Goal: Communication & Community: Answer question/provide support

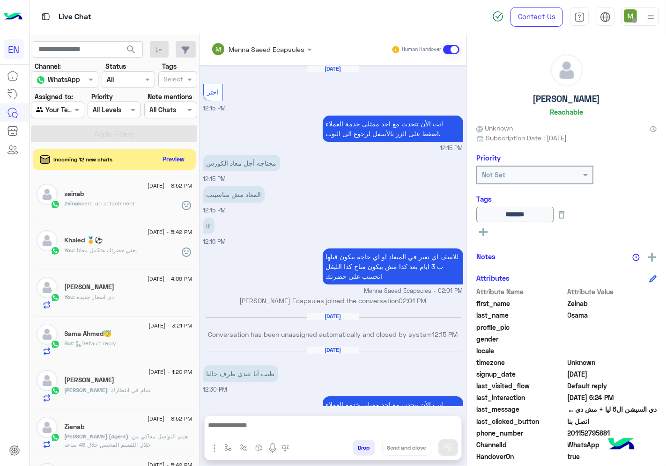
scroll to position [357, 0]
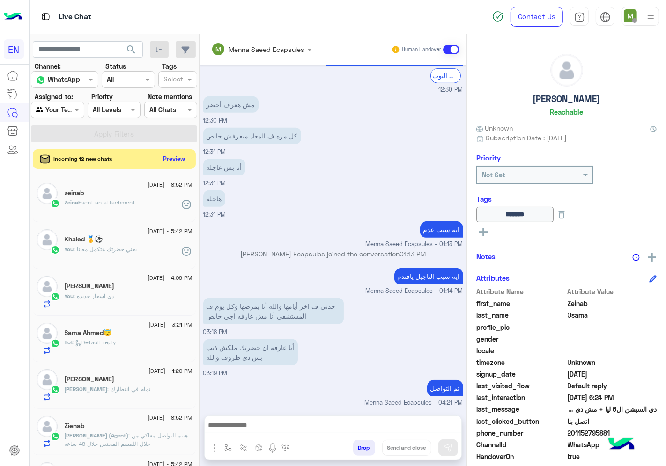
click at [171, 158] on button "Preview" at bounding box center [174, 159] width 29 height 13
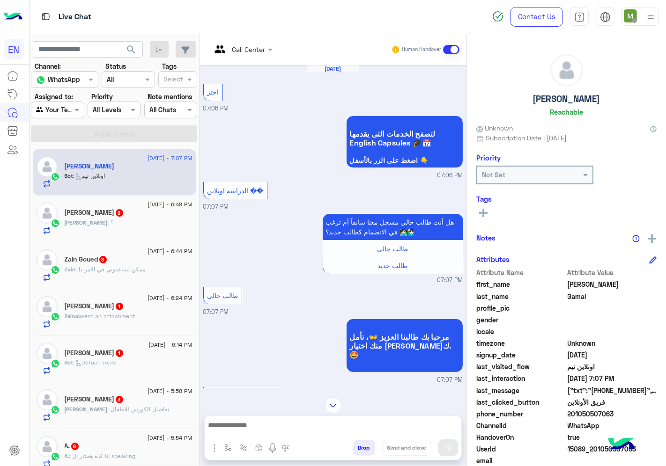
click at [255, 45] on div at bounding box center [242, 49] width 71 height 11
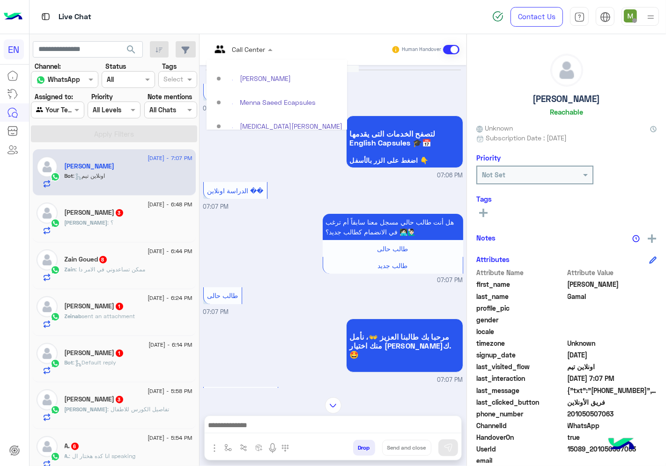
scroll to position [155, 0]
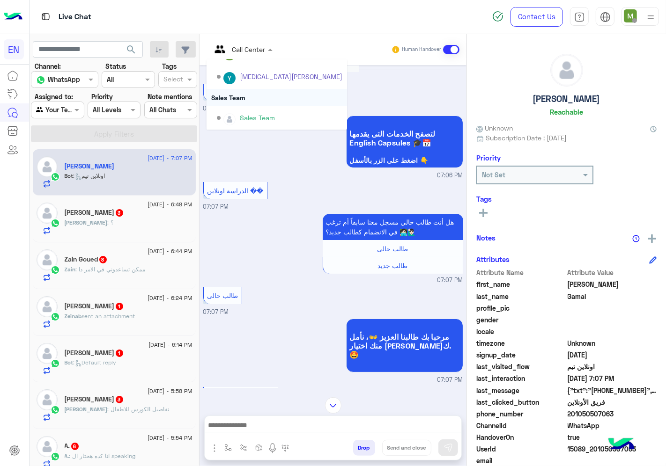
click at [246, 95] on div "Sales Team" at bounding box center [277, 97] width 140 height 17
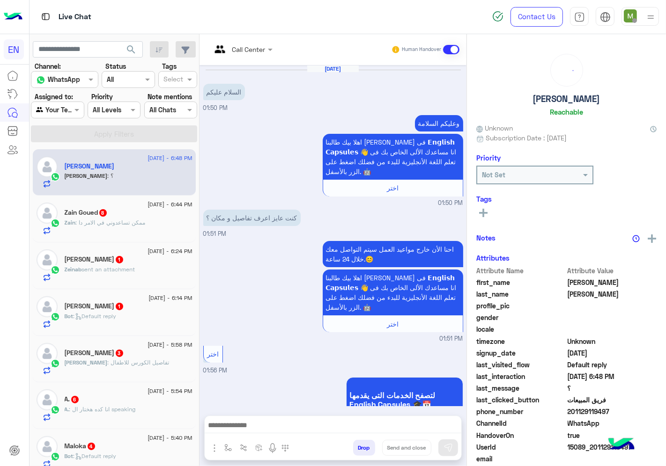
scroll to position [1427, 0]
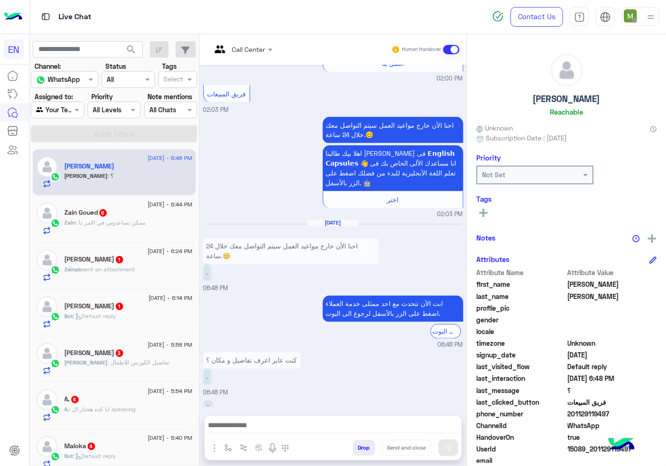
click at [255, 47] on div at bounding box center [242, 49] width 71 height 11
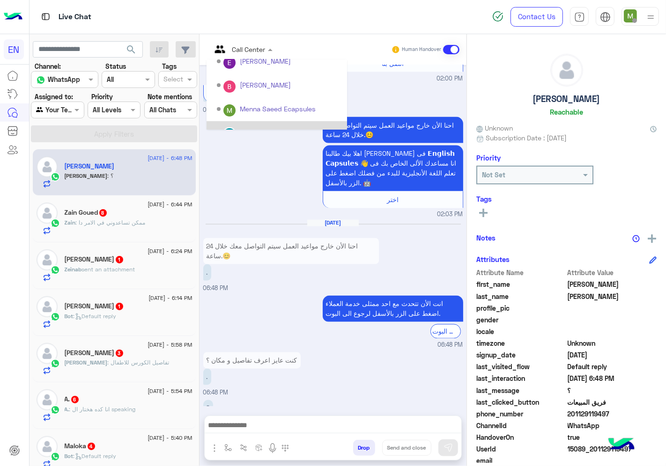
scroll to position [155, 0]
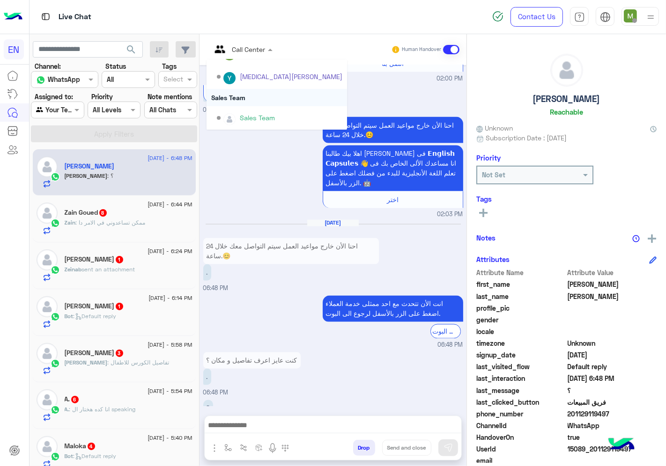
click at [241, 96] on div "Sales Team" at bounding box center [277, 97] width 140 height 17
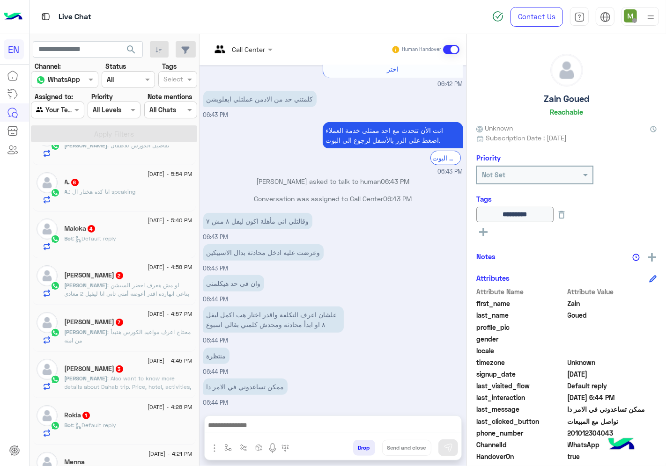
scroll to position [208, 0]
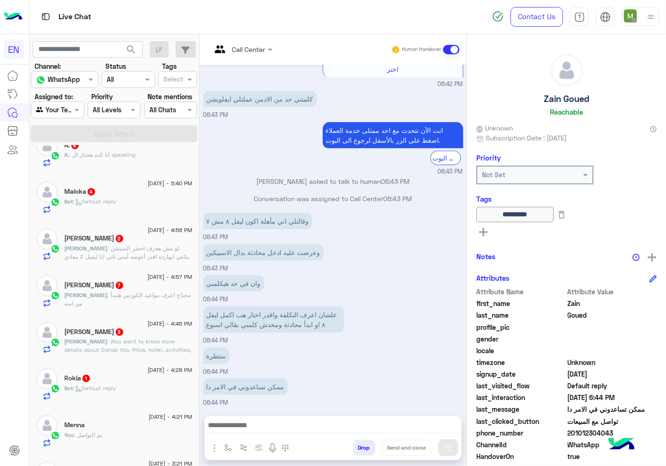
click at [115, 386] on span ": Default reply" at bounding box center [95, 388] width 43 height 7
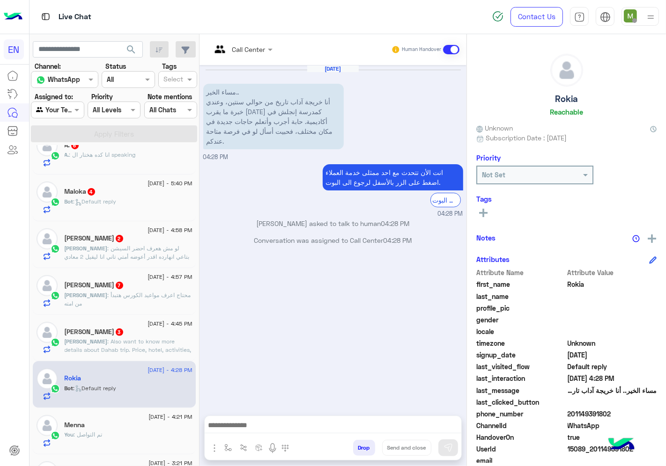
click at [241, 46] on input "text" at bounding box center [230, 49] width 38 height 10
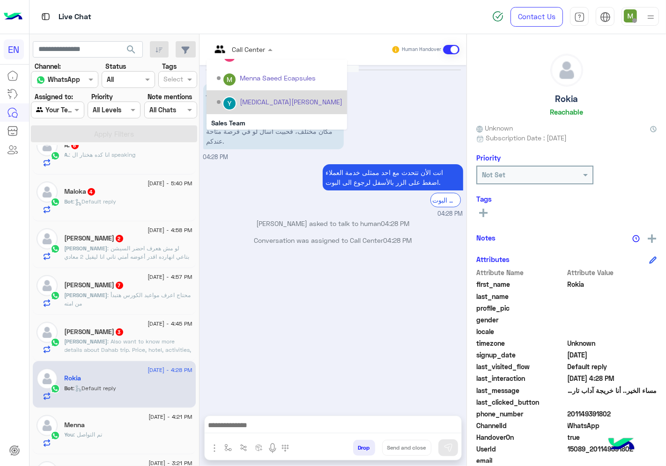
scroll to position [155, 0]
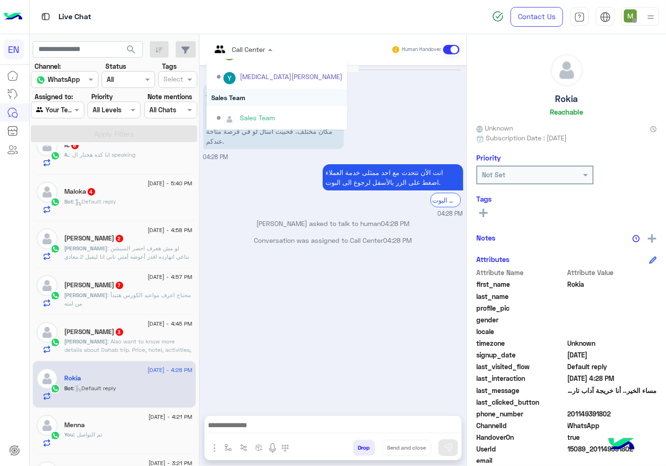
click at [239, 95] on div "Sales Team" at bounding box center [277, 97] width 140 height 17
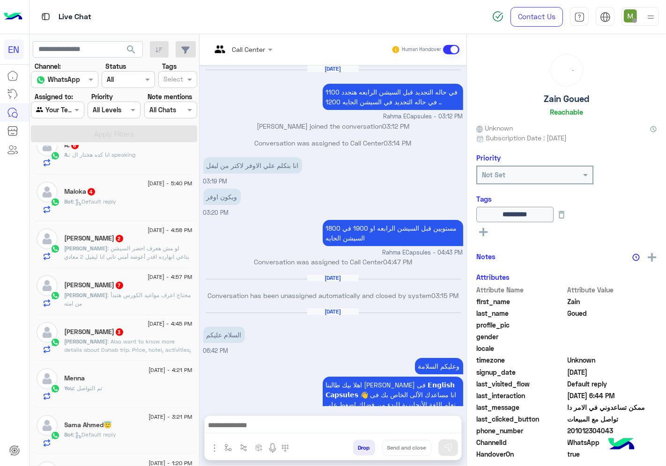
scroll to position [362, 0]
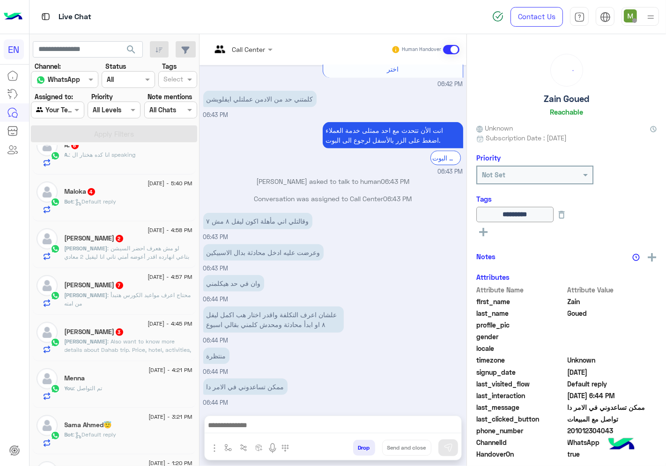
click at [158, 345] on span ": Also want to know more details about Dahab trip. Price, hotel, activities, an…" at bounding box center [128, 350] width 127 height 24
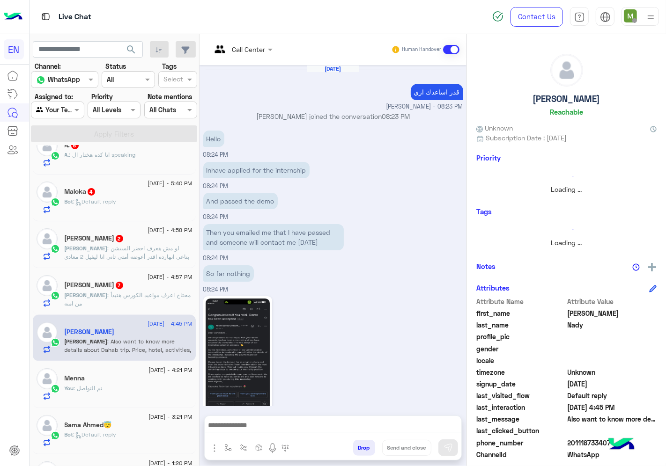
scroll to position [554, 0]
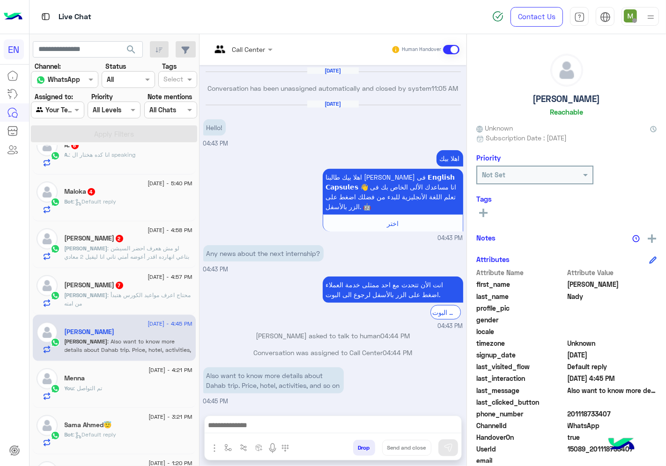
click at [249, 52] on input "text" at bounding box center [230, 49] width 38 height 10
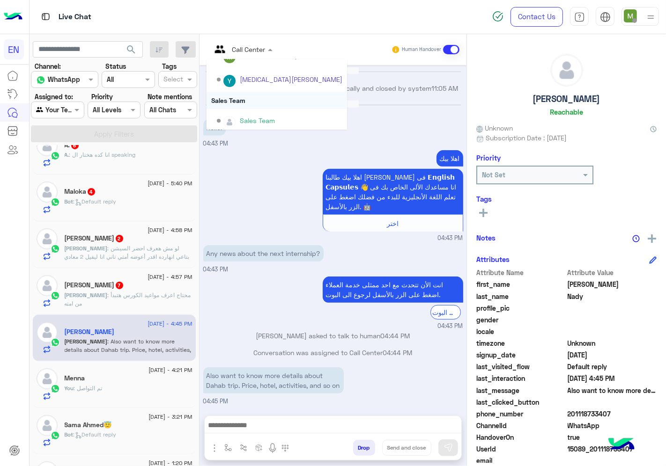
scroll to position [155, 0]
click at [242, 95] on div "Sales Team" at bounding box center [277, 97] width 140 height 17
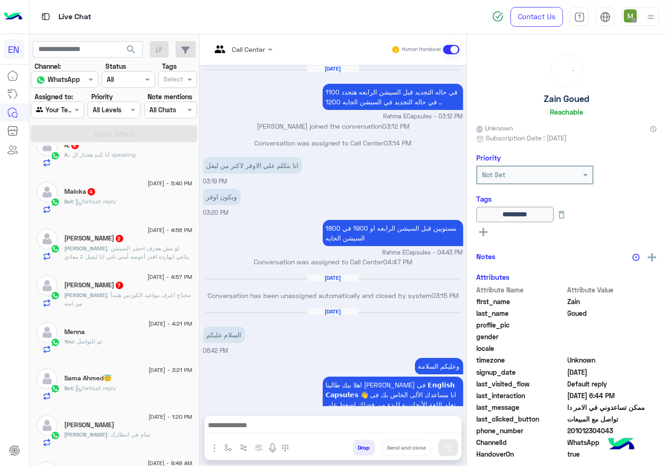
scroll to position [362, 0]
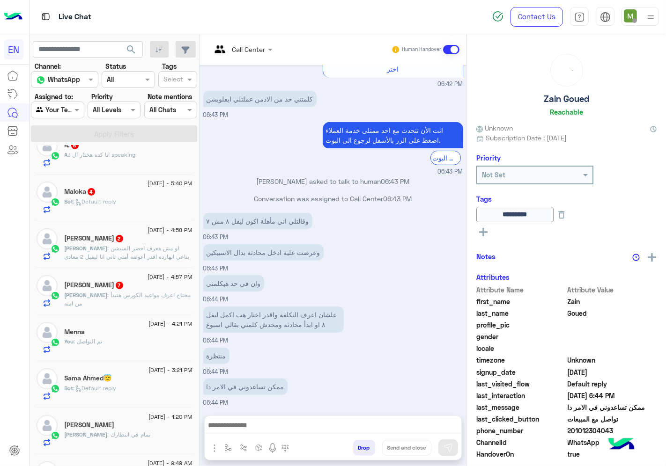
click at [151, 292] on span ": محتاج اعرف مواعيد الكورس هتبدأ من امته" at bounding box center [128, 299] width 126 height 15
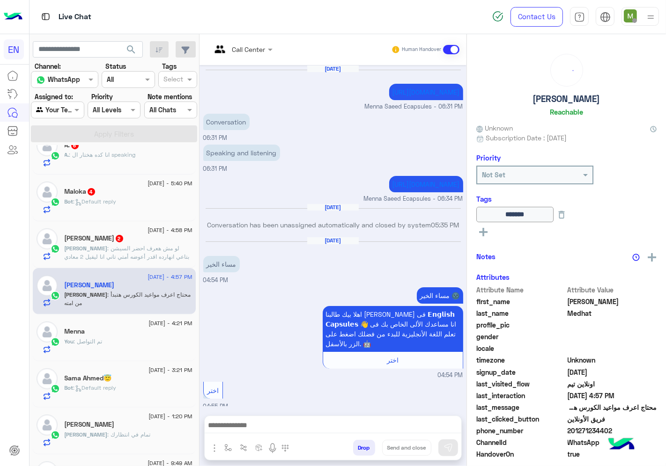
scroll to position [555, 0]
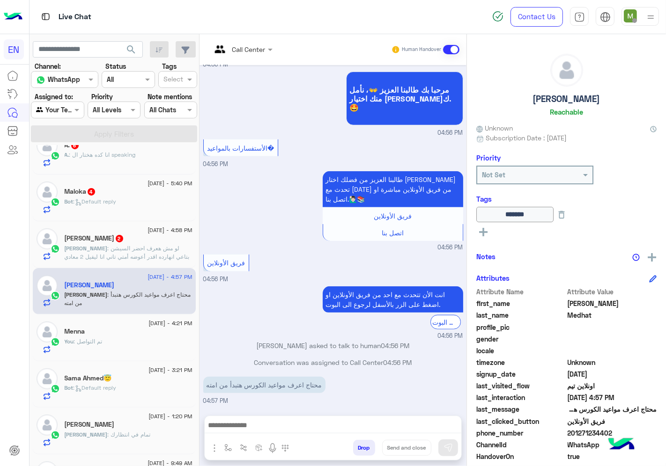
click at [593, 432] on span "201271234402" at bounding box center [612, 434] width 89 height 10
copy span "201271234402"
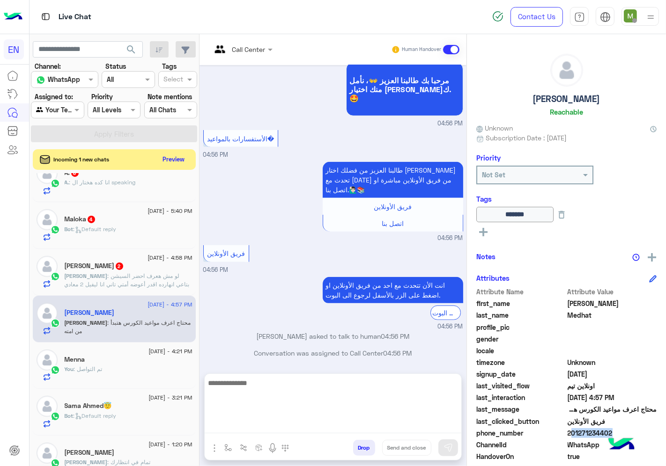
click at [298, 422] on textarea at bounding box center [333, 405] width 257 height 56
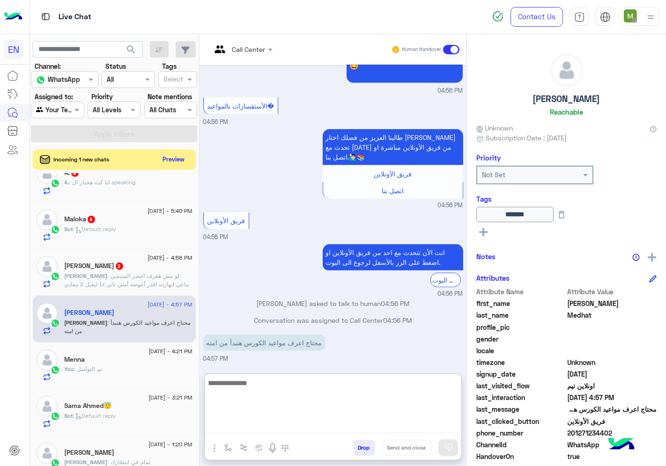
scroll to position [598, 0]
type textarea "*"
type textarea "**********"
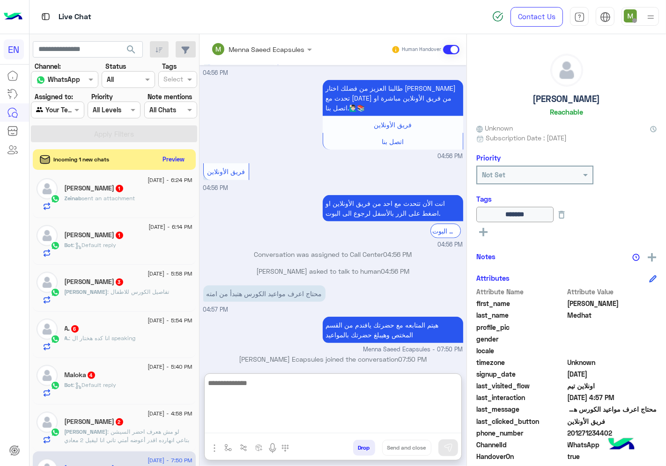
scroll to position [0, 0]
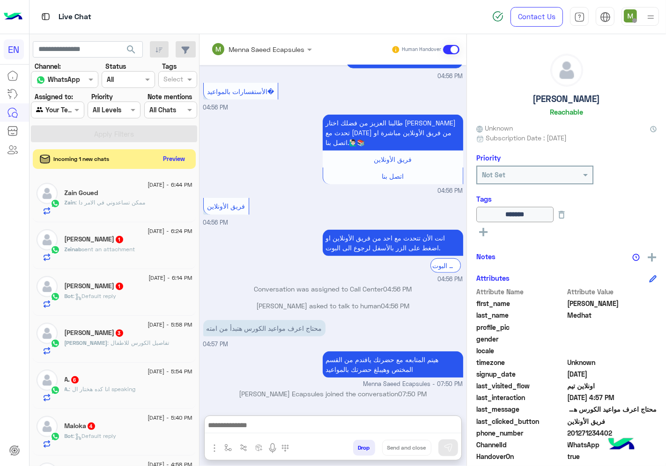
click at [174, 157] on button "Preview" at bounding box center [174, 159] width 29 height 13
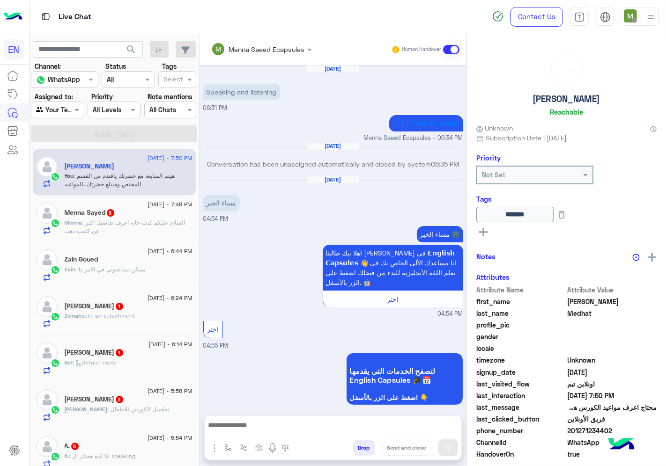
scroll to position [541, 0]
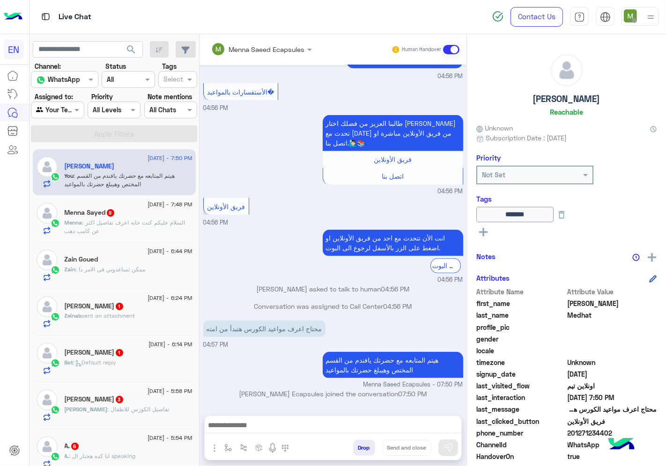
click at [133, 230] on p "Menna : السلام عليكم كنت حابه اعرف تفاصيل اكثر عن كامب دهب" at bounding box center [129, 227] width 128 height 17
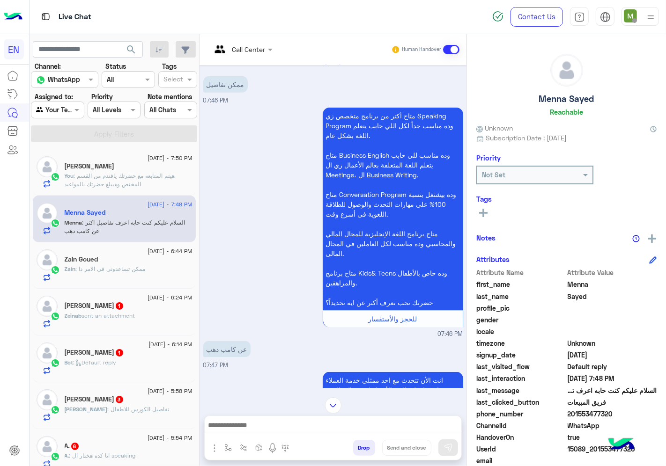
scroll to position [1004, 0]
click at [244, 48] on input "text" at bounding box center [230, 49] width 38 height 10
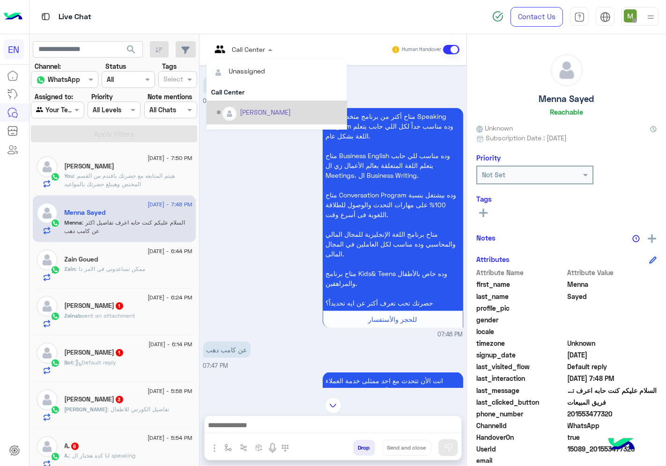
scroll to position [155, 0]
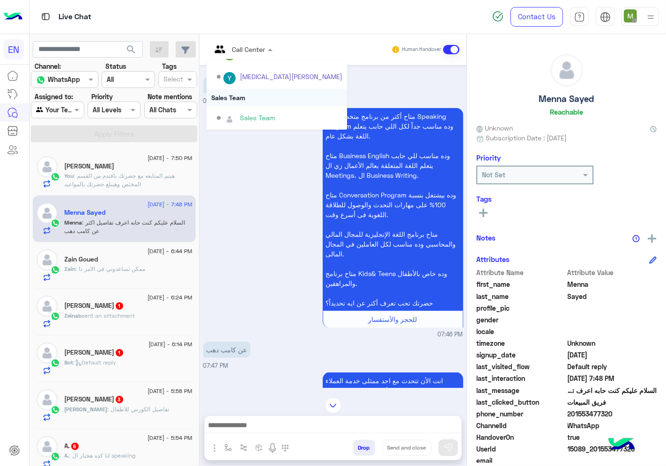
click at [245, 99] on div "Sales Team" at bounding box center [277, 97] width 140 height 17
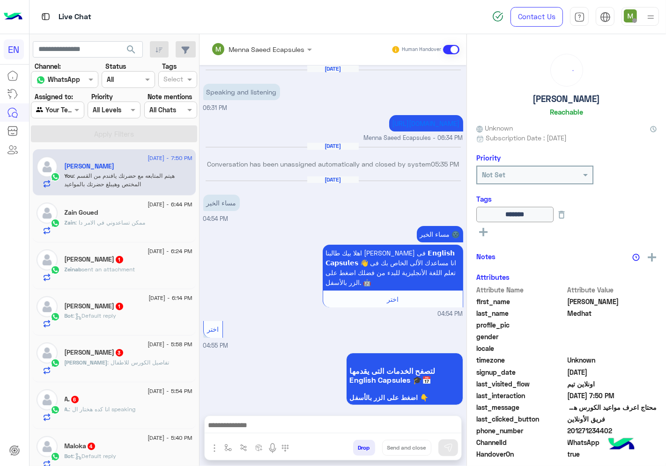
scroll to position [541, 0]
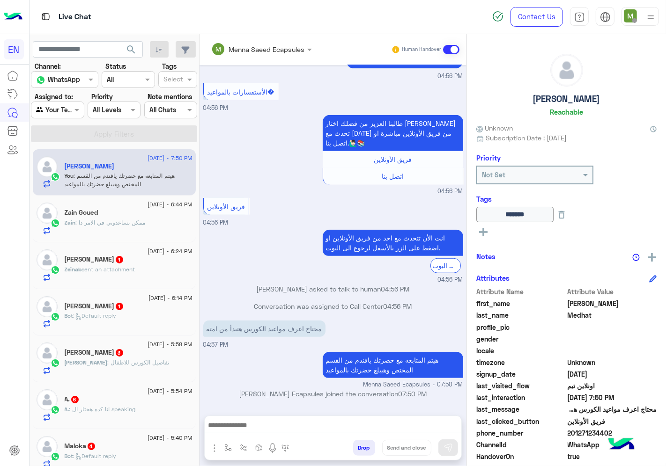
click at [118, 223] on span ": ممكن تساعدوني في الامر دا" at bounding box center [111, 222] width 70 height 7
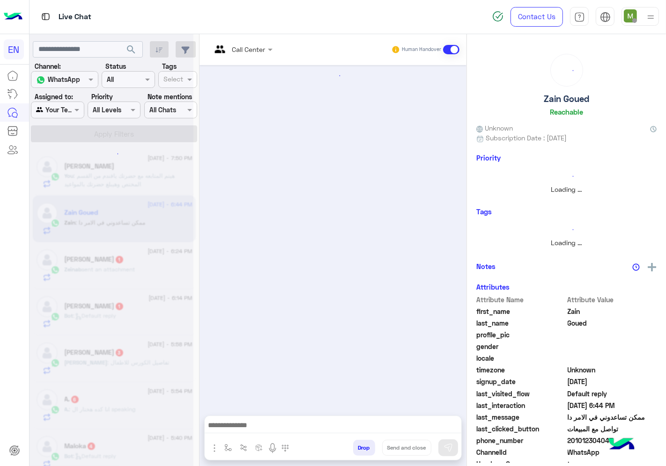
scroll to position [362, 0]
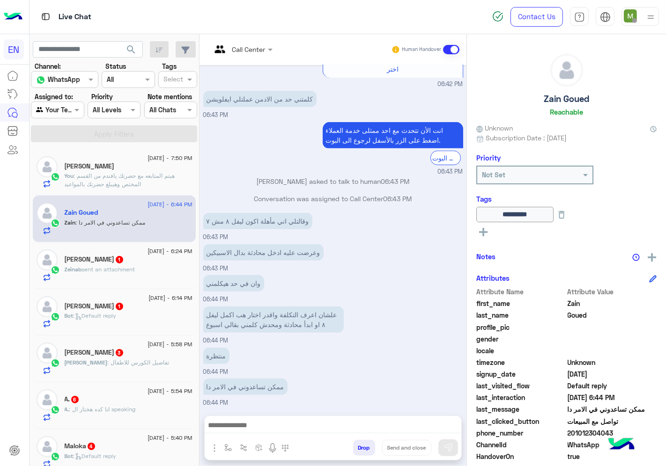
click at [584, 432] on span "201012304043" at bounding box center [612, 434] width 89 height 10
copy span "201012304043"
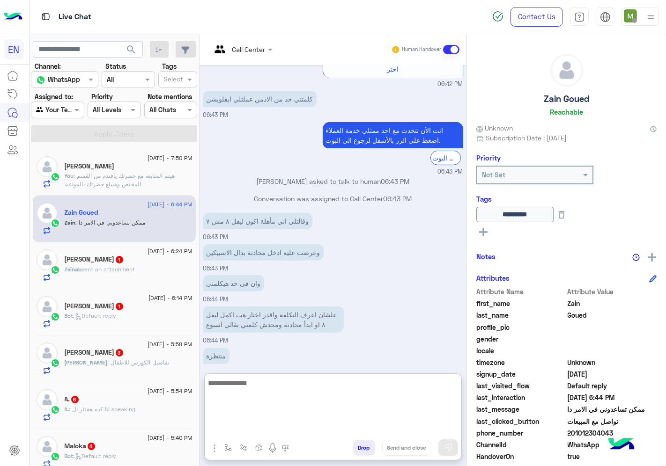
click at [318, 419] on textarea at bounding box center [333, 405] width 257 height 56
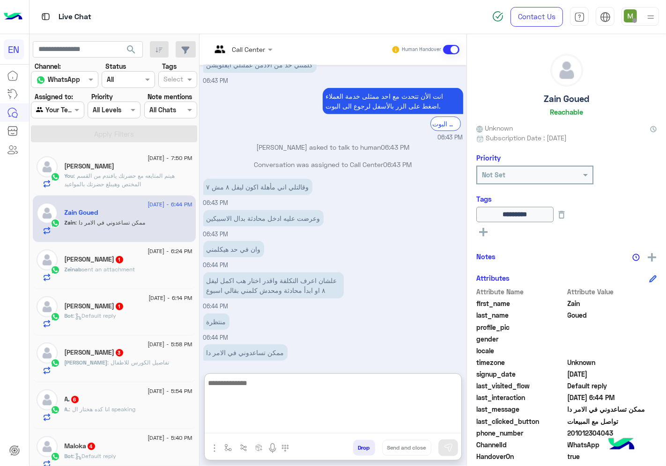
scroll to position [404, 0]
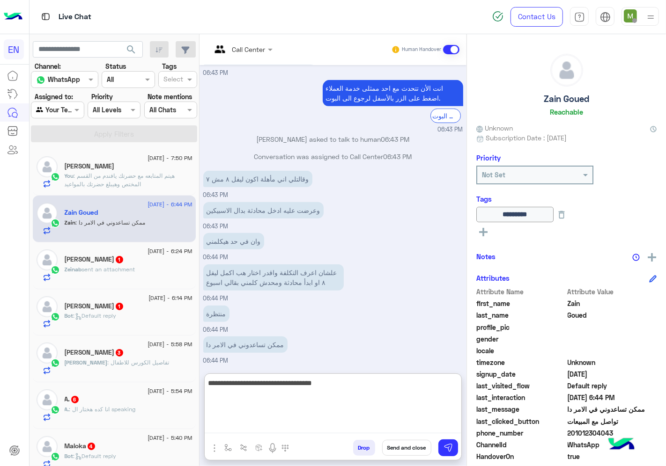
type textarea "**********"
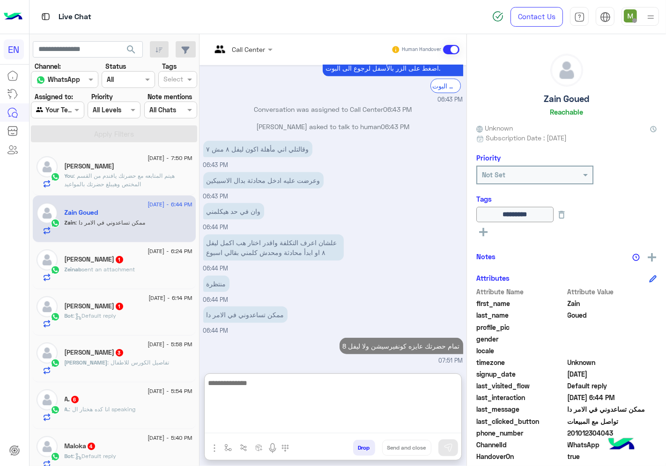
scroll to position [451, 0]
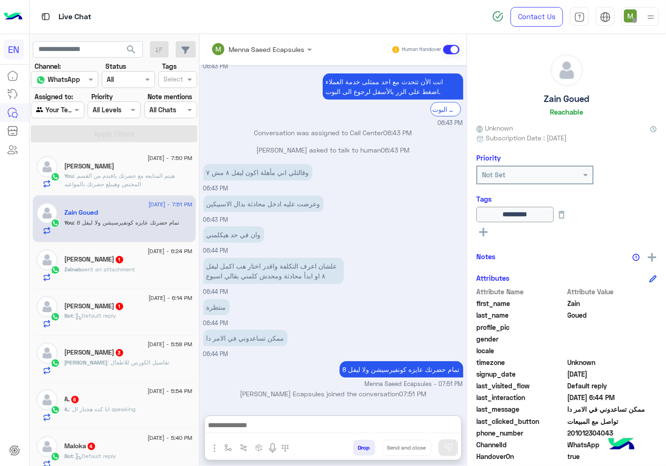
click at [119, 267] on span "sent an attachment" at bounding box center [108, 269] width 53 height 7
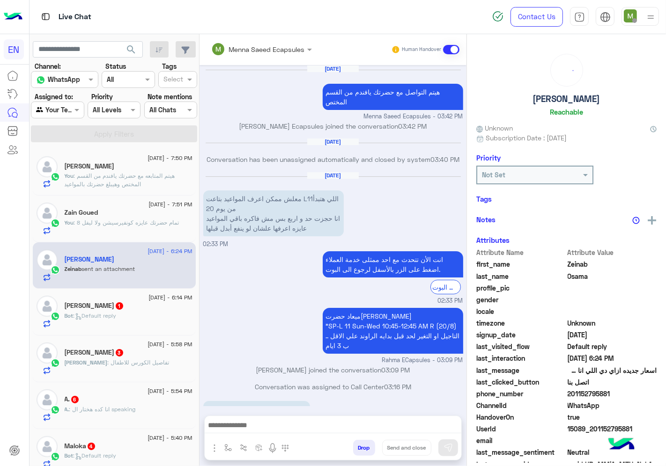
scroll to position [602, 0]
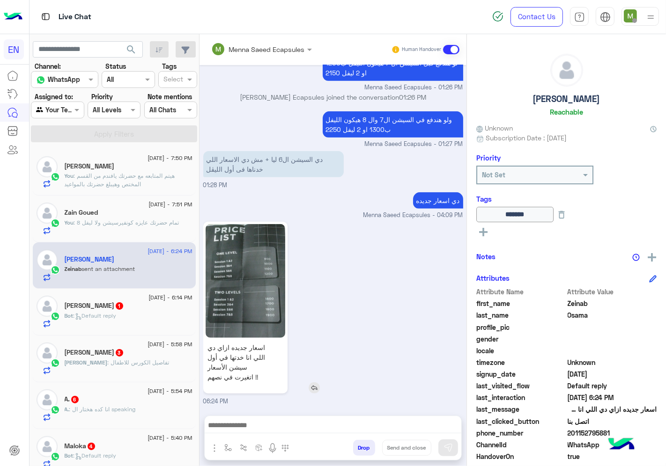
click at [265, 306] on img at bounding box center [246, 281] width 80 height 114
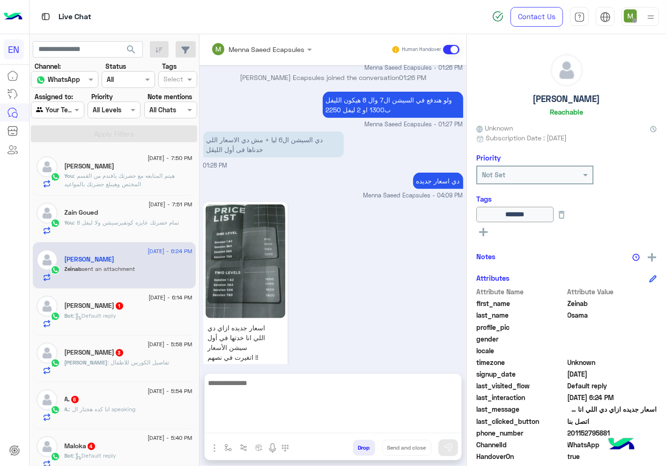
click at [327, 427] on textarea at bounding box center [333, 405] width 257 height 56
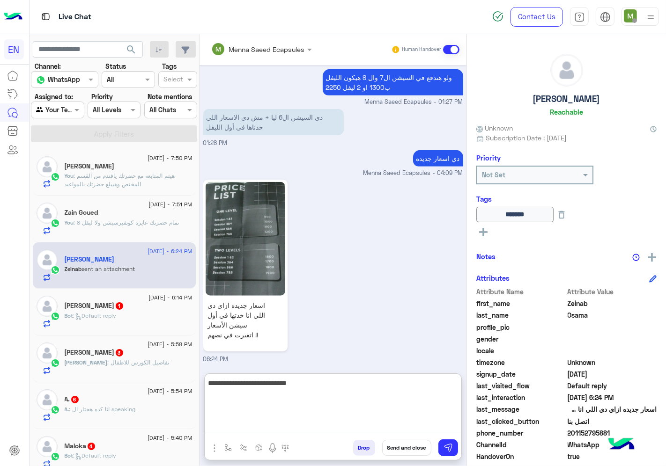
type textarea "**********"
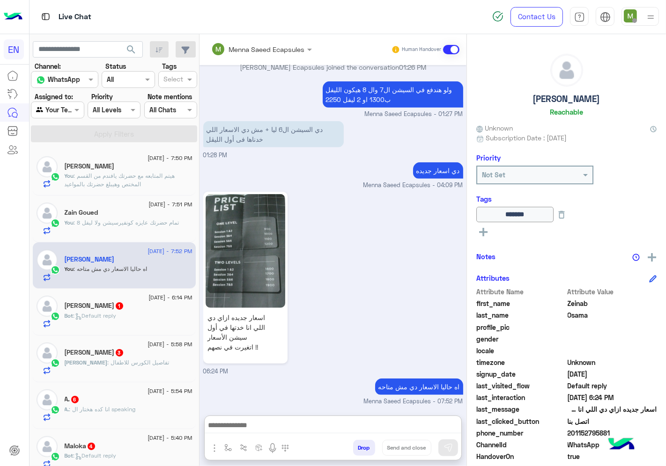
click at [124, 312] on div "Bot : Default reply" at bounding box center [129, 320] width 128 height 16
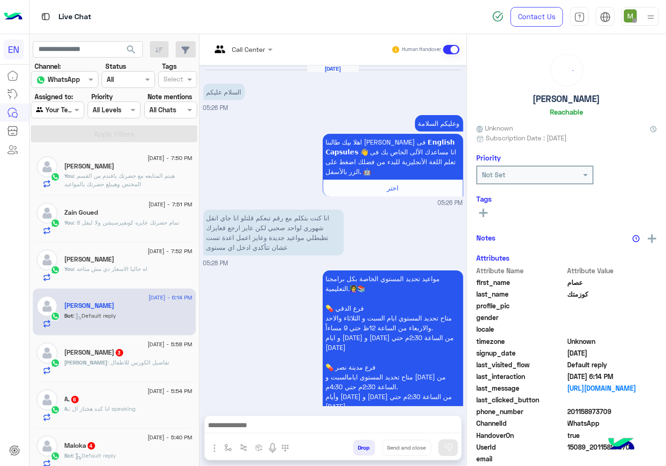
scroll to position [606, 0]
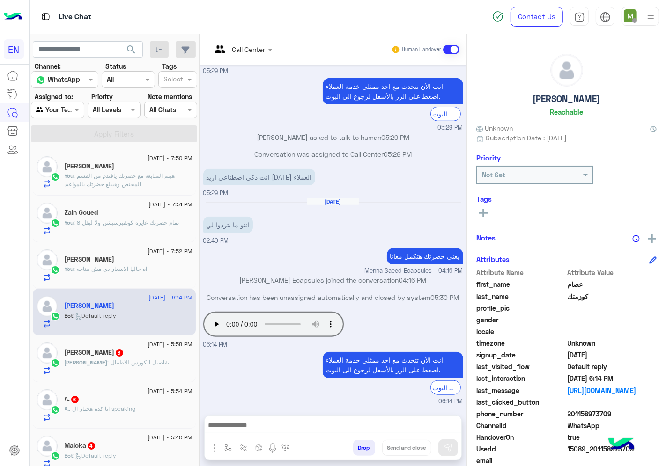
click at [108, 363] on span ": تفاصيل الكورس للاطفال" at bounding box center [139, 362] width 62 height 7
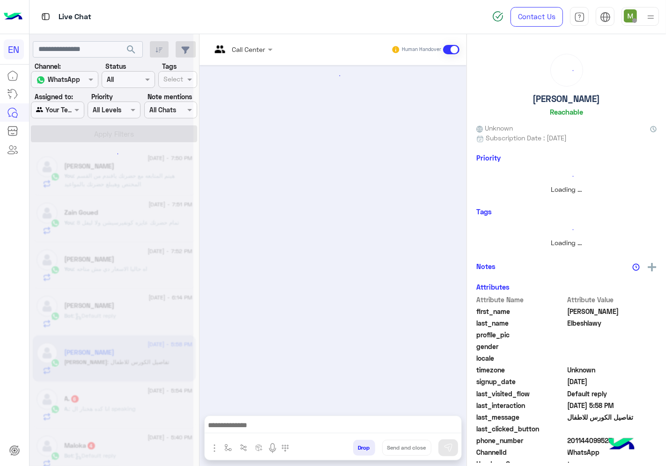
scroll to position [92, 0]
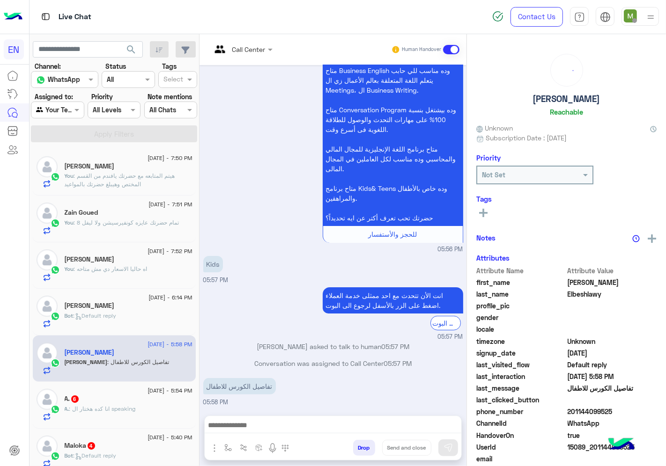
click at [242, 48] on input "text" at bounding box center [230, 49] width 38 height 10
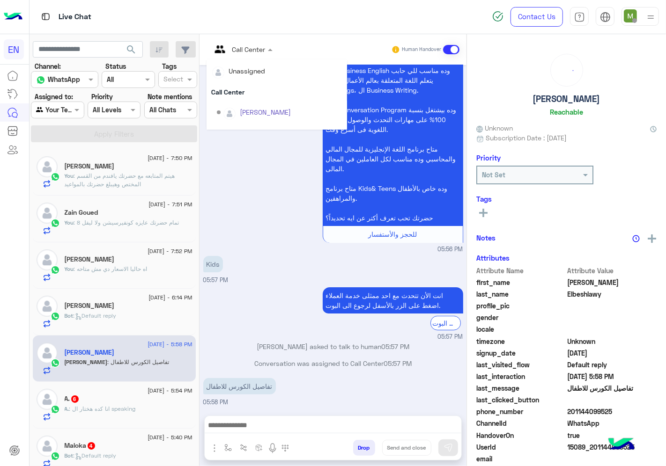
scroll to position [155, 0]
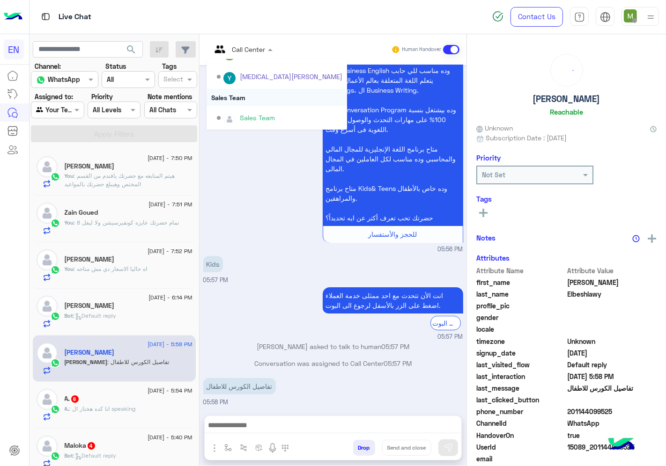
click at [239, 96] on div "Sales Team" at bounding box center [277, 97] width 140 height 17
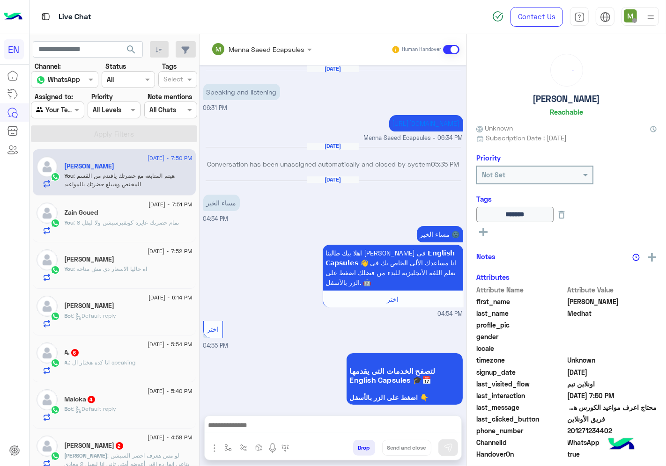
scroll to position [541, 0]
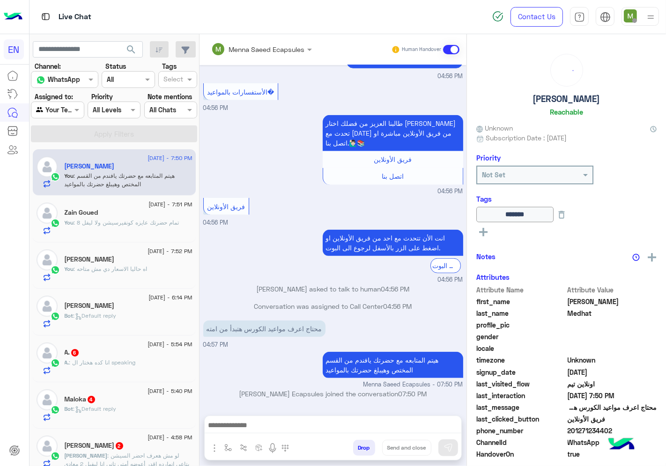
click at [129, 316] on div "Bot : Default reply" at bounding box center [129, 320] width 128 height 16
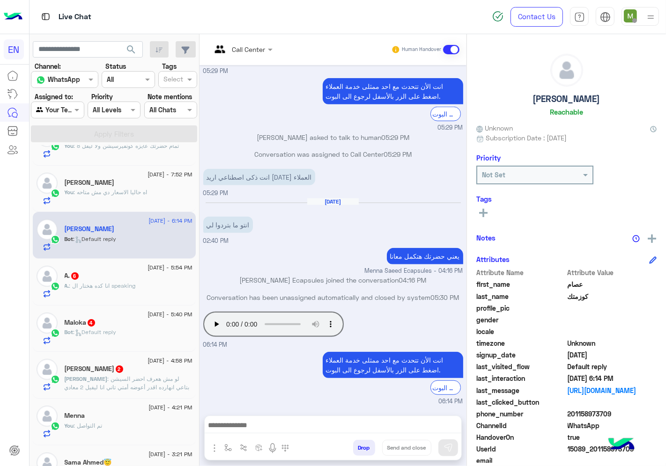
scroll to position [104, 0]
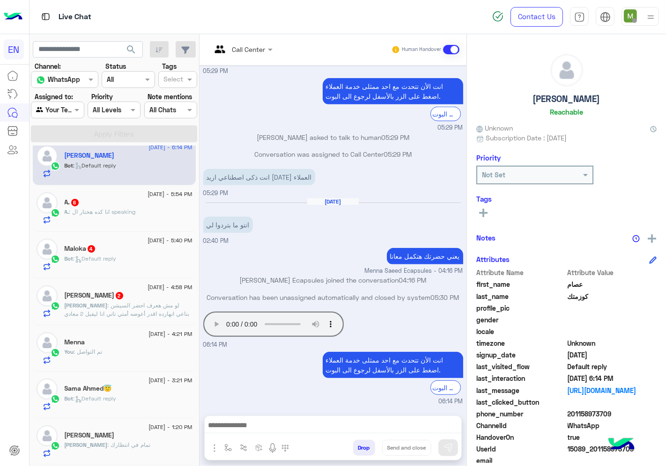
drag, startPoint x: 611, startPoint y: 411, endPoint x: 570, endPoint y: 414, distance: 41.3
click at [570, 414] on span "201158973709" at bounding box center [612, 414] width 89 height 10
copy span "01158973709"
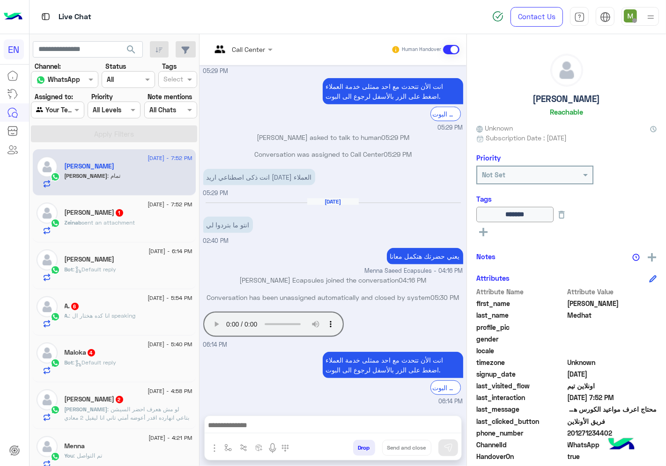
click at [118, 254] on div "[DATE] - 6:14 PM" at bounding box center [129, 253] width 128 height 6
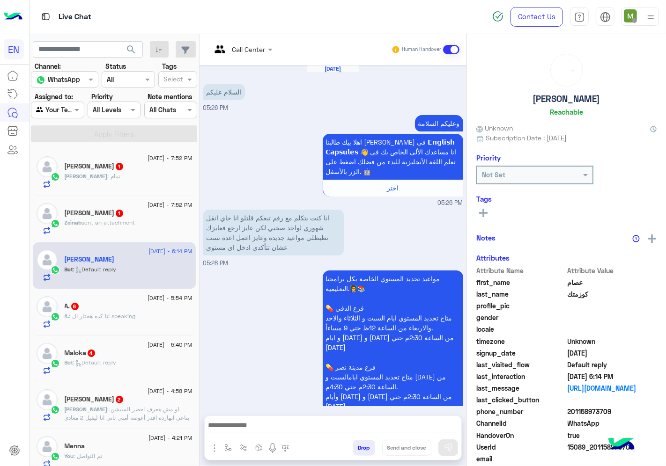
scroll to position [606, 0]
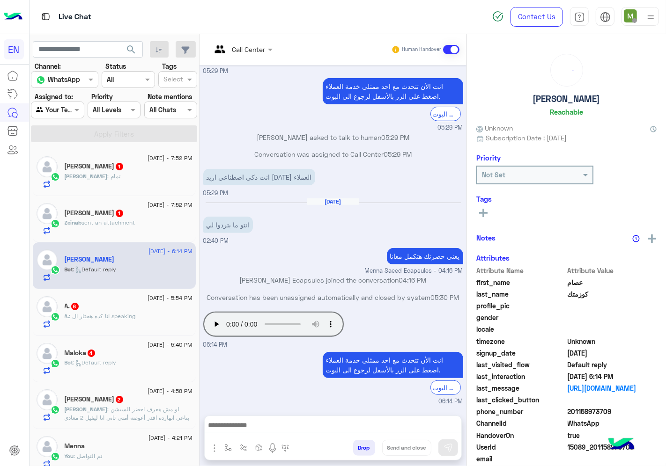
click at [133, 177] on div "[PERSON_NAME] : تمام" at bounding box center [129, 180] width 128 height 16
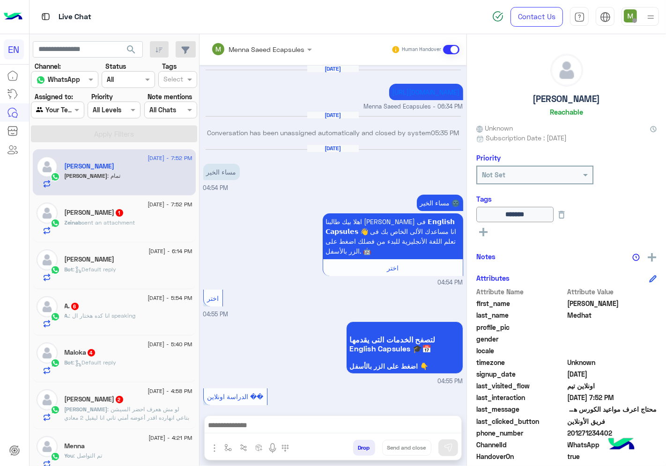
scroll to position [541, 0]
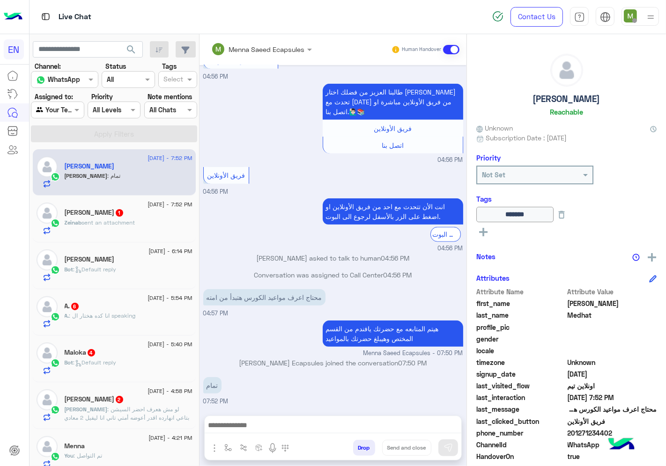
click at [139, 225] on div "Zeinab sent an attachment" at bounding box center [129, 227] width 128 height 16
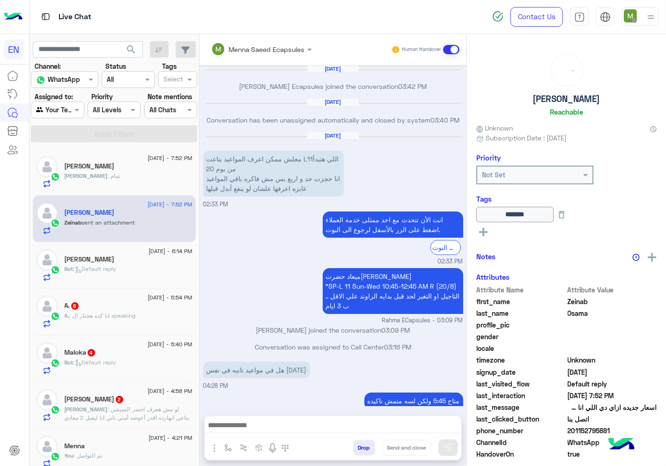
scroll to position [592, 0]
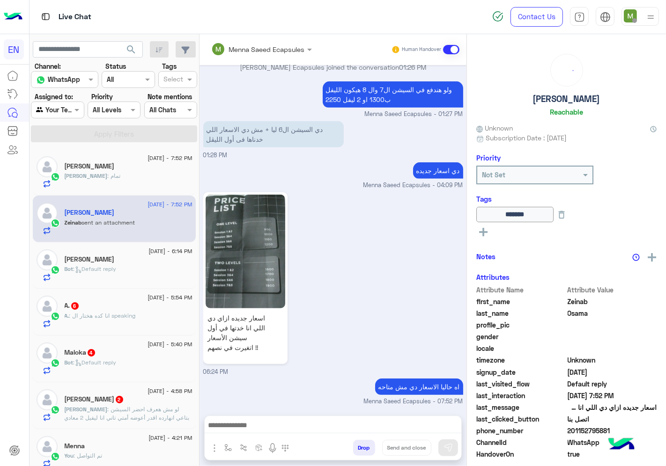
click at [122, 266] on div "Bot : Default reply" at bounding box center [129, 273] width 128 height 16
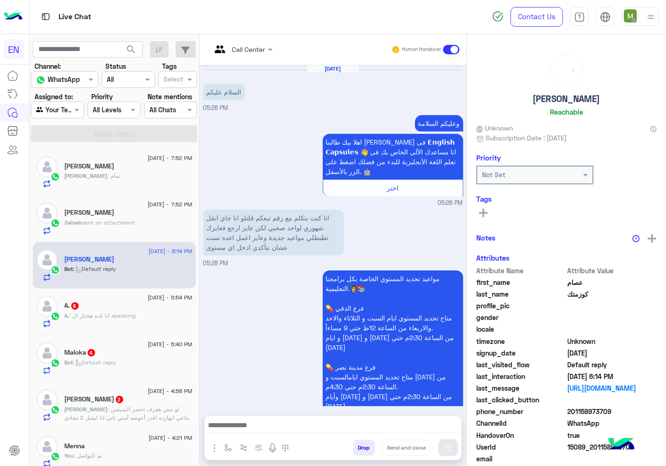
scroll to position [606, 0]
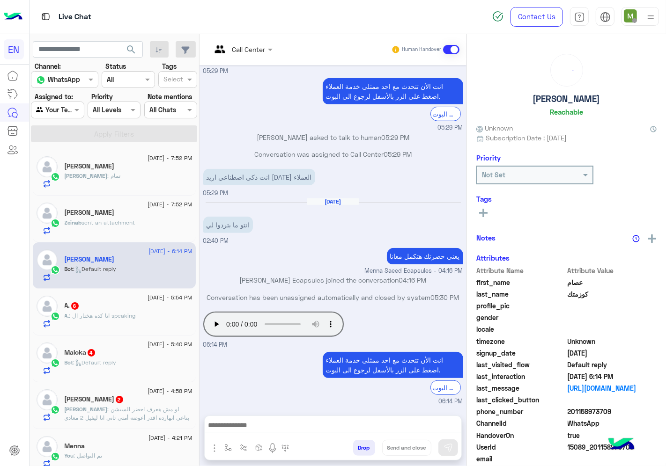
click at [124, 221] on span "sent an attachment" at bounding box center [108, 222] width 53 height 7
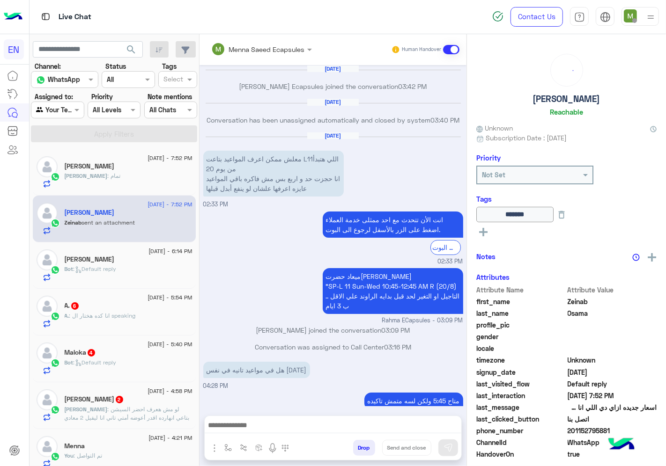
scroll to position [592, 0]
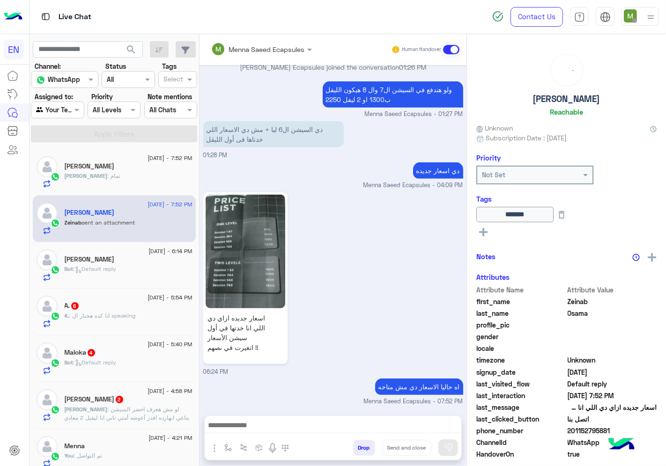
click at [126, 268] on div "Bot : Default reply" at bounding box center [129, 273] width 128 height 16
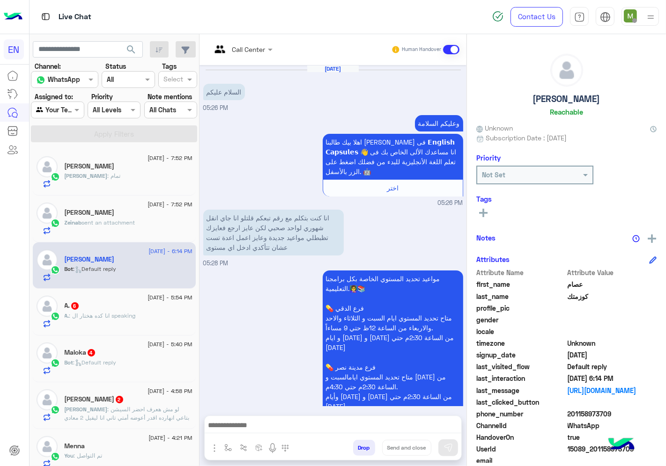
scroll to position [606, 0]
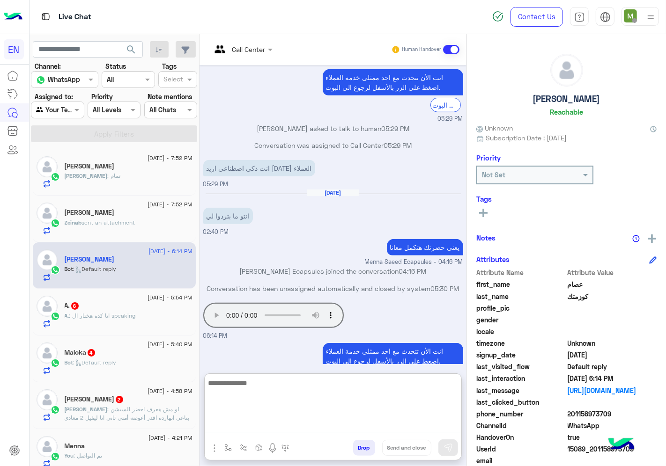
click at [291, 425] on textarea at bounding box center [333, 405] width 257 height 56
click at [411, 425] on textarea at bounding box center [333, 405] width 257 height 56
click at [348, 423] on textarea at bounding box center [333, 405] width 257 height 56
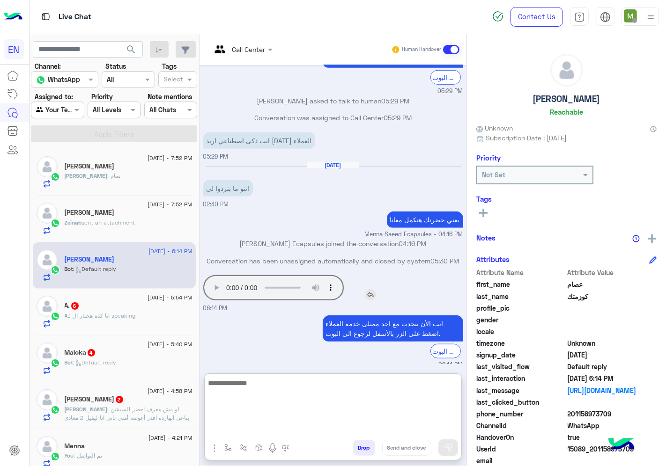
scroll to position [648, 0]
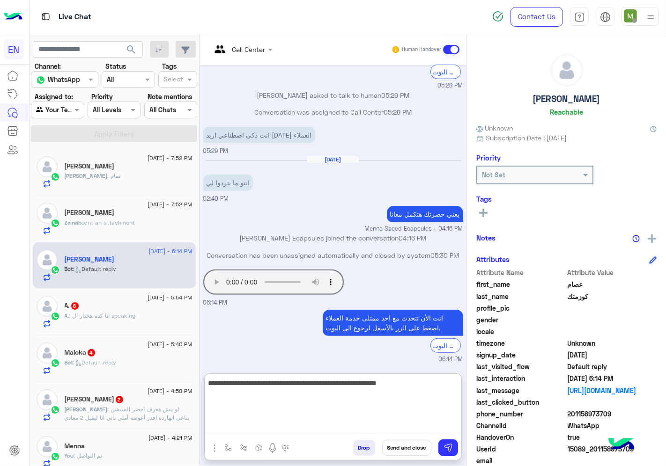
type textarea "**********"
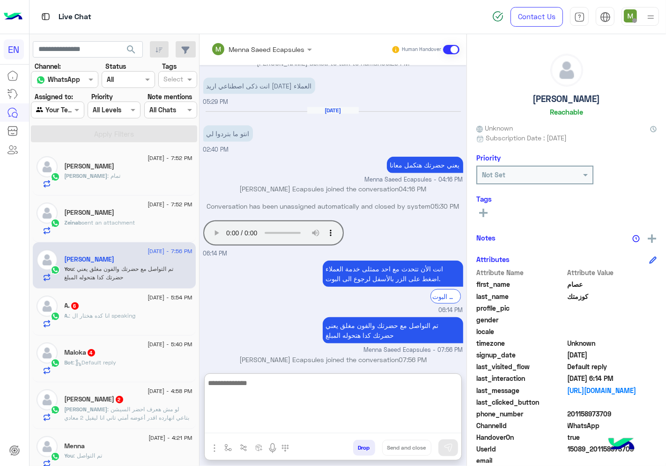
scroll to position [705, 0]
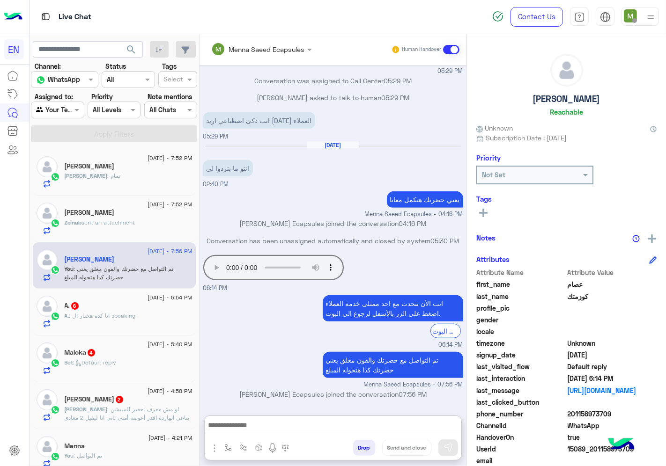
click at [105, 318] on span ": انا كده هختار ال speaking" at bounding box center [102, 315] width 67 height 7
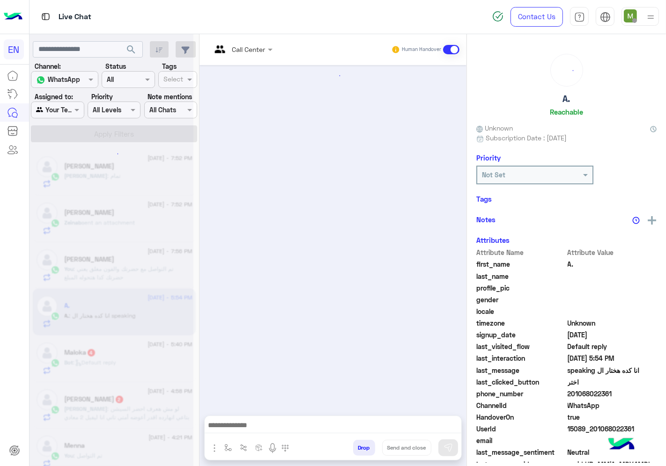
scroll to position [1013, 0]
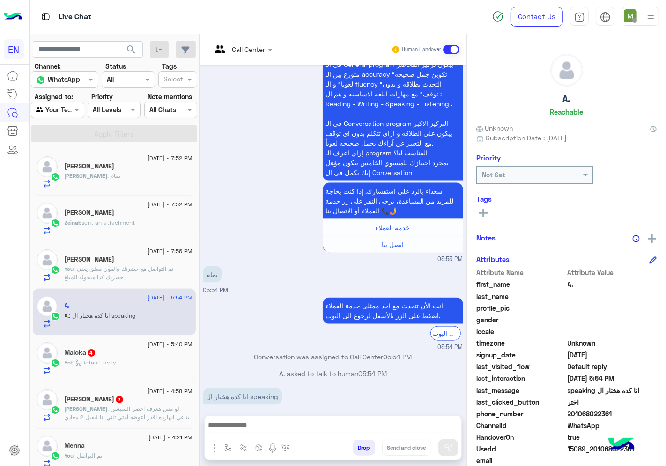
click at [245, 50] on input "text" at bounding box center [230, 49] width 38 height 10
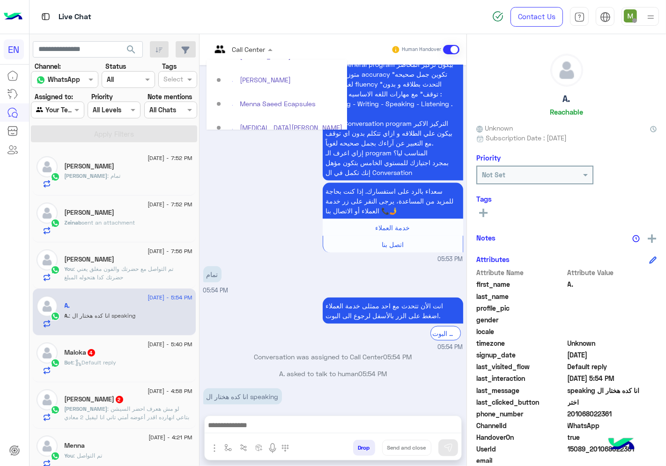
scroll to position [155, 0]
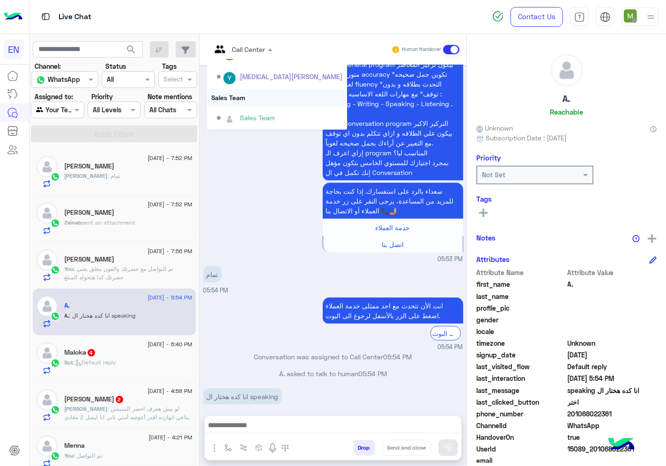
click at [236, 96] on div "Sales Team" at bounding box center [277, 97] width 140 height 17
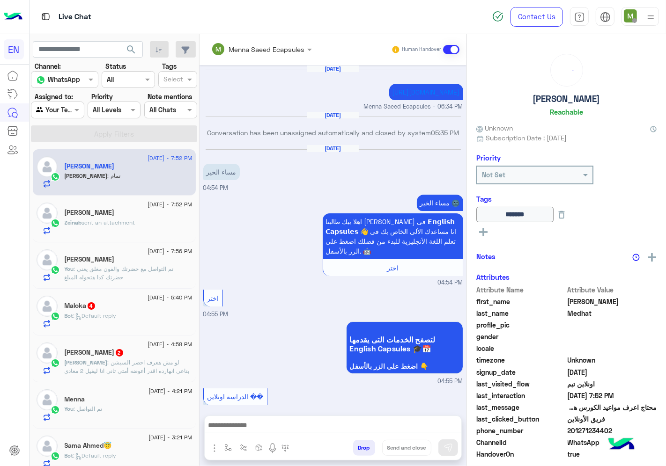
scroll to position [541, 0]
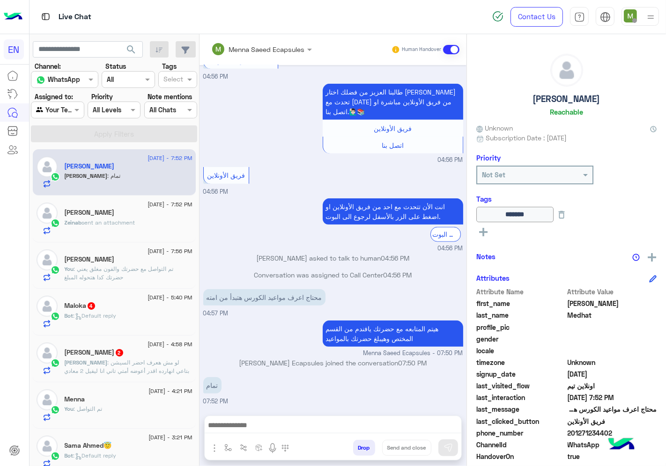
click at [128, 233] on div "Zeinab sent an attachment" at bounding box center [129, 227] width 128 height 16
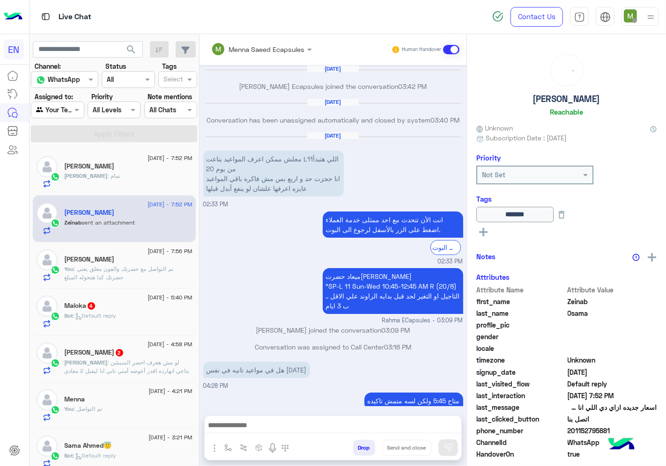
scroll to position [592, 0]
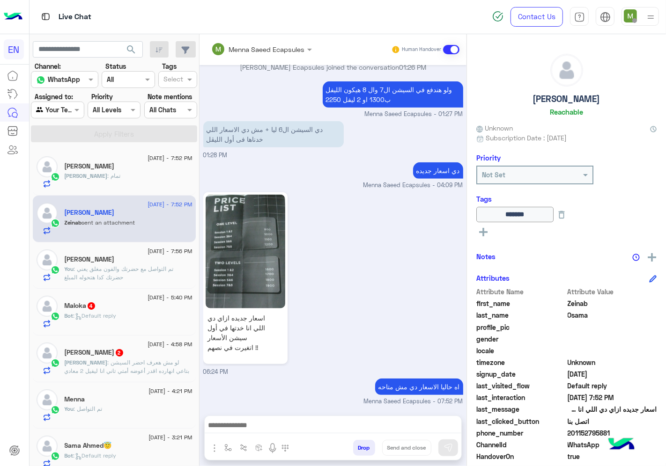
click at [113, 321] on div "Bot : Default reply" at bounding box center [129, 320] width 128 height 16
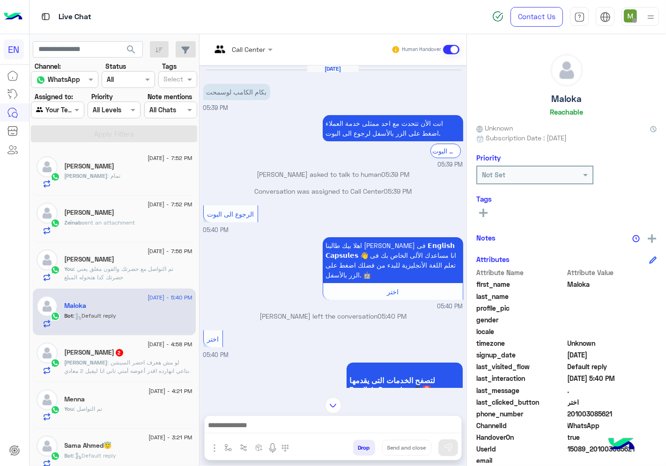
click at [247, 55] on div "Call Center" at bounding box center [238, 49] width 54 height 22
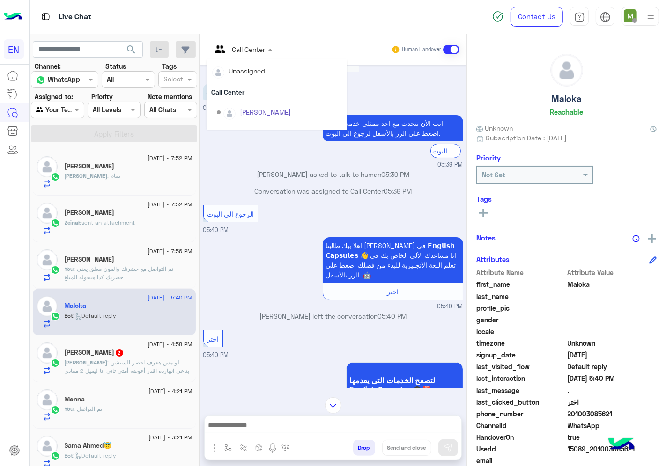
scroll to position [155, 0]
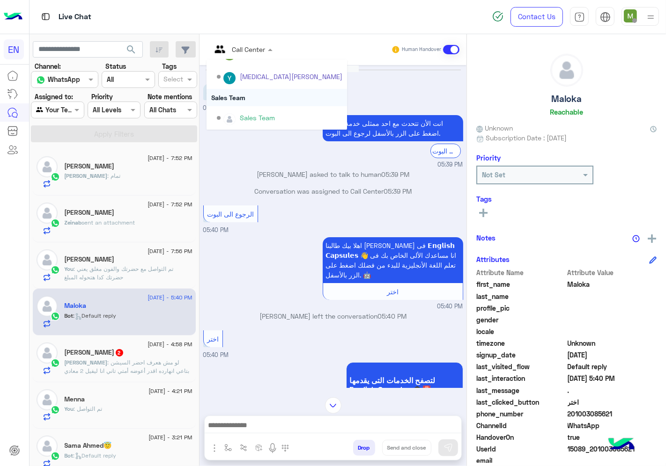
click at [244, 97] on div "Sales Team" at bounding box center [277, 97] width 140 height 17
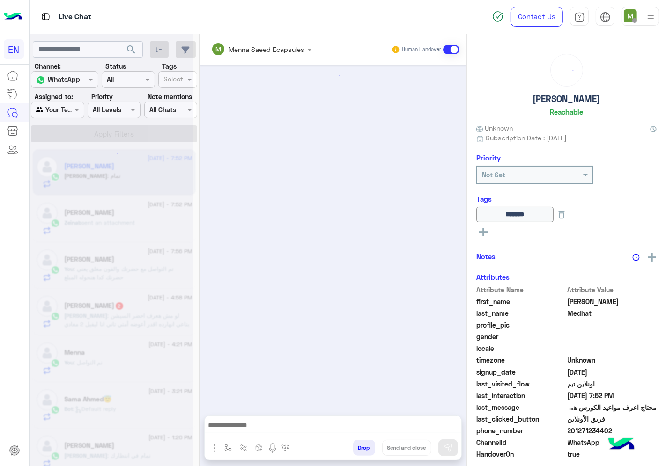
scroll to position [541, 0]
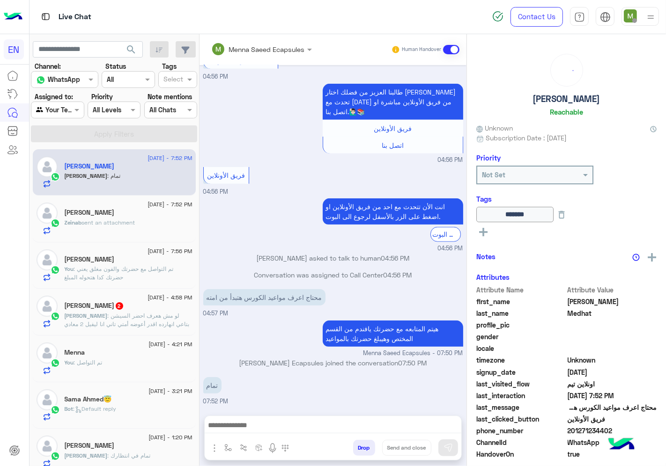
click at [155, 317] on span ": لو مش هعرف احضر السيشن بتاعي انهارده اقدر أعوضه أمتي تاني انا ليفيل 2 معادي ا…" at bounding box center [127, 324] width 125 height 24
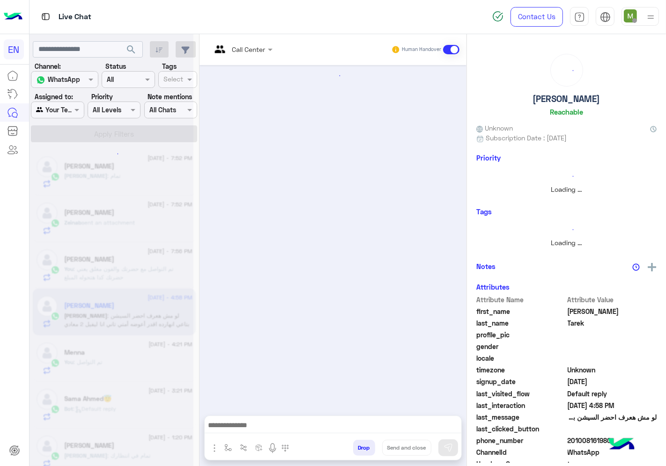
scroll to position [433, 0]
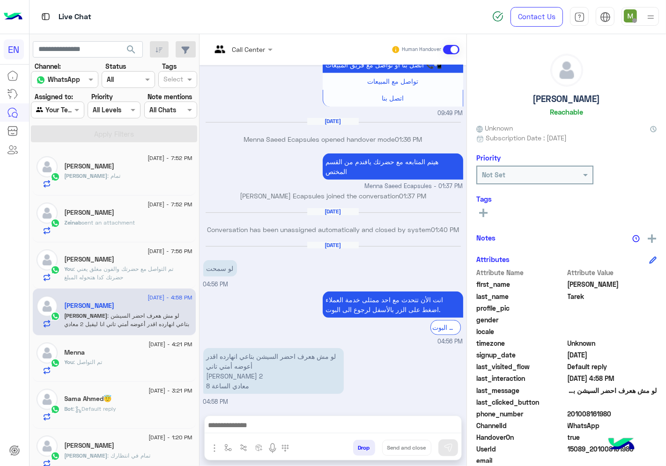
drag, startPoint x: 614, startPoint y: 414, endPoint x: 569, endPoint y: 414, distance: 45.4
click at [569, 414] on span "201008161980" at bounding box center [612, 414] width 89 height 10
copy span "01008161980"
click at [483, 211] on rect at bounding box center [483, 213] width 2 height 8
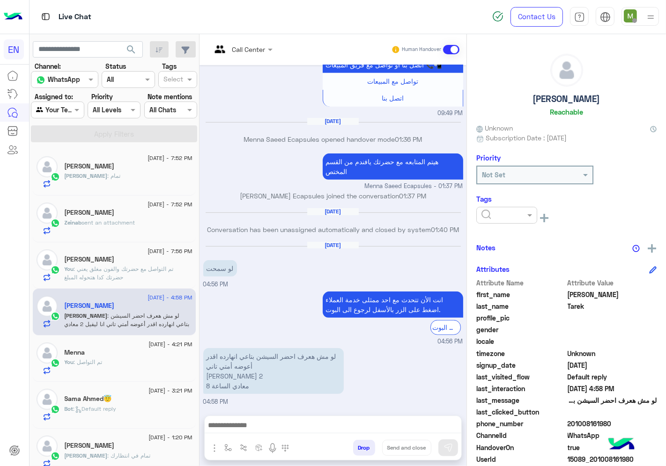
click at [490, 212] on input "text" at bounding box center [495, 216] width 29 height 10
click at [495, 235] on span "Solved" at bounding box center [491, 238] width 21 height 8
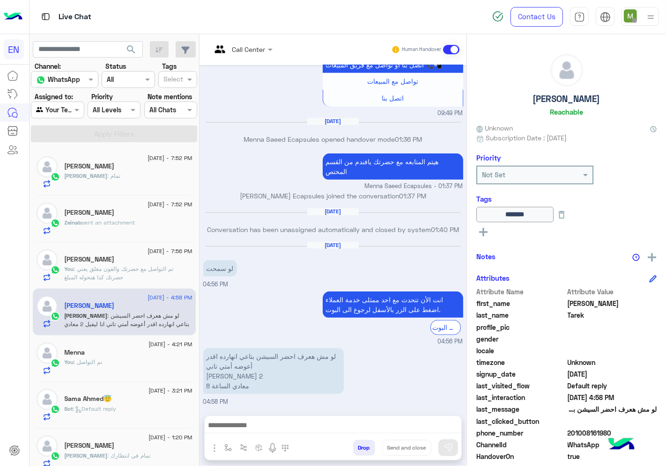
click at [106, 409] on span ": Default reply" at bounding box center [95, 409] width 43 height 7
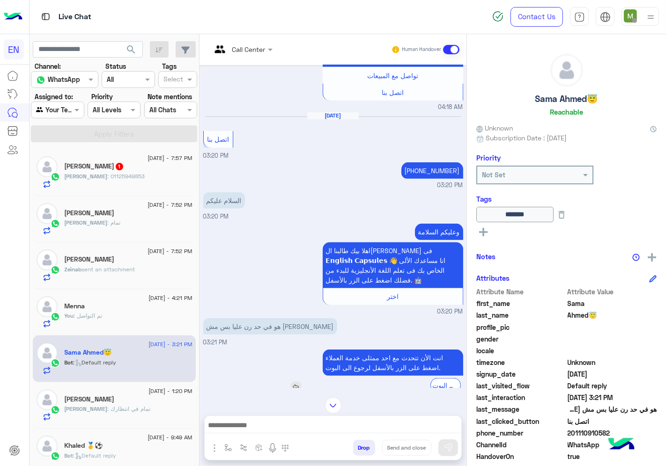
scroll to position [629, 0]
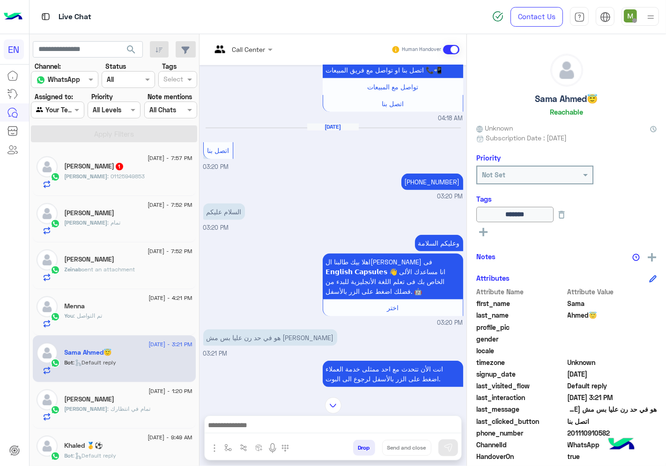
click at [126, 176] on span ": 01125949853" at bounding box center [126, 176] width 37 height 7
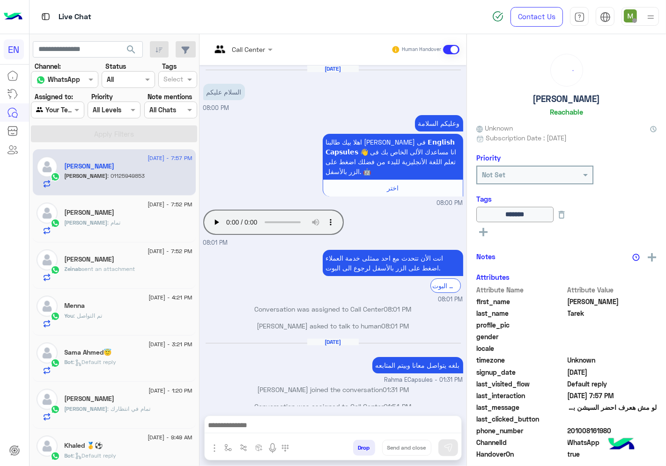
scroll to position [433, 0]
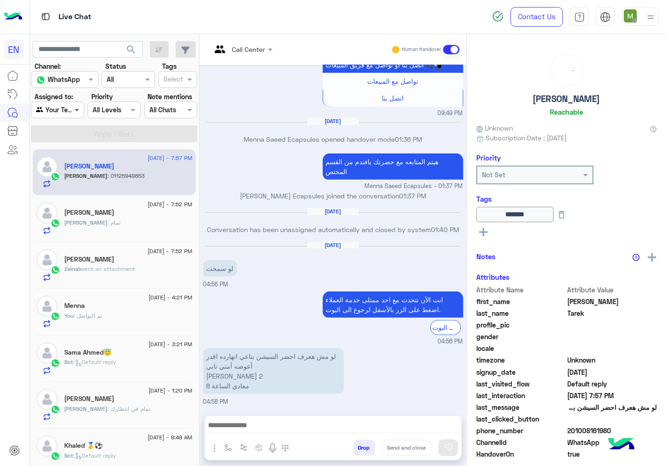
click at [75, 112] on span at bounding box center [78, 110] width 12 height 10
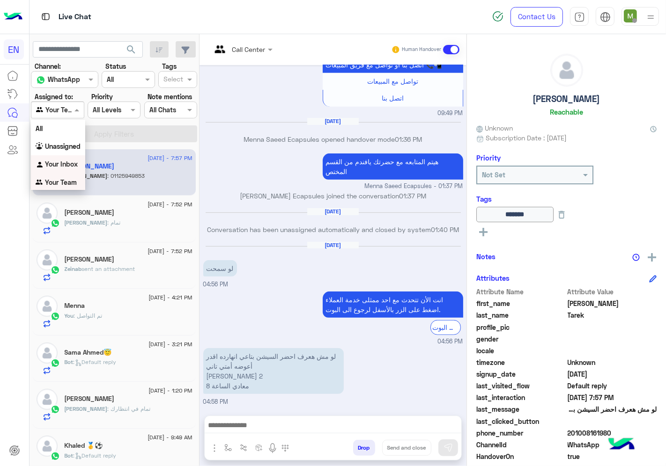
click at [67, 160] on b "Your Inbox" at bounding box center [61, 164] width 33 height 8
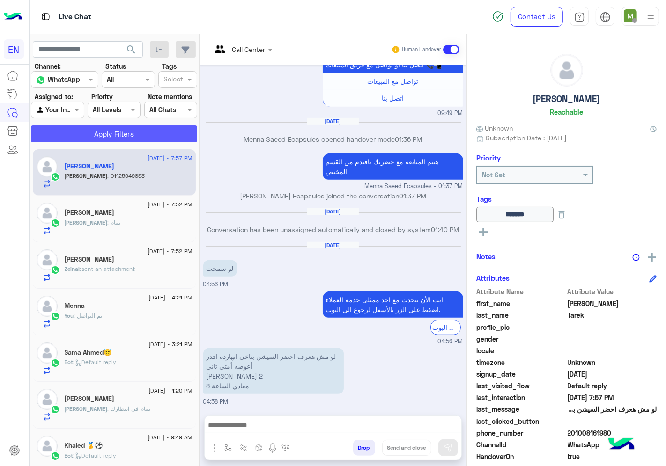
click at [90, 133] on button "Apply Filters" at bounding box center [114, 134] width 166 height 17
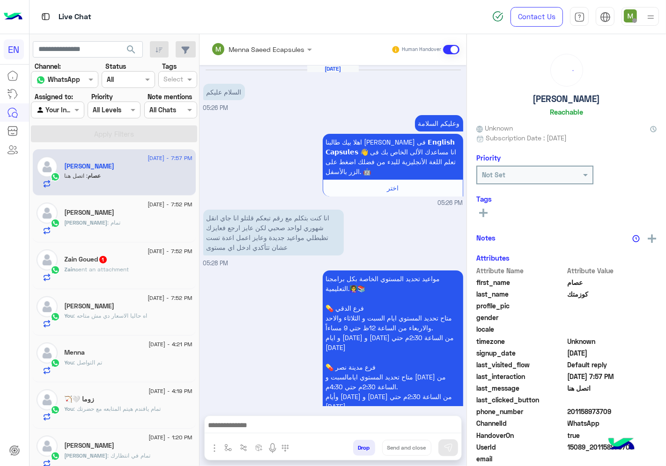
scroll to position [725, 0]
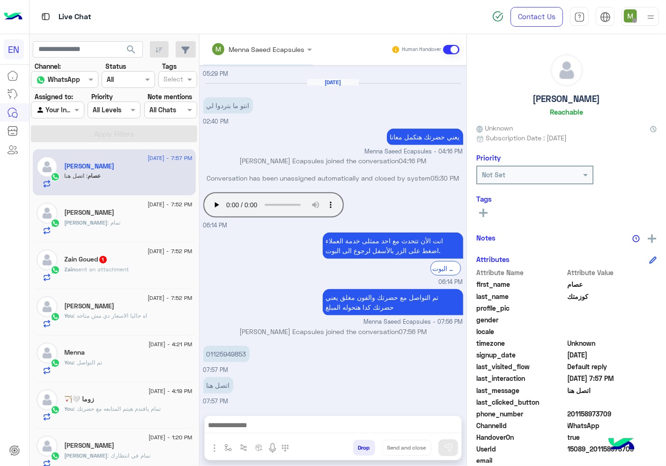
click at [66, 111] on div at bounding box center [57, 109] width 52 height 11
drag, startPoint x: 67, startPoint y: 185, endPoint x: 72, endPoint y: 171, distance: 13.8
click at [69, 184] on b "Your Team" at bounding box center [61, 182] width 32 height 8
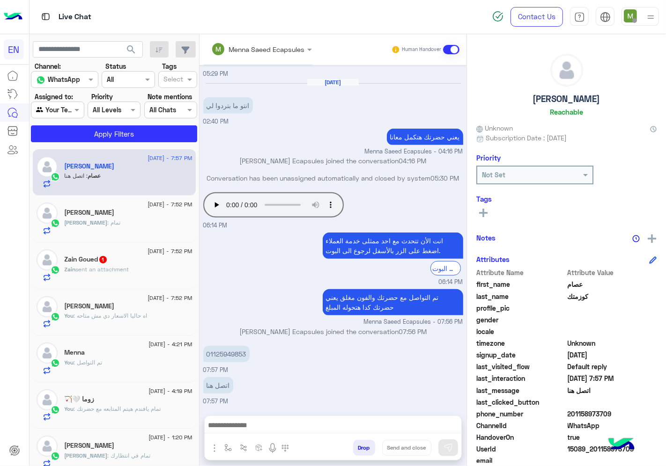
click at [92, 123] on section "Channel: Channel WhatsApp Status Channel All Tags Select Assigned to: Agent Fil…" at bounding box center [115, 101] width 156 height 81
click at [99, 134] on button "Apply Filters" at bounding box center [114, 134] width 166 height 17
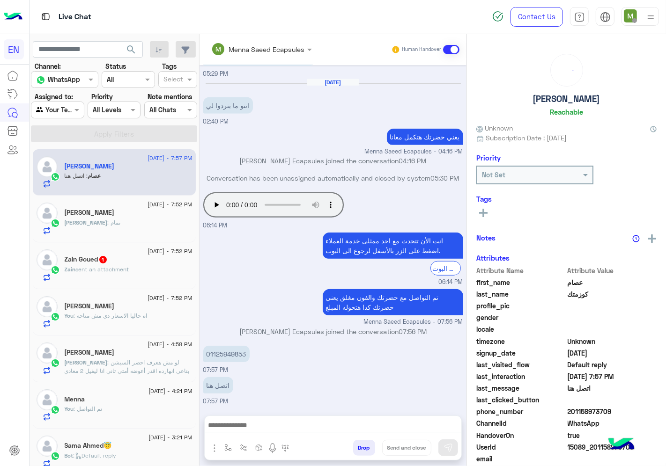
click at [98, 260] on h5 "Zain Goued 1" at bounding box center [86, 260] width 43 height 8
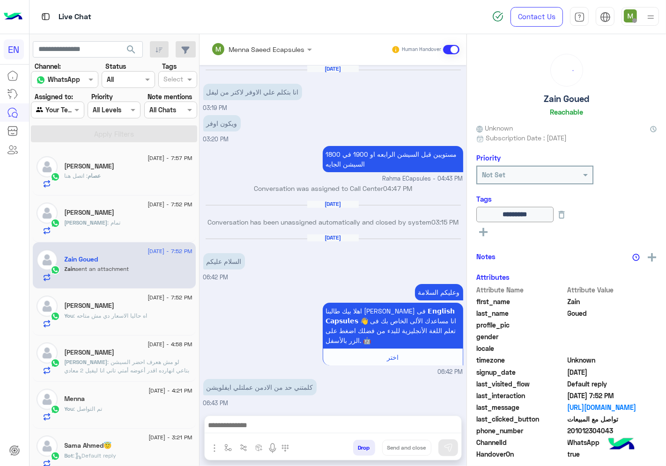
scroll to position [375, 0]
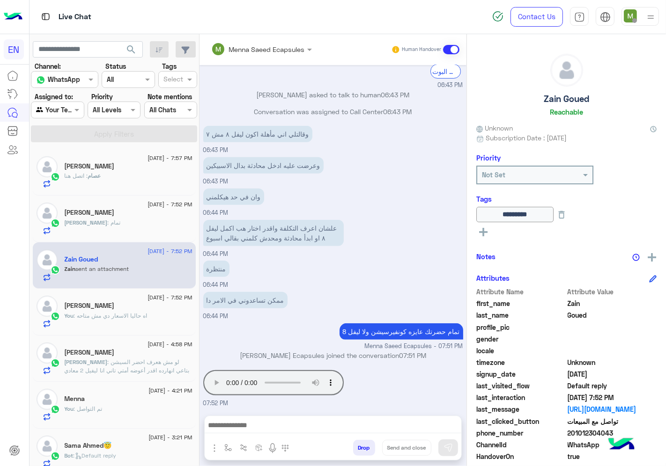
click at [592, 434] on span "201012304043" at bounding box center [612, 434] width 89 height 10
copy span "201012304043"
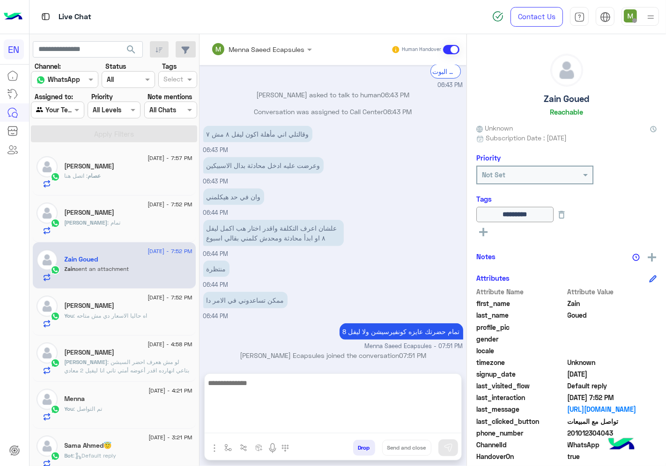
click at [321, 425] on textarea at bounding box center [333, 405] width 257 height 56
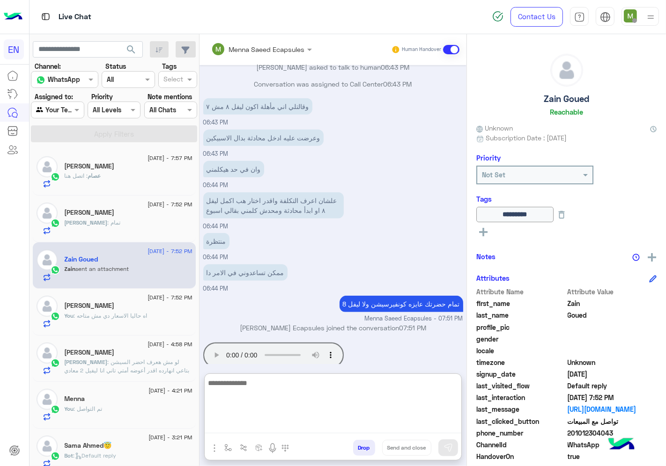
scroll to position [417, 0]
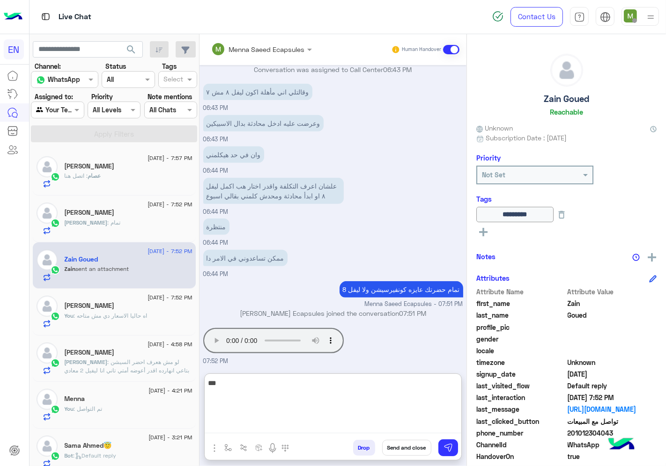
type textarea "****"
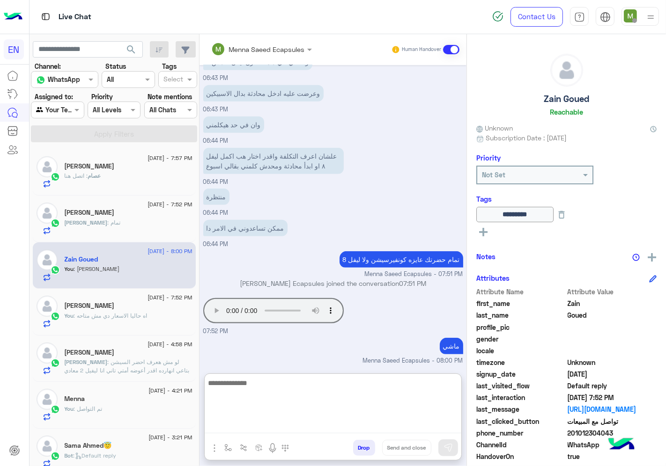
type textarea "*"
type textarea "**********"
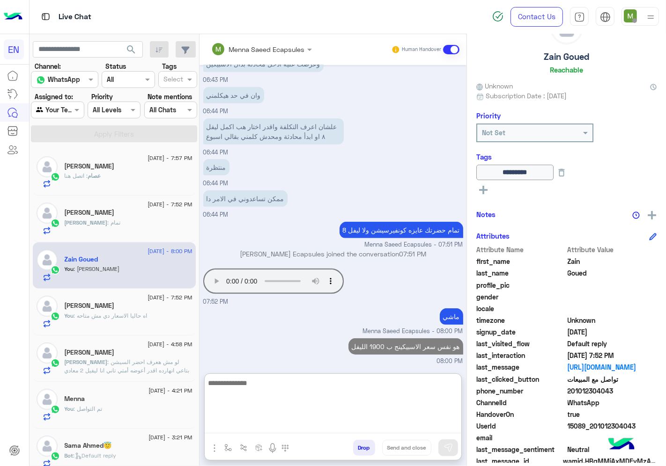
scroll to position [56, 0]
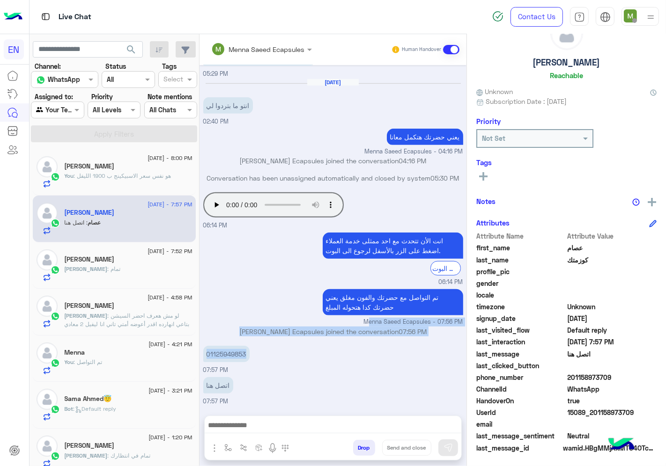
scroll to position [725, 0]
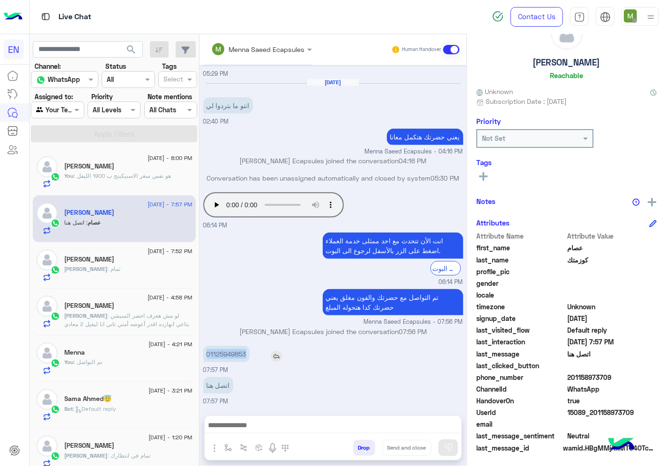
drag, startPoint x: 246, startPoint y: 315, endPoint x: 207, endPoint y: 356, distance: 57.0
click at [207, 356] on p "01125949853" at bounding box center [226, 354] width 46 height 16
copy p "01125949853"
click at [72, 110] on span at bounding box center [78, 110] width 12 height 10
click at [69, 150] on b "Unassigned" at bounding box center [63, 146] width 36 height 8
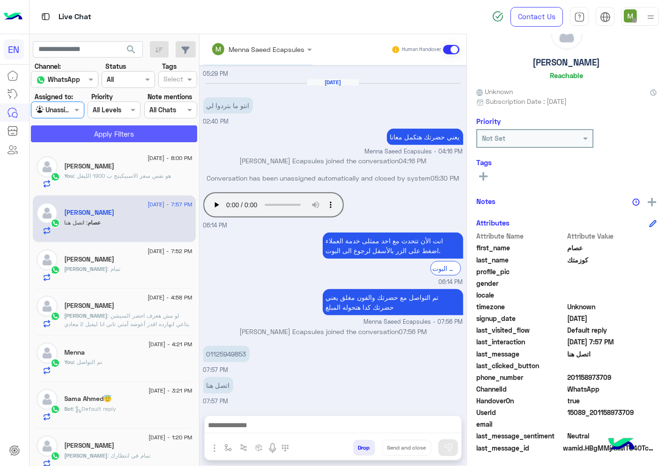
click at [94, 135] on button "Apply Filters" at bounding box center [114, 134] width 166 height 17
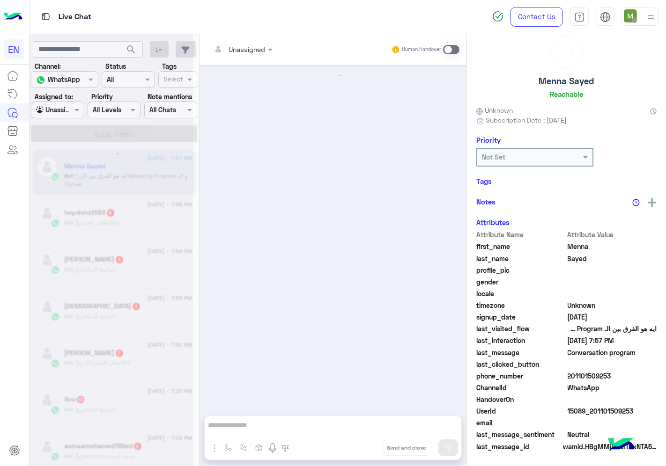
scroll to position [328, 0]
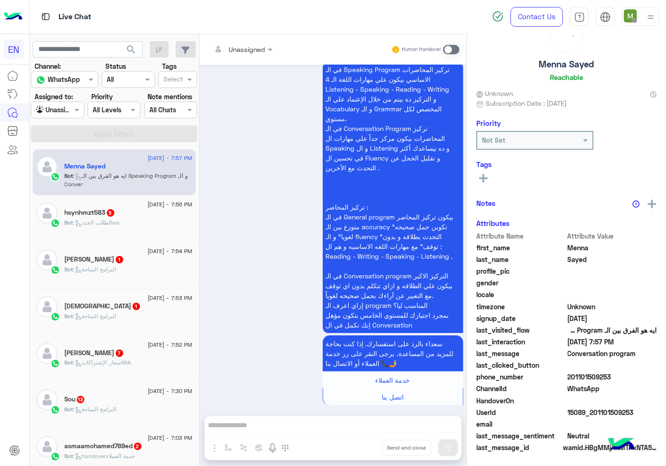
click at [253, 44] on div at bounding box center [242, 49] width 71 height 11
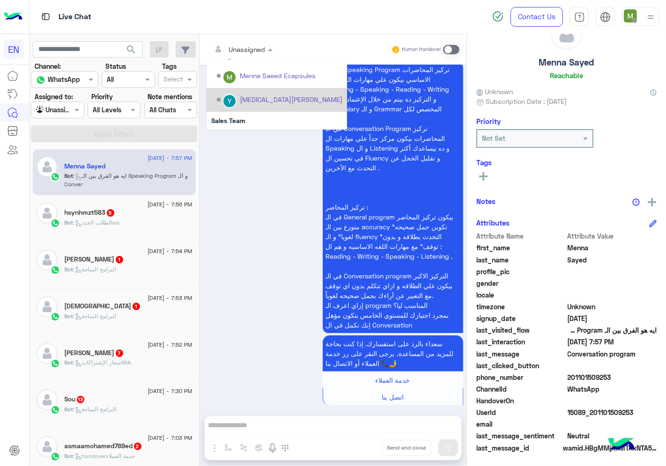
scroll to position [155, 0]
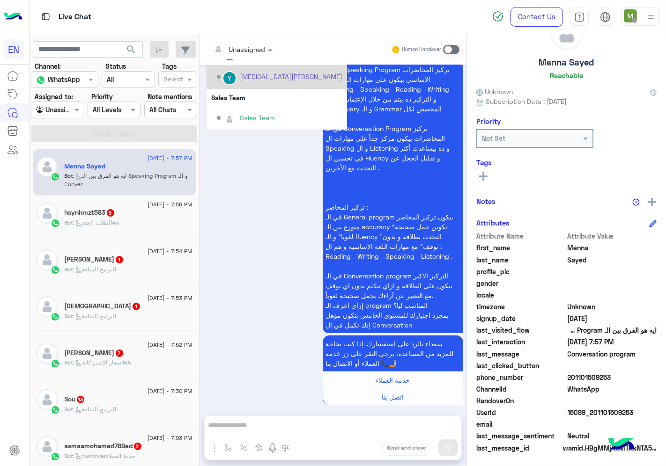
click at [242, 96] on div "Sales Team" at bounding box center [277, 97] width 140 height 17
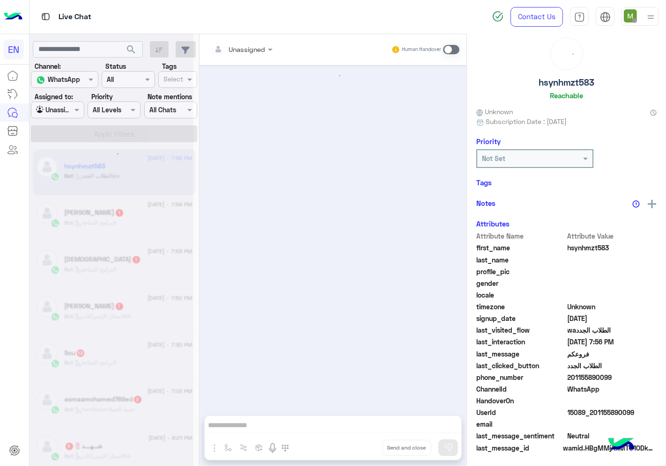
click at [244, 48] on input "text" at bounding box center [230, 49] width 38 height 10
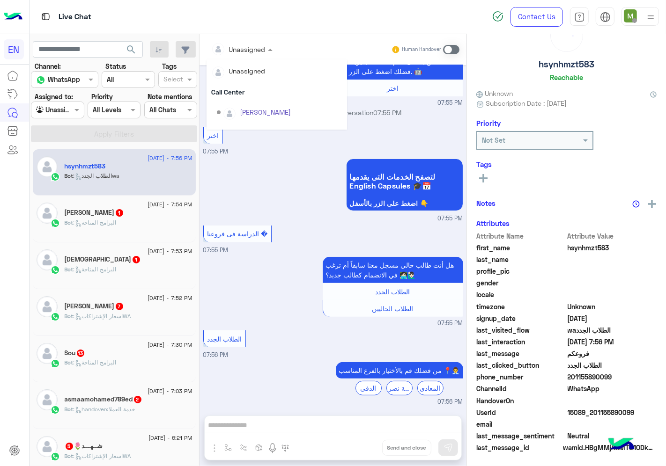
scroll to position [155, 0]
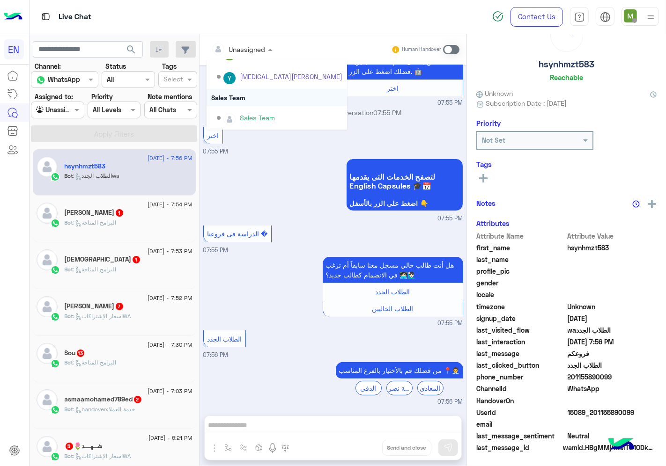
click at [241, 96] on div "Sales Team" at bounding box center [277, 97] width 140 height 17
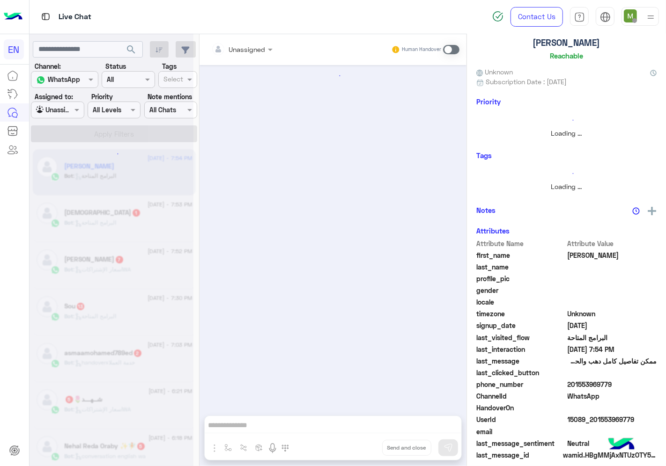
scroll to position [35, 0]
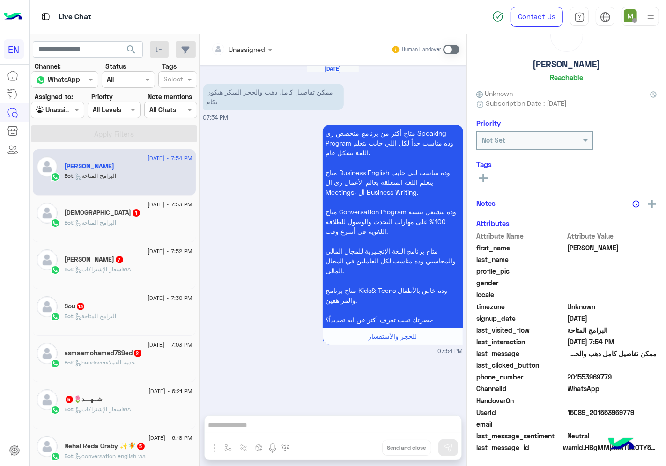
click at [255, 46] on div at bounding box center [242, 49] width 71 height 11
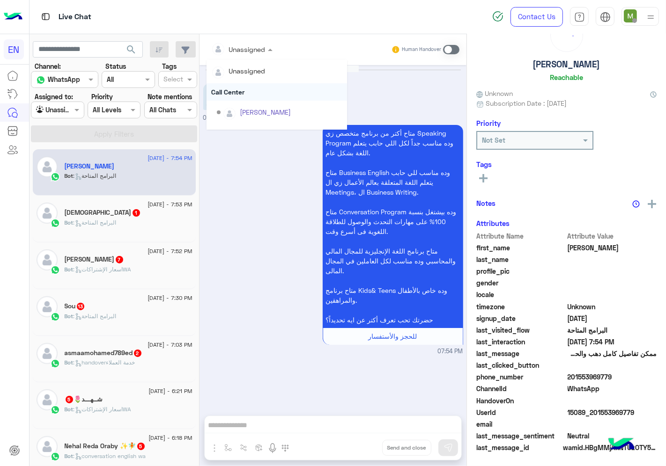
scroll to position [155, 0]
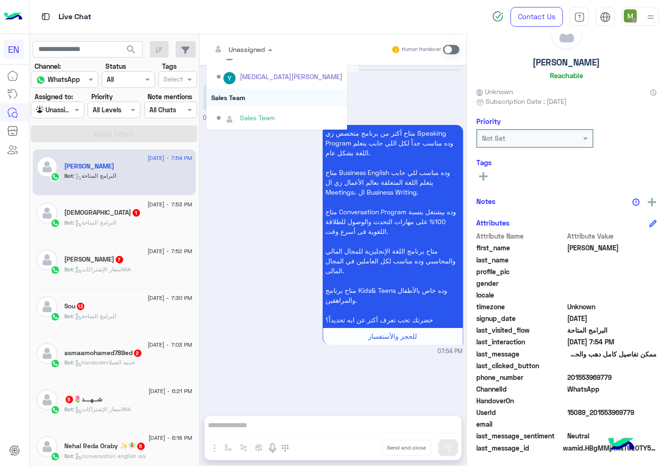
click at [241, 96] on div "Sales Team" at bounding box center [277, 97] width 140 height 17
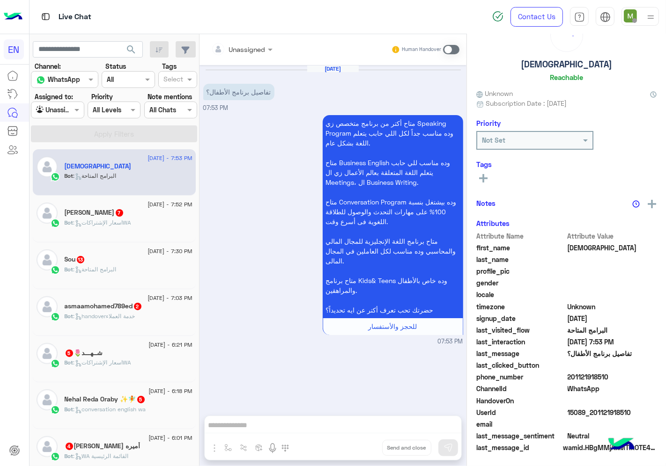
scroll to position [37, 0]
click at [245, 48] on input "text" at bounding box center [230, 49] width 38 height 10
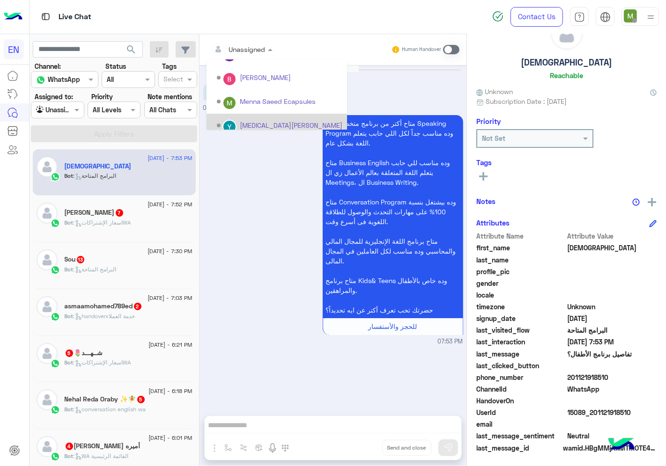
scroll to position [155, 0]
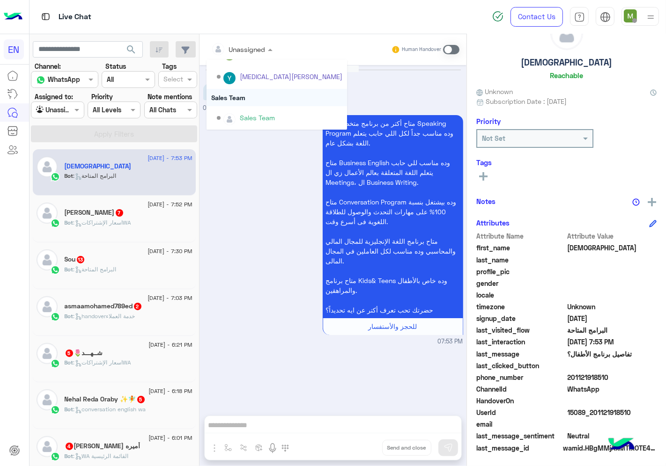
click at [236, 94] on div "Sales Team" at bounding box center [277, 97] width 140 height 17
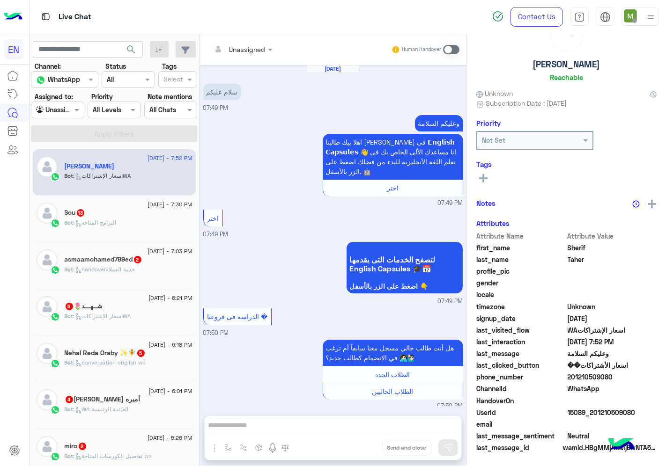
scroll to position [691, 0]
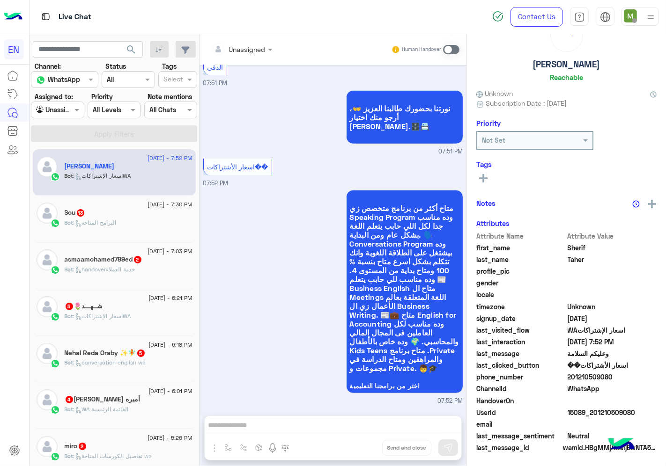
click at [255, 50] on div at bounding box center [242, 49] width 71 height 11
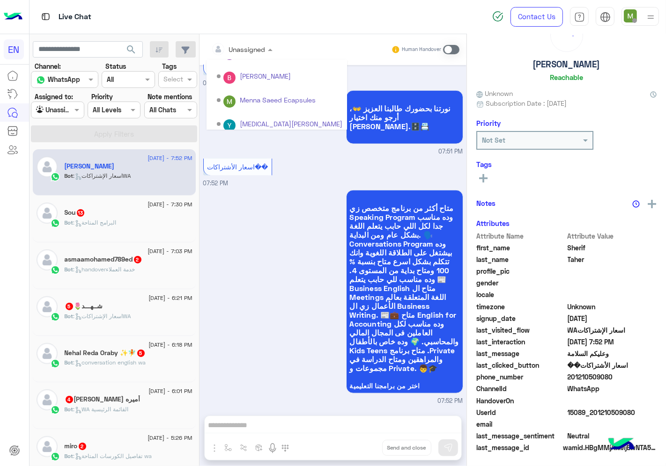
scroll to position [37, 0]
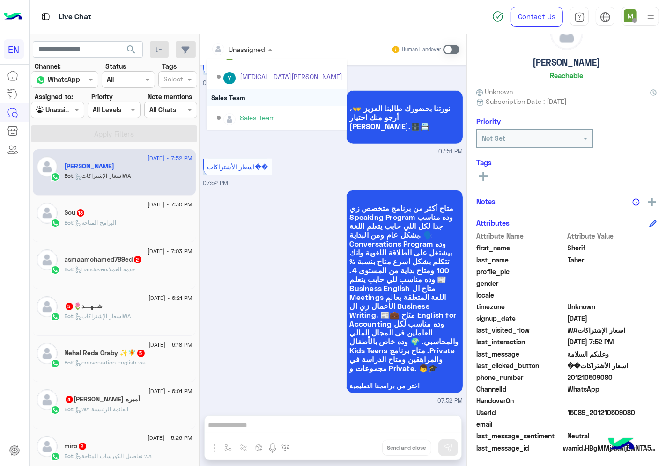
click at [242, 94] on div "Sales Team" at bounding box center [277, 97] width 140 height 17
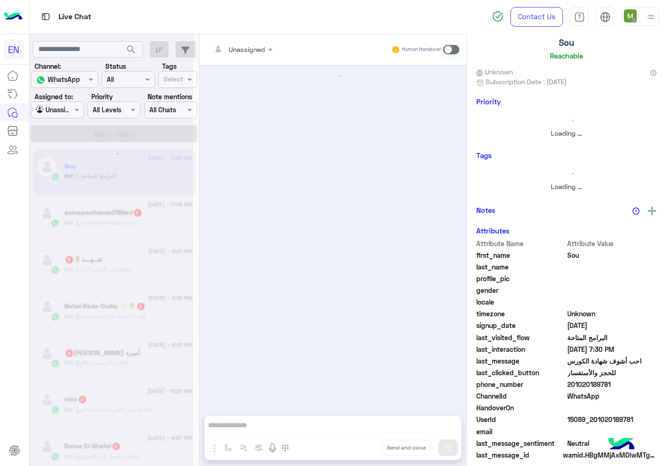
scroll to position [35, 0]
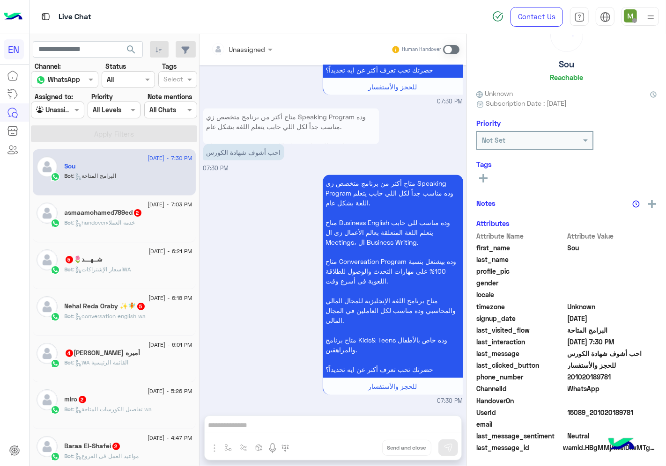
click at [251, 49] on div at bounding box center [242, 49] width 71 height 11
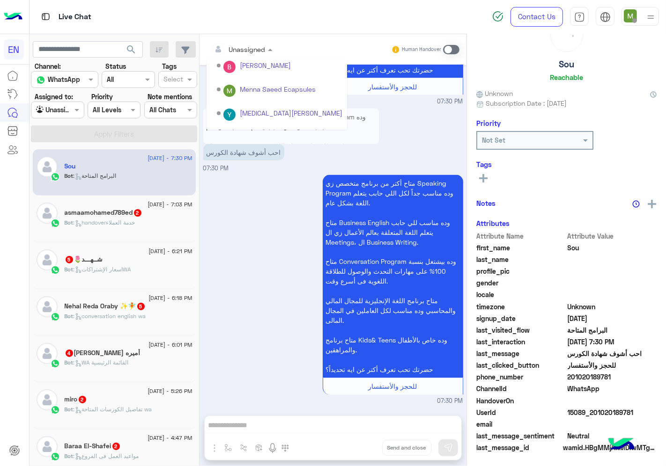
scroll to position [37, 0]
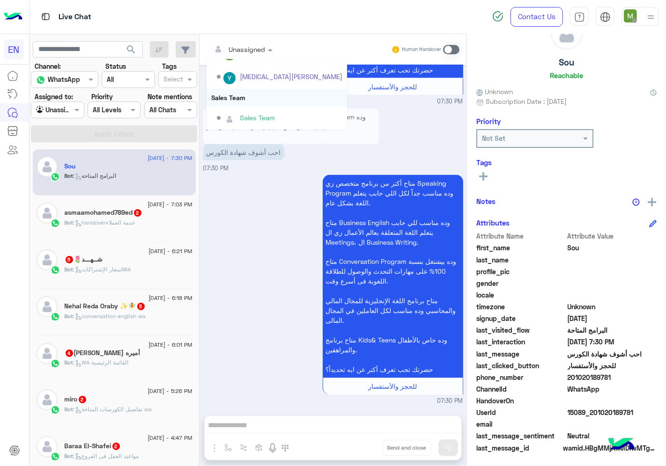
click at [239, 96] on div "Sales Team" at bounding box center [277, 97] width 140 height 17
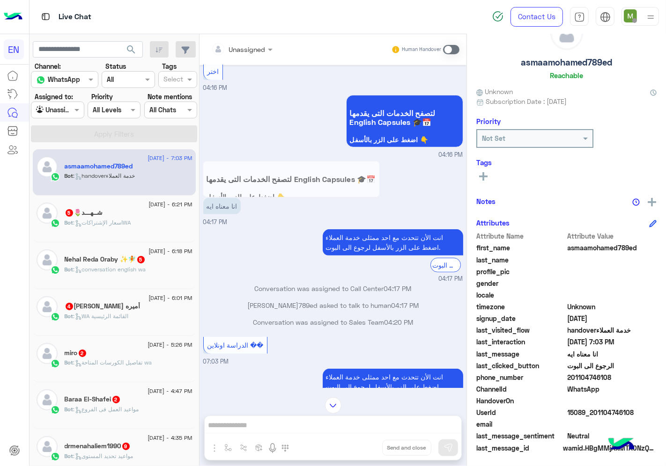
click at [253, 44] on div at bounding box center [242, 49] width 71 height 11
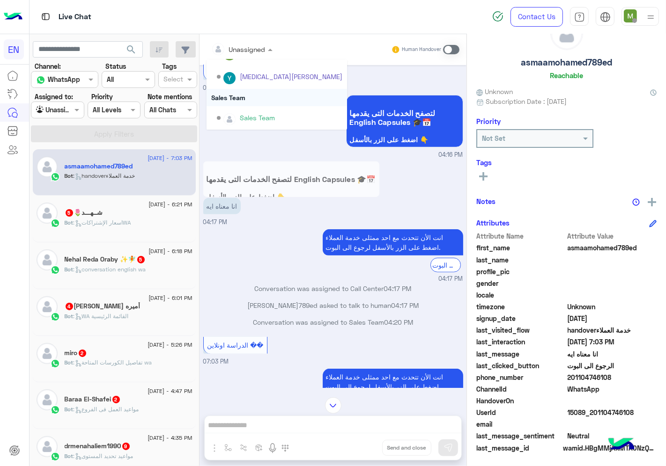
click at [241, 94] on div "Sales Team" at bounding box center [277, 97] width 140 height 17
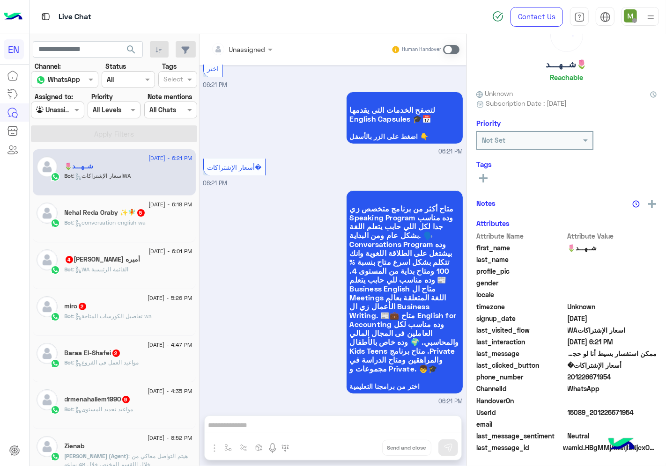
click at [250, 51] on div at bounding box center [242, 49] width 71 height 11
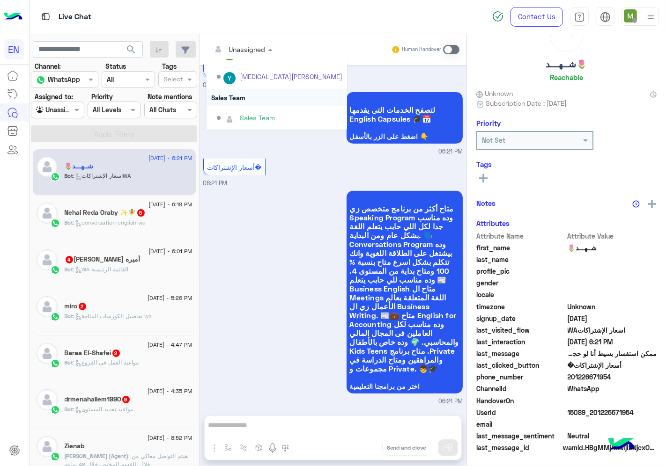
click at [240, 99] on div "Sales Team" at bounding box center [277, 97] width 140 height 17
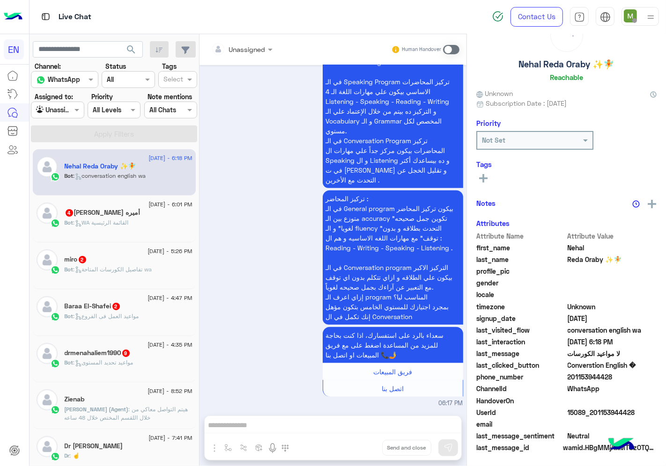
click at [247, 54] on div "Unassigned" at bounding box center [247, 49] width 37 height 10
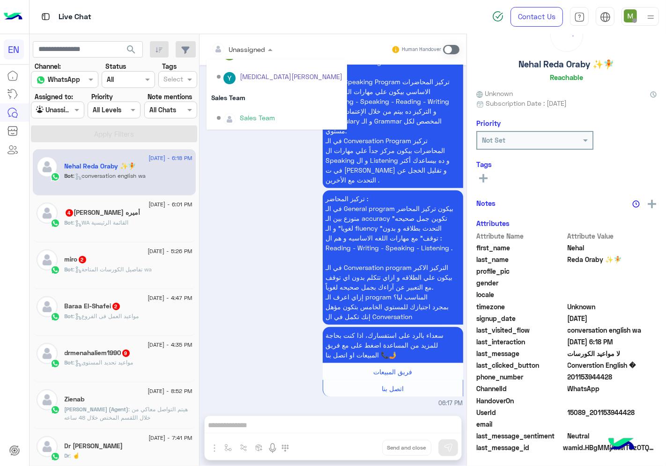
click at [245, 95] on div "Sales Team" at bounding box center [277, 97] width 140 height 17
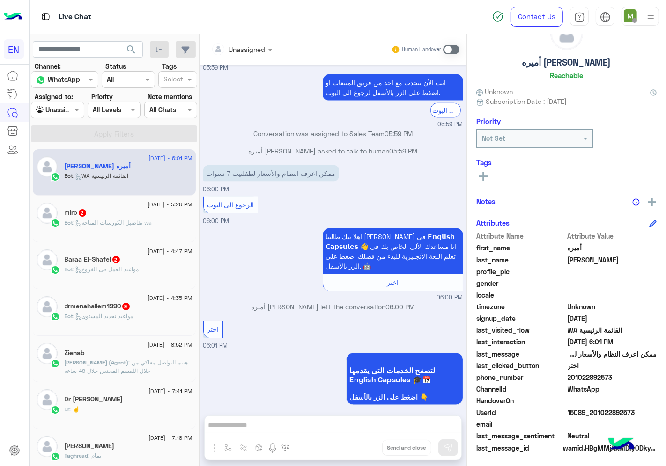
click at [254, 50] on div at bounding box center [242, 49] width 71 height 11
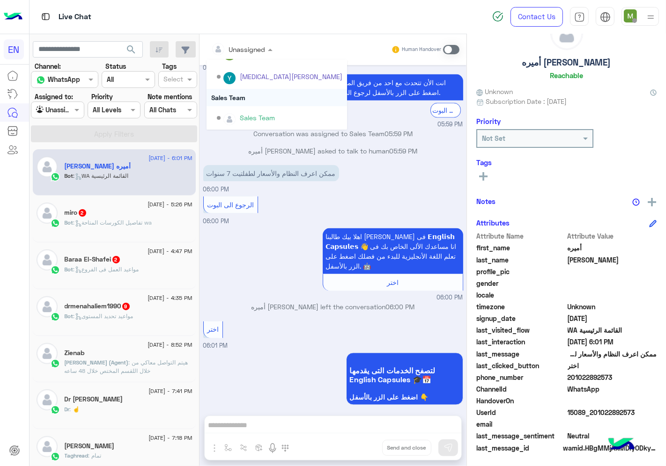
click at [242, 95] on div "Sales Team" at bounding box center [277, 97] width 140 height 17
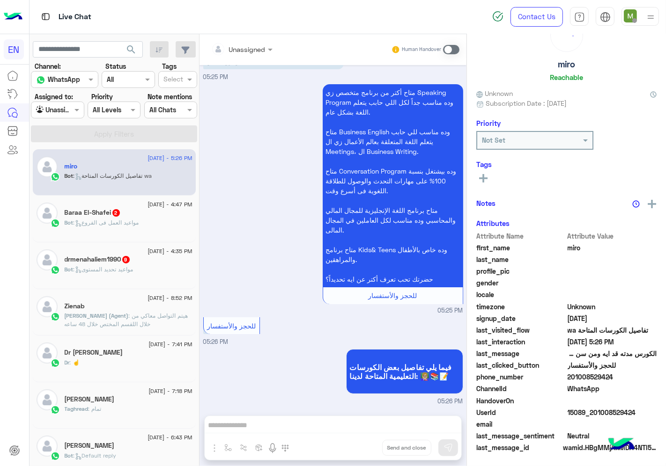
click at [251, 52] on div at bounding box center [242, 49] width 71 height 11
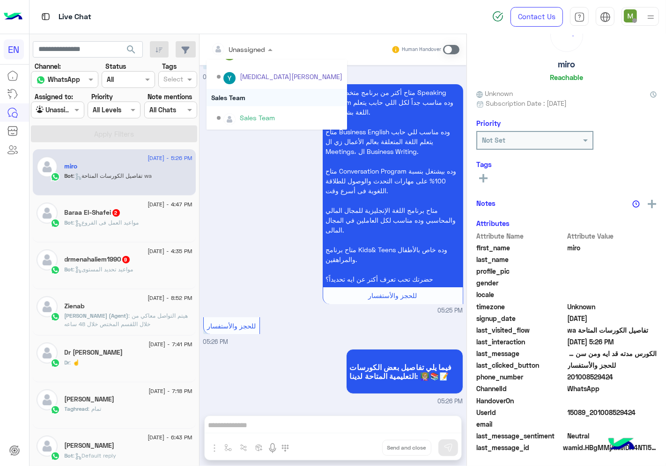
click at [244, 95] on div "Sales Team" at bounding box center [277, 97] width 140 height 17
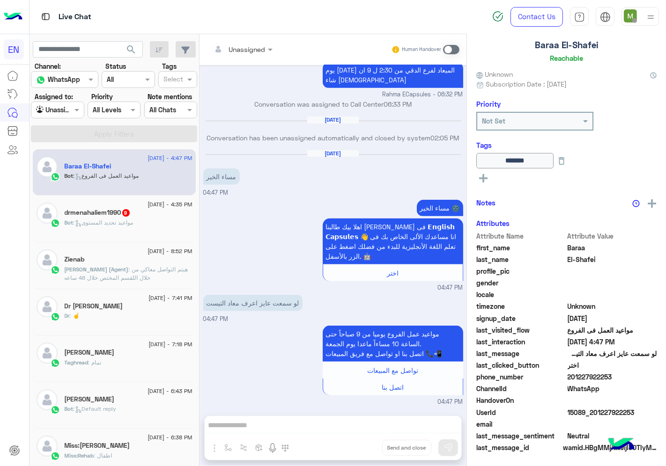
click at [251, 52] on div at bounding box center [242, 49] width 71 height 11
click at [272, 231] on div "مساء الخير 🌚 اهلا بيك طالبنا [PERSON_NAME] فى 𝗘𝗻𝗴𝗹𝗶𝘀𝗵 𝗖𝗮𝗽𝘀𝘂𝗹𝗲𝘀 👋 انا مساعدك الأ…" at bounding box center [333, 245] width 260 height 95
drag, startPoint x: 608, startPoint y: 378, endPoint x: 579, endPoint y: 378, distance: 29.0
click at [579, 378] on span "201227922253" at bounding box center [612, 377] width 89 height 10
click at [620, 377] on span "201227922253" at bounding box center [612, 377] width 89 height 10
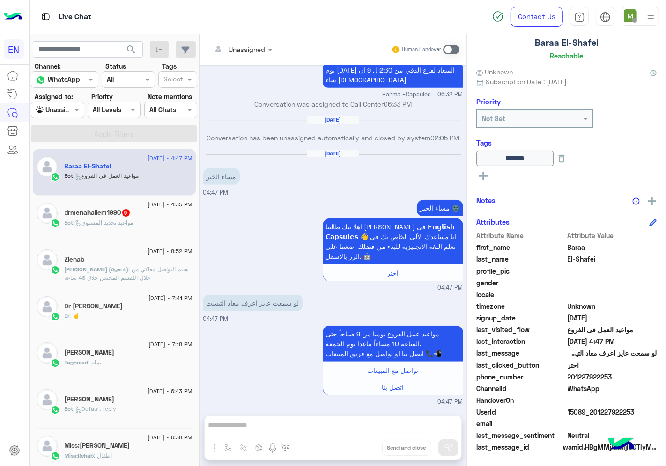
drag, startPoint x: 620, startPoint y: 375, endPoint x: 569, endPoint y: 378, distance: 50.7
click at [569, 378] on span "201227922253" at bounding box center [612, 377] width 89 height 10
copy span "01227922253"
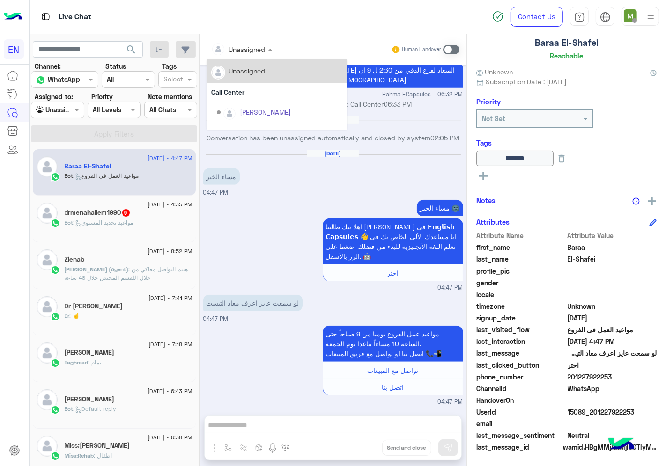
click at [250, 52] on div at bounding box center [242, 49] width 71 height 11
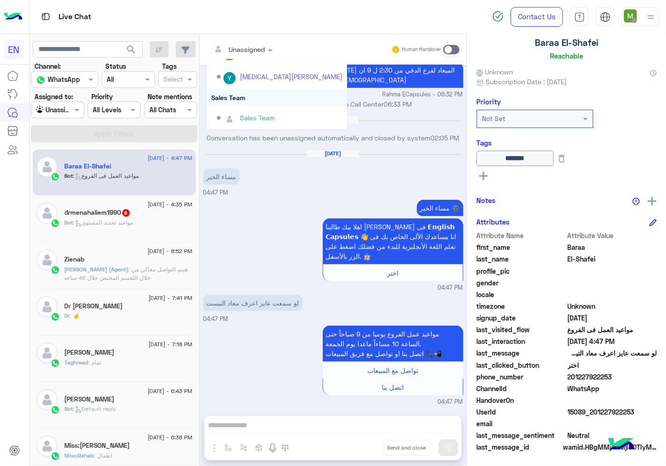
click at [244, 96] on div "Sales Team" at bounding box center [277, 97] width 140 height 17
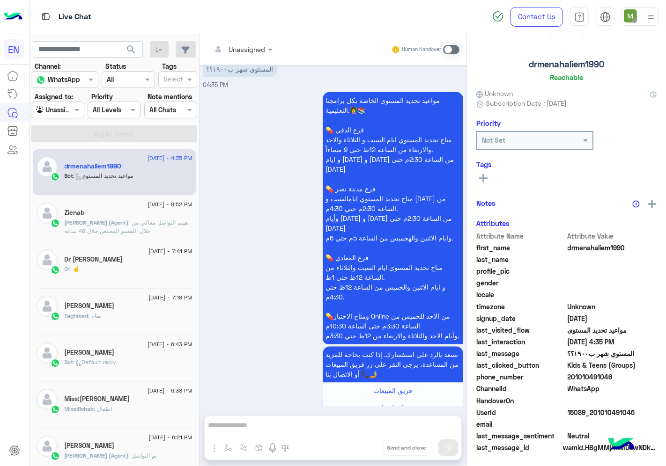
click at [258, 47] on div at bounding box center [242, 49] width 71 height 11
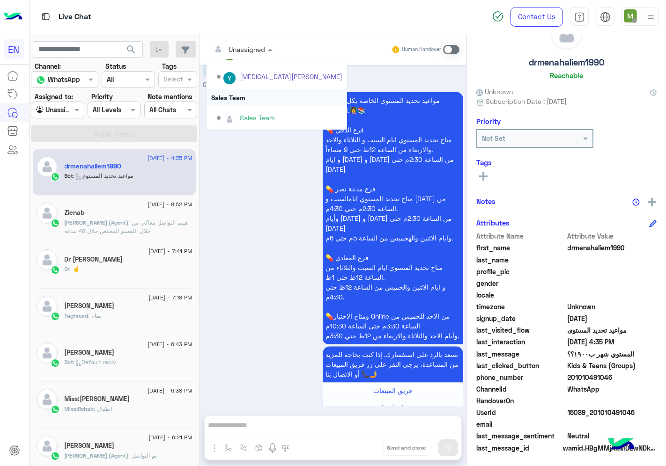
click at [240, 94] on div "Sales Team" at bounding box center [277, 97] width 140 height 17
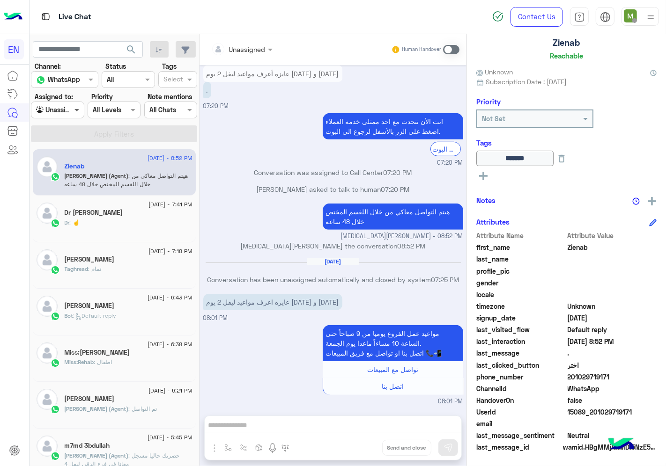
click at [72, 114] on span at bounding box center [78, 110] width 12 height 10
click at [71, 164] on b "Your Inbox" at bounding box center [61, 164] width 33 height 8
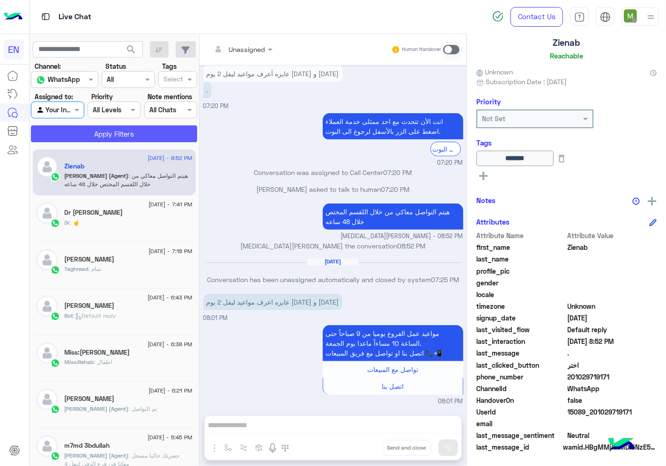
click at [106, 138] on button "Apply Filters" at bounding box center [114, 134] width 166 height 17
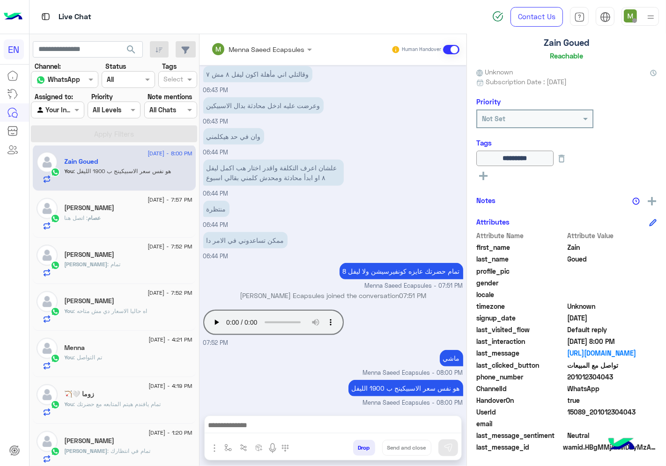
click at [67, 112] on div at bounding box center [57, 109] width 52 height 11
click at [53, 180] on b "Your Team" at bounding box center [61, 182] width 32 height 8
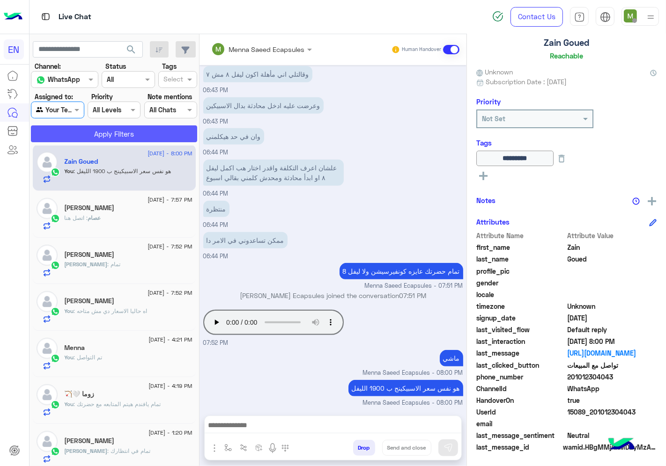
click at [95, 139] on button "Apply Filters" at bounding box center [114, 134] width 166 height 17
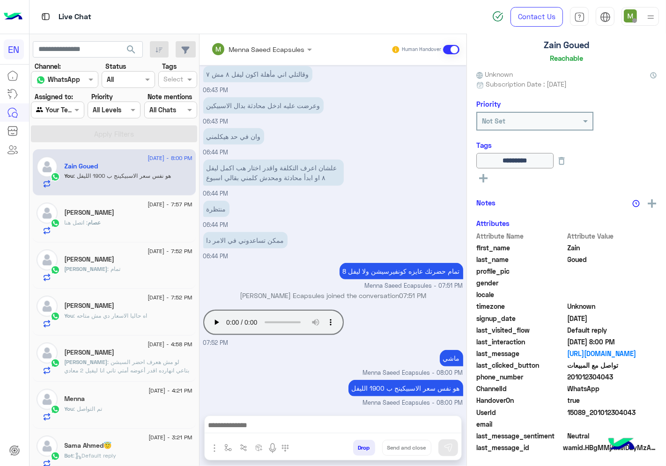
click at [106, 222] on div "عصام : اتصل هنا" at bounding box center [129, 227] width 128 height 16
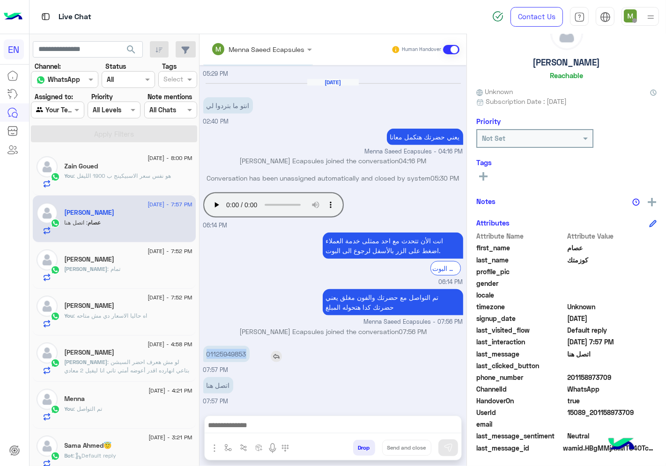
drag, startPoint x: 249, startPoint y: 355, endPoint x: 207, endPoint y: 356, distance: 42.2
click at [207, 356] on p "01125949853" at bounding box center [226, 354] width 46 height 16
copy p "01125949853"
click at [354, 372] on div "01125949853 07:57 PM" at bounding box center [333, 359] width 260 height 31
drag, startPoint x: 609, startPoint y: 377, endPoint x: 570, endPoint y: 377, distance: 38.9
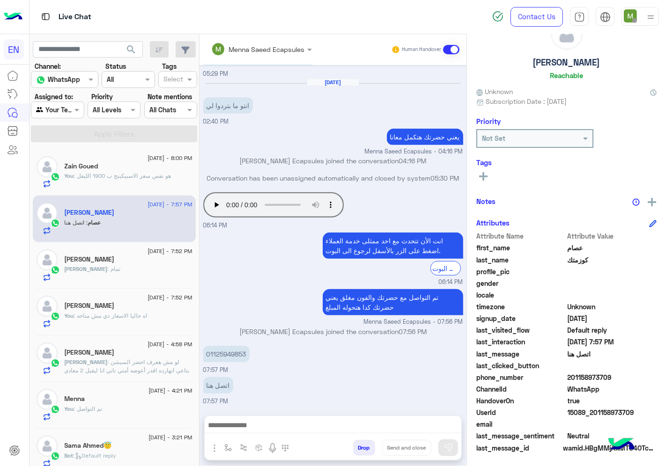
click at [570, 377] on span "201158973709" at bounding box center [612, 378] width 89 height 10
copy span "01158973709"
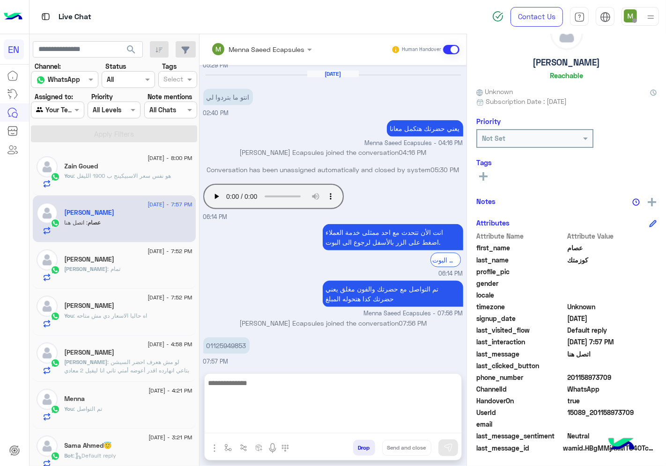
click at [313, 428] on textarea at bounding box center [333, 405] width 257 height 56
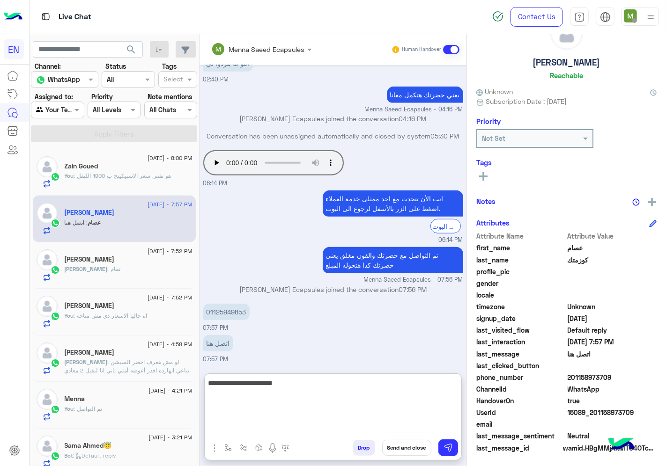
type textarea "**********"
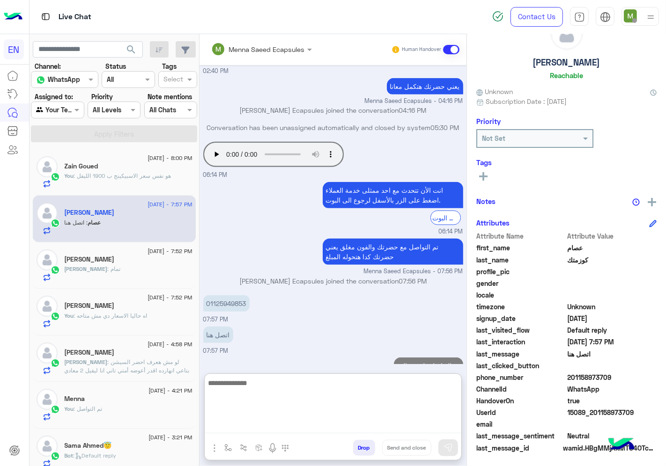
scroll to position [797, 0]
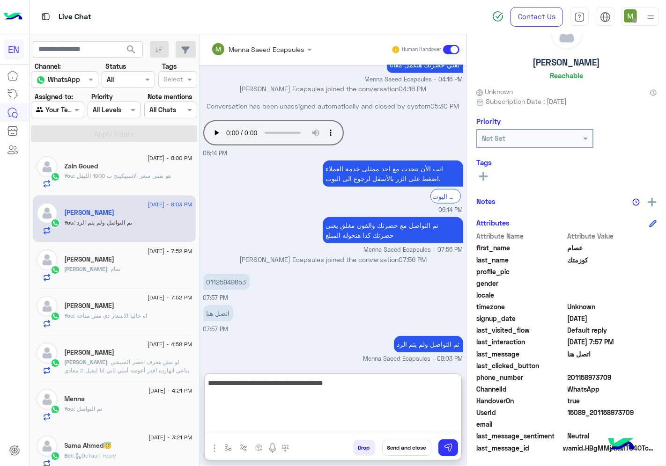
type textarea "**********"
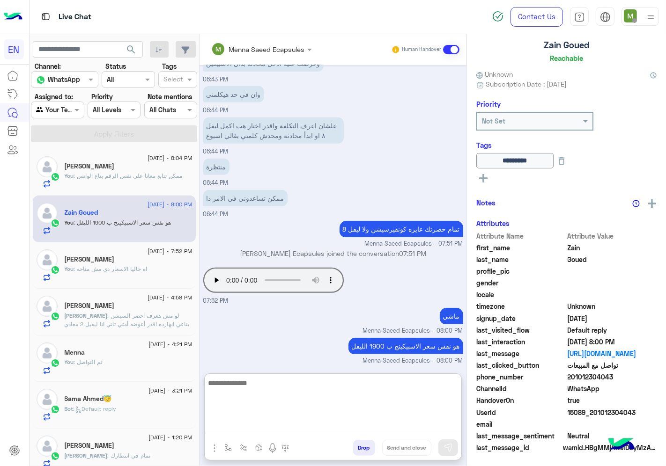
scroll to position [56, 0]
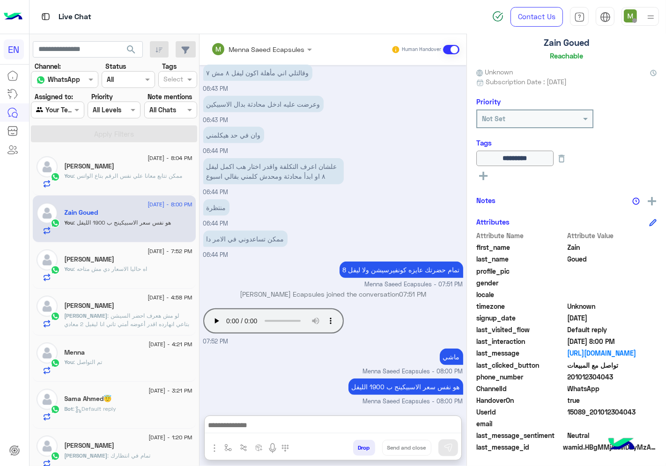
click at [66, 114] on div at bounding box center [57, 109] width 52 height 11
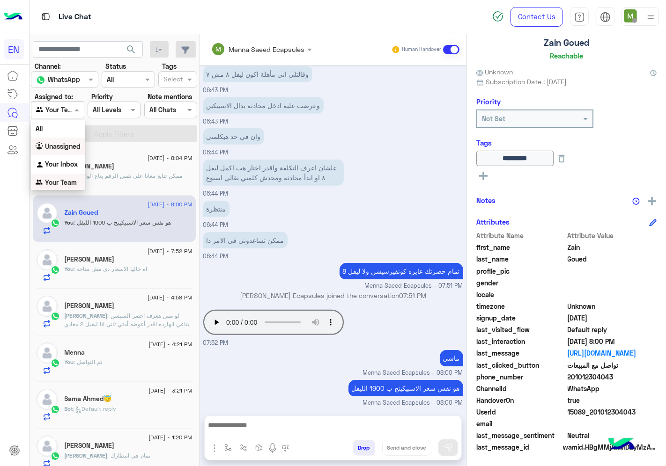
click at [66, 147] on b "Unassigned" at bounding box center [63, 146] width 36 height 8
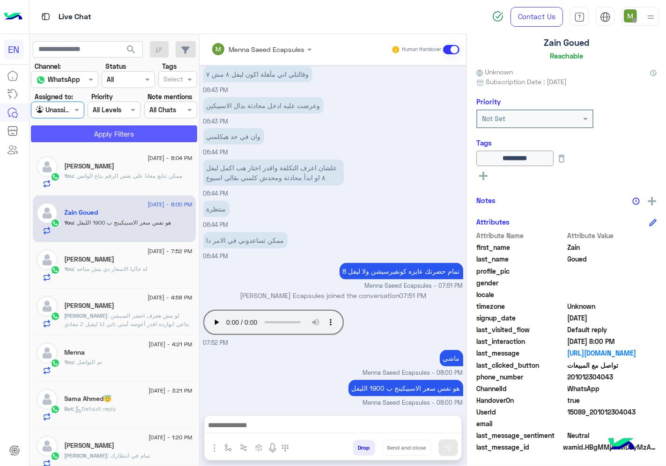
click at [95, 139] on button "Apply Filters" at bounding box center [114, 134] width 166 height 17
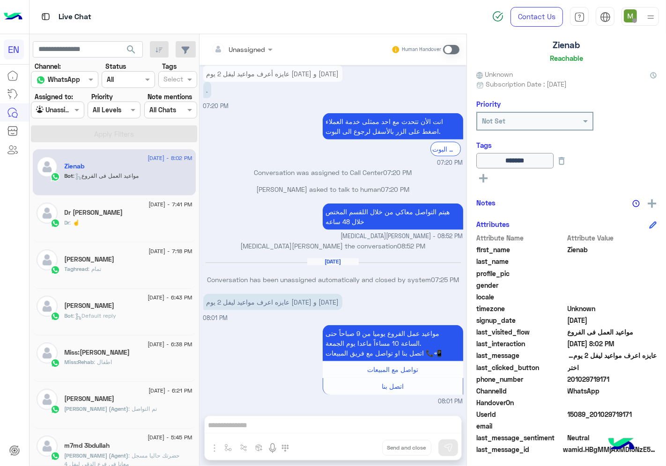
scroll to position [56, 0]
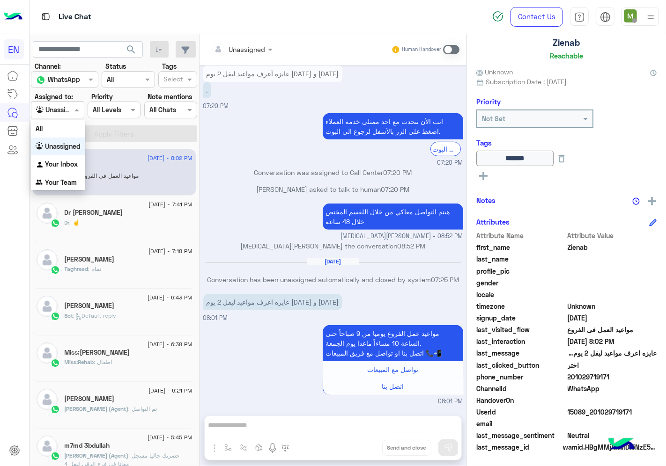
click at [59, 113] on div at bounding box center [57, 109] width 52 height 11
click at [266, 347] on div "مواعيد عمل الفروع يوميا من 9 صباحاً حتى الساعة 10 مساءاً ماعدا يوم [DATE]. اتصل…" at bounding box center [333, 364] width 260 height 83
drag, startPoint x: 609, startPoint y: 377, endPoint x: 570, endPoint y: 375, distance: 38.9
click at [570, 375] on span "201029719171" at bounding box center [612, 377] width 89 height 10
click at [451, 46] on span at bounding box center [451, 49] width 16 height 9
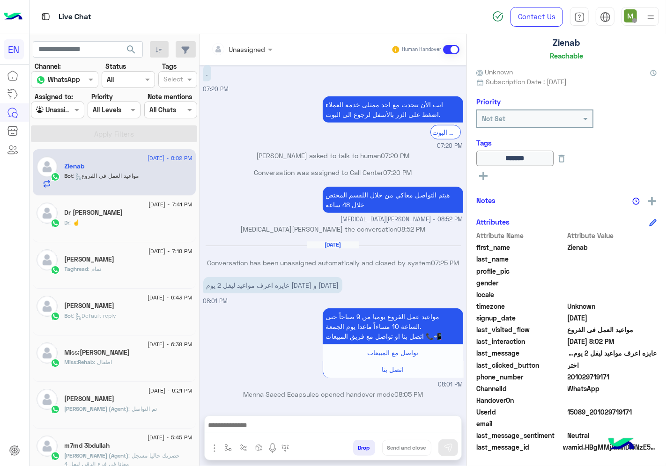
scroll to position [551, 0]
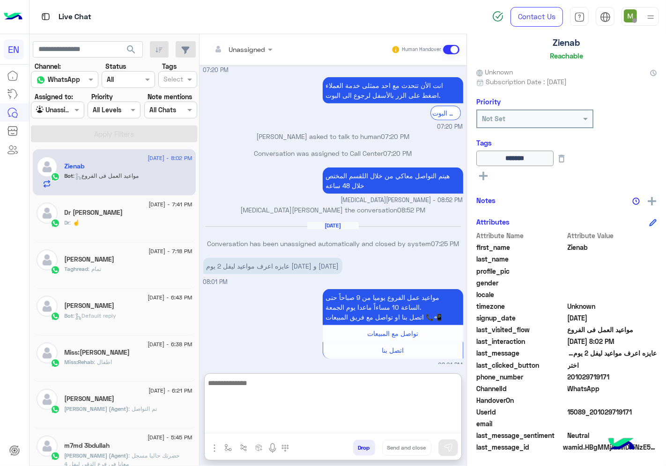
click at [361, 429] on textarea at bounding box center [333, 405] width 257 height 56
type textarea "**********"
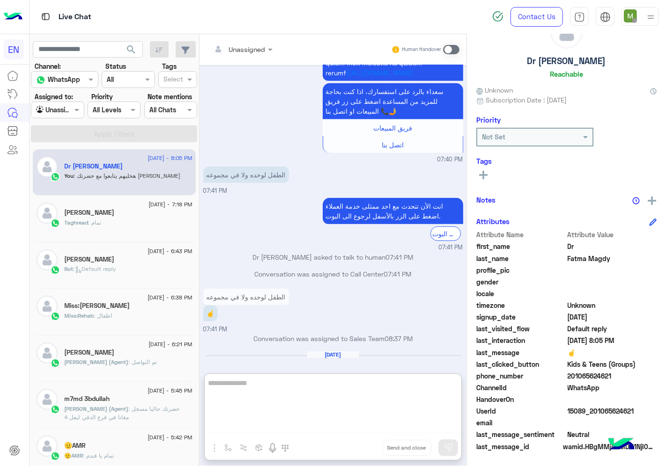
scroll to position [37, 0]
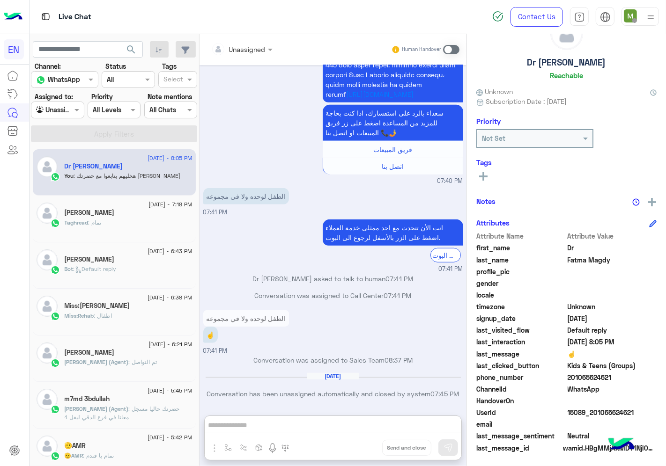
click at [58, 117] on div "Agent Filter Unassigned" at bounding box center [57, 110] width 53 height 17
click at [69, 179] on b "Your Team" at bounding box center [61, 182] width 32 height 8
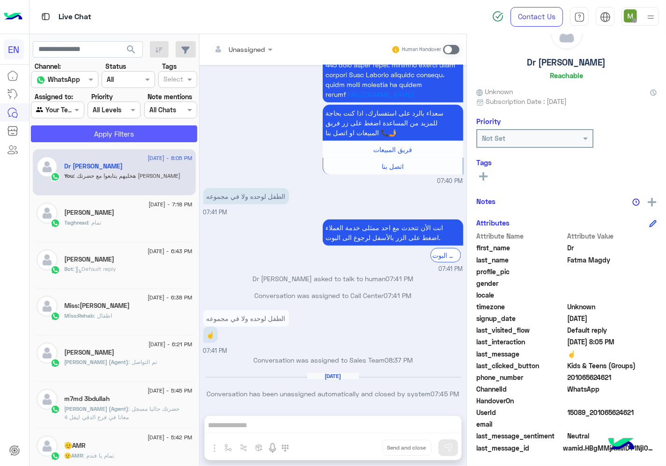
click at [116, 136] on button "Apply Filters" at bounding box center [114, 134] width 166 height 17
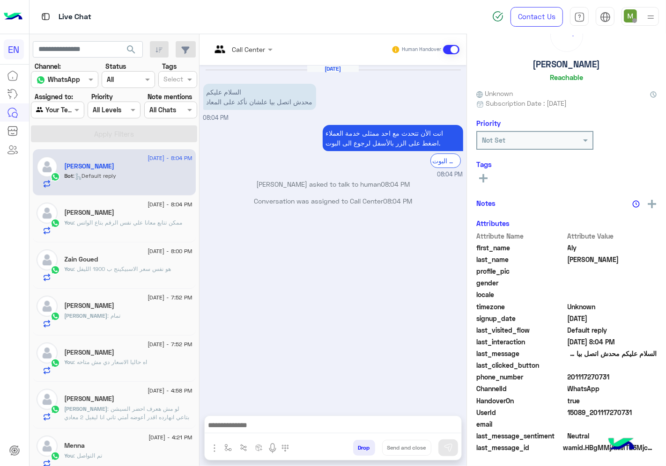
scroll to position [37, 0]
drag, startPoint x: 607, startPoint y: 377, endPoint x: 567, endPoint y: 376, distance: 40.8
click at [568, 376] on span "201117270731" at bounding box center [612, 378] width 89 height 10
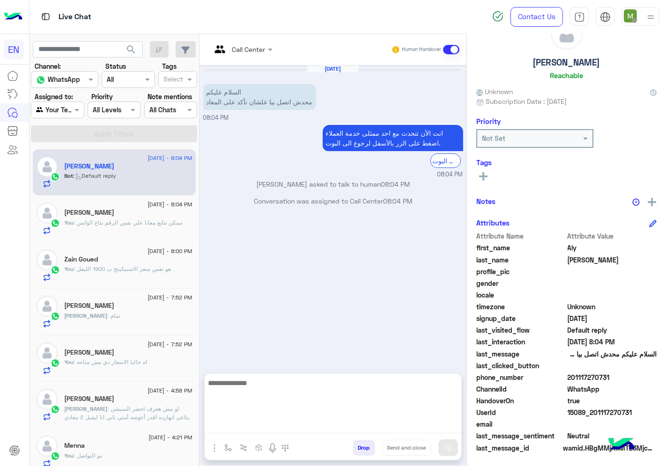
click at [335, 427] on textarea at bounding box center [333, 405] width 257 height 56
type textarea "*"
click at [362, 399] on textarea "*" at bounding box center [333, 405] width 257 height 56
type textarea "*"
type textarea "**********"
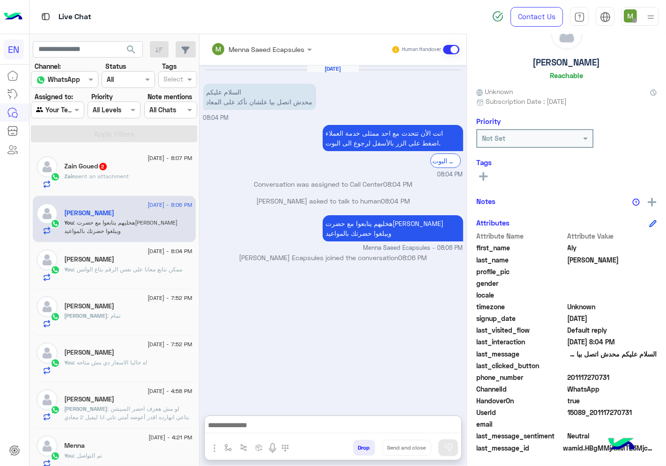
click at [55, 105] on input "text" at bounding box center [47, 110] width 22 height 10
click at [63, 148] on b "Unassigned" at bounding box center [63, 146] width 36 height 8
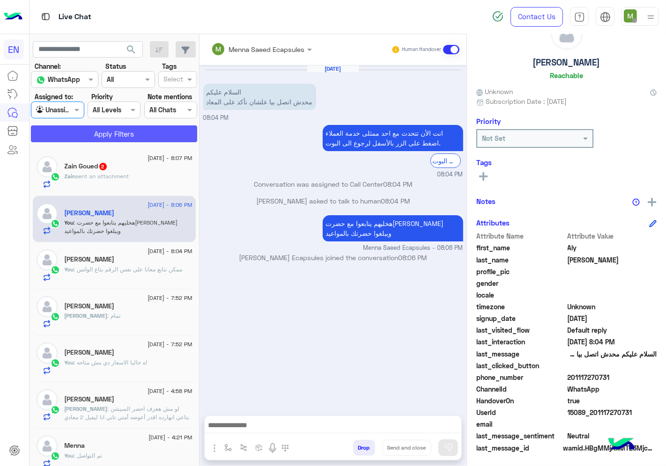
click at [92, 134] on button "Apply Filters" at bounding box center [114, 134] width 166 height 17
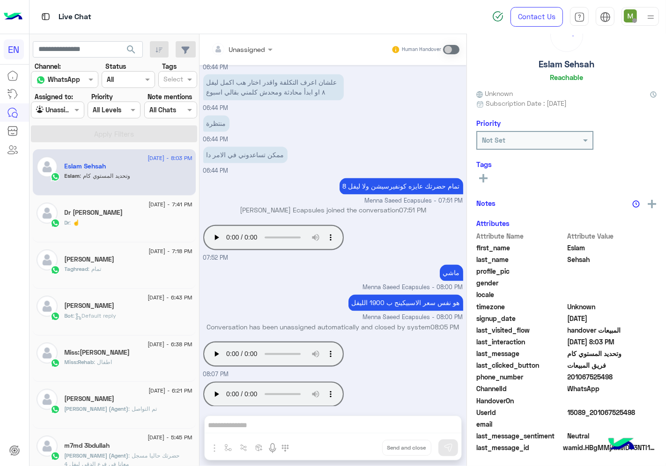
scroll to position [37, 0]
click at [61, 108] on div at bounding box center [57, 109] width 52 height 11
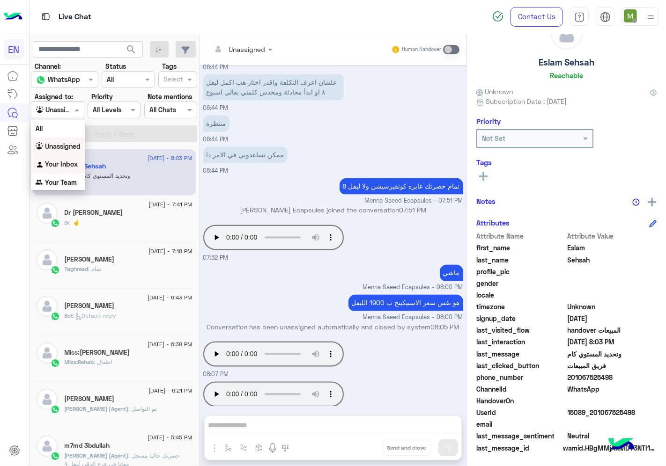
drag, startPoint x: 64, startPoint y: 164, endPoint x: 88, endPoint y: 144, distance: 31.2
click at [64, 164] on b "Your Inbox" at bounding box center [61, 164] width 33 height 8
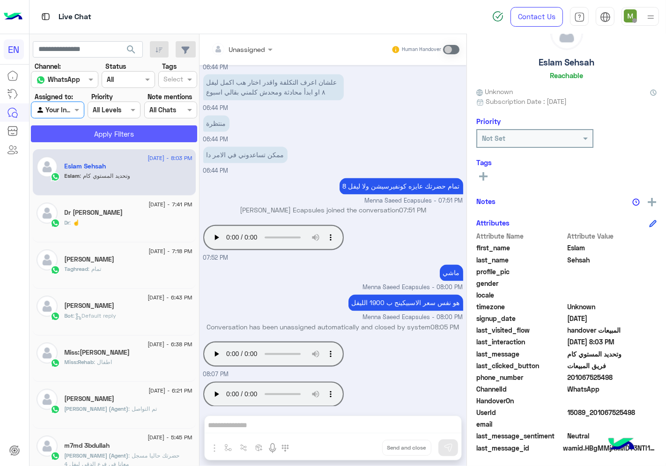
click at [91, 141] on button "Apply Filters" at bounding box center [114, 134] width 166 height 17
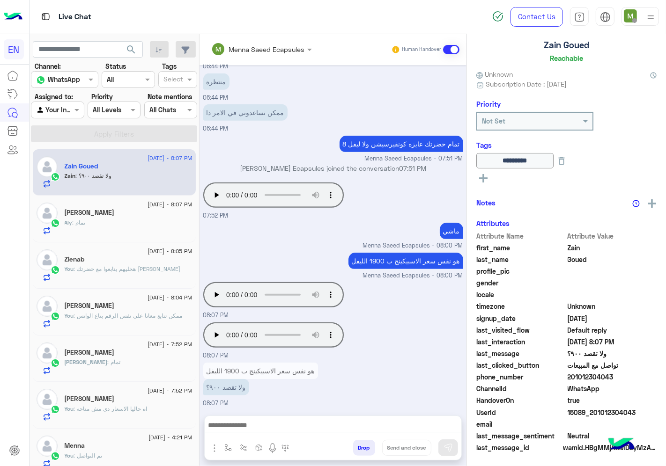
scroll to position [56, 0]
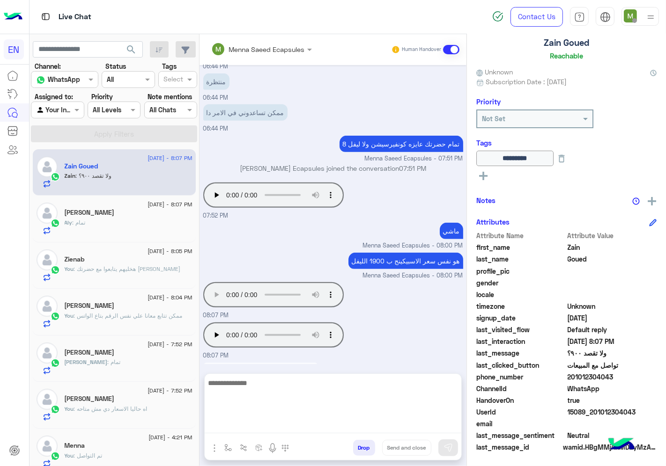
click at [312, 420] on textarea at bounding box center [333, 405] width 257 height 56
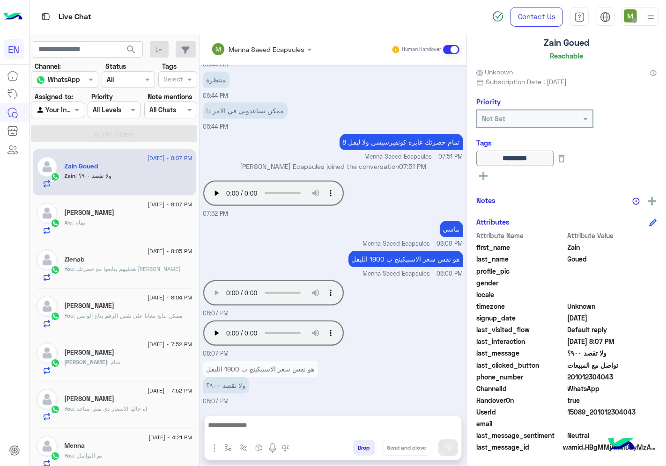
scroll to position [393, 0]
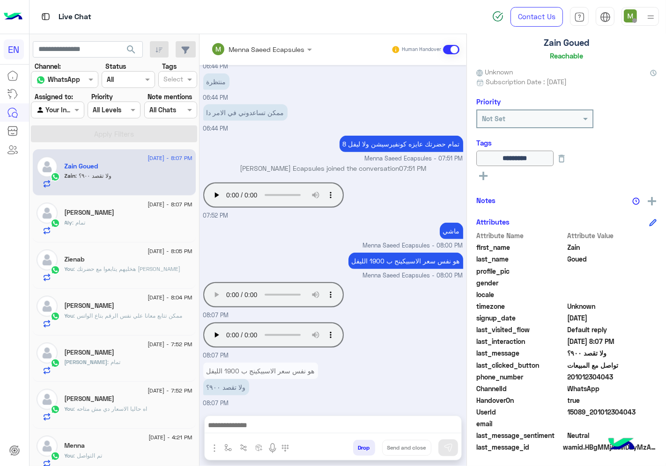
drag, startPoint x: 621, startPoint y: 375, endPoint x: 570, endPoint y: 380, distance: 50.8
click at [570, 380] on span "201012304043" at bounding box center [612, 377] width 89 height 10
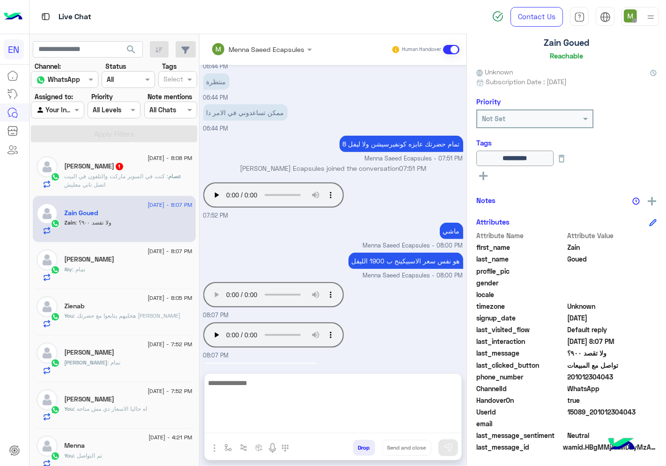
click at [330, 421] on textarea at bounding box center [333, 405] width 257 height 56
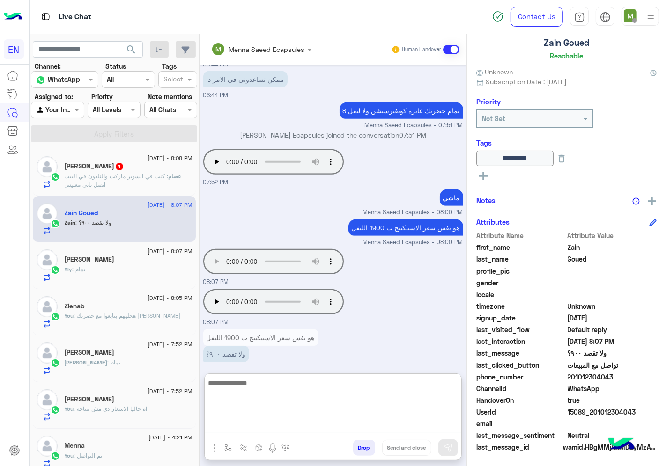
scroll to position [436, 0]
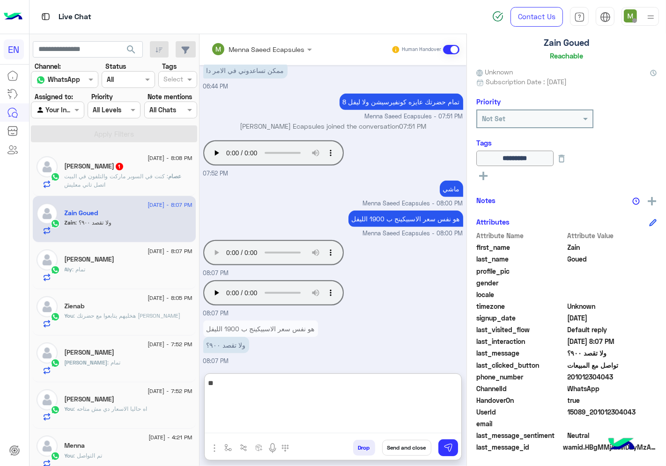
type textarea "*"
type textarea "**********"
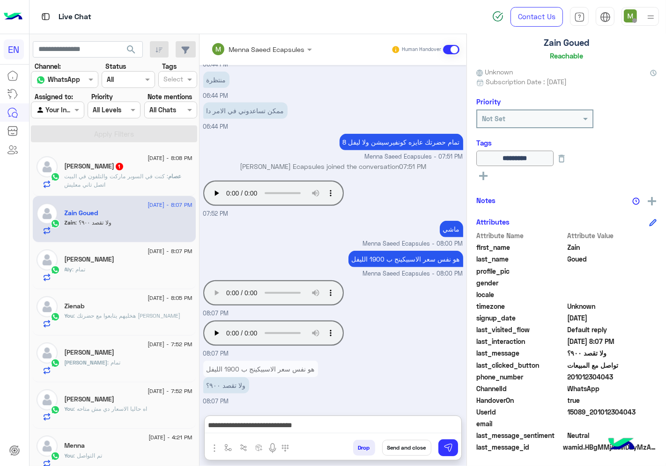
click at [147, 185] on p "عصام : كنت في السوبر ماركت والتلفون في البيت اتصل تاني معليش" at bounding box center [129, 180] width 128 height 17
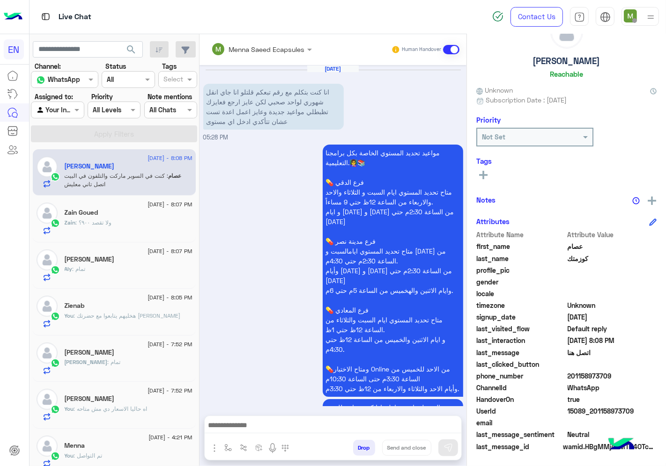
scroll to position [37, 0]
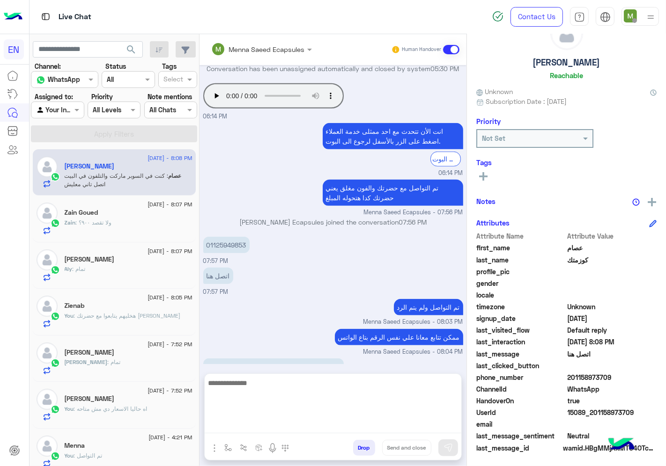
click at [391, 423] on textarea at bounding box center [333, 405] width 257 height 56
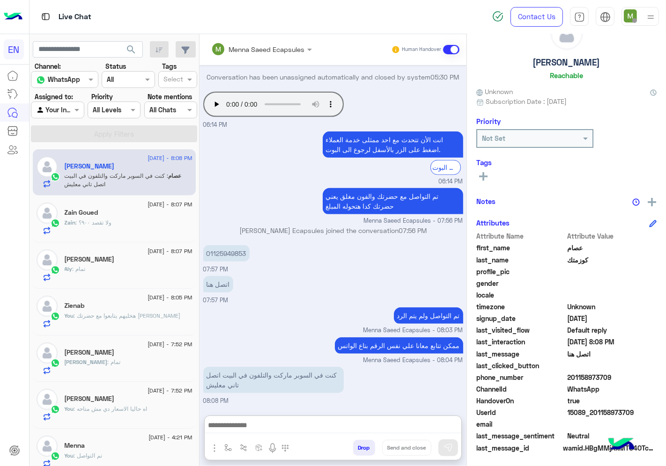
click at [127, 221] on div "Zain : ولا تقصد ٩٠٠؟" at bounding box center [129, 227] width 128 height 16
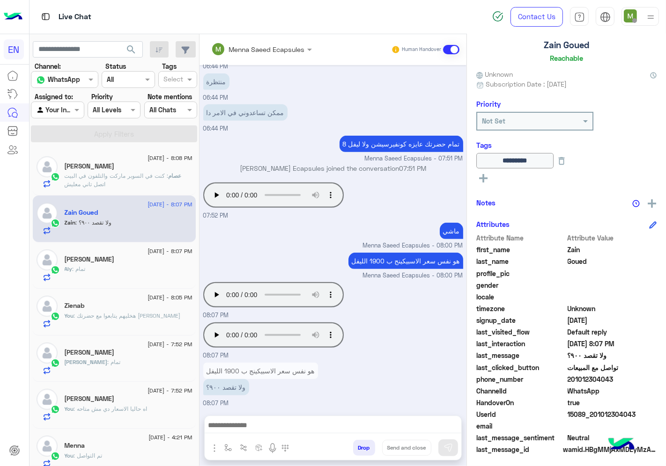
scroll to position [56, 0]
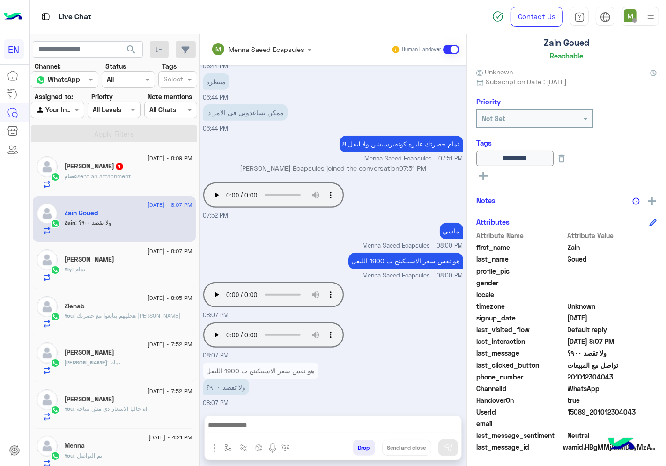
click at [66, 116] on div "Agent Filter Your Inbox" at bounding box center [57, 110] width 53 height 17
click at [64, 144] on b "Unassigned" at bounding box center [63, 146] width 36 height 8
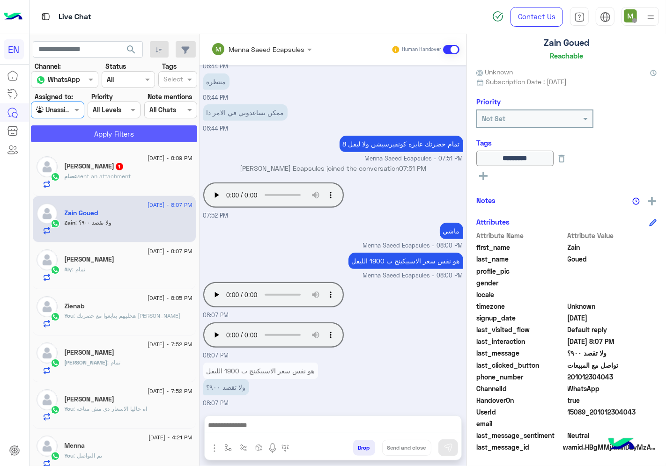
click at [89, 135] on button "Apply Filters" at bounding box center [114, 134] width 166 height 17
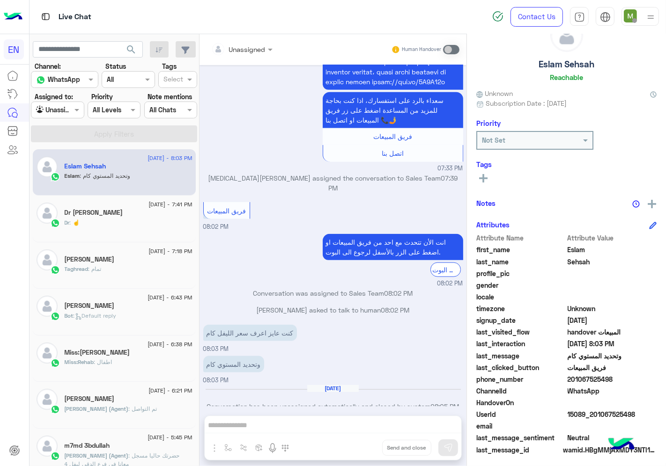
scroll to position [37, 0]
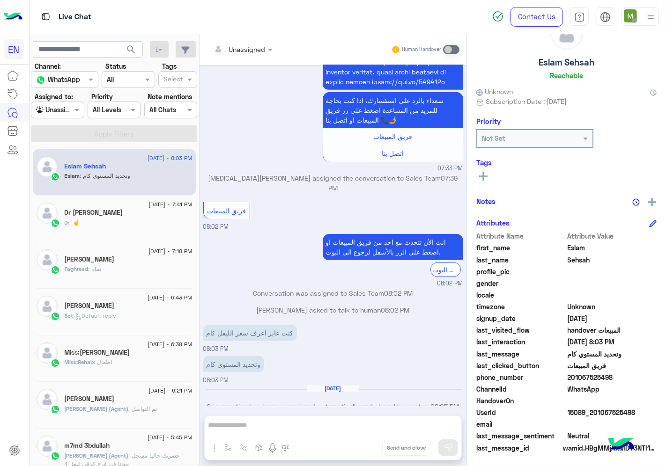
click at [255, 47] on div at bounding box center [242, 49] width 71 height 11
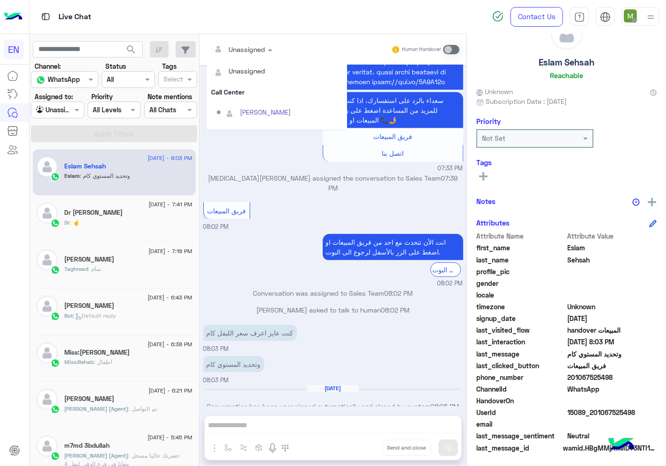
scroll to position [155, 0]
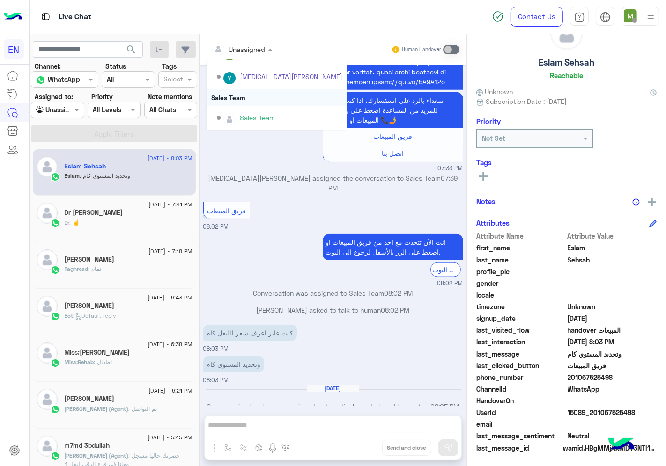
click at [237, 97] on div "Sales Team" at bounding box center [277, 97] width 140 height 17
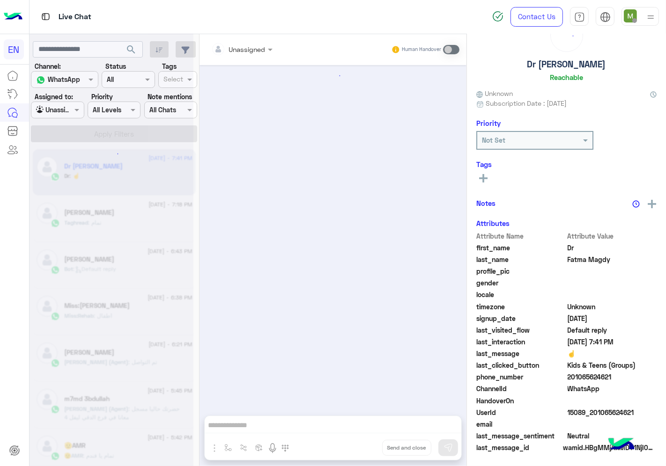
scroll to position [610, 0]
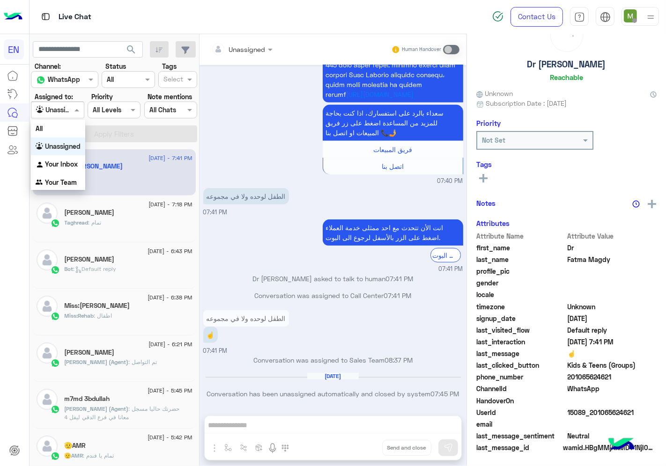
click at [62, 116] on div "Agent Filter Unassigned" at bounding box center [57, 110] width 53 height 17
click at [64, 176] on div "Your Team" at bounding box center [58, 183] width 54 height 18
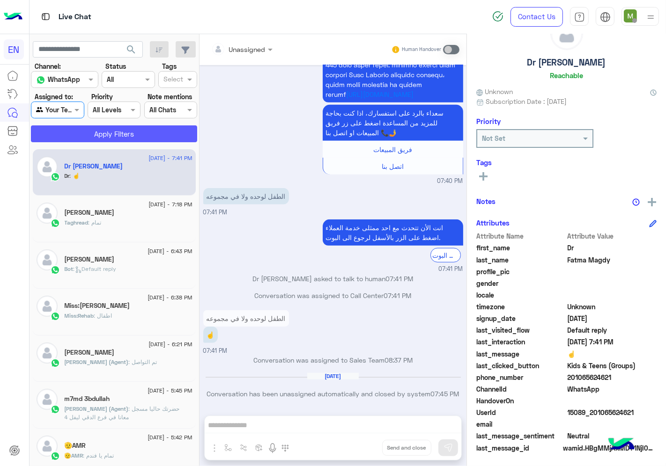
click at [124, 134] on button "Apply Filters" at bounding box center [114, 134] width 166 height 17
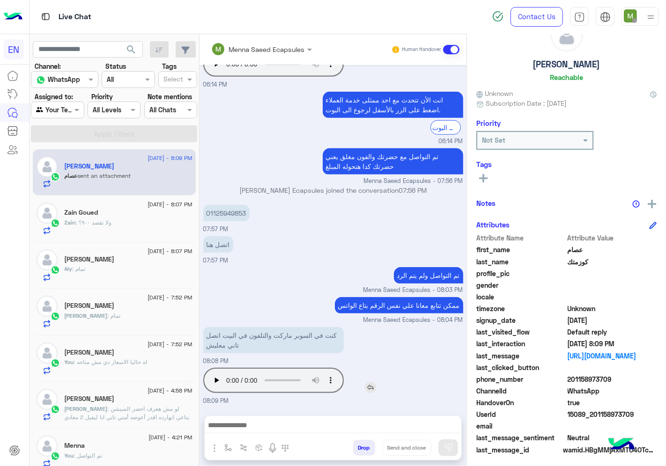
scroll to position [37, 0]
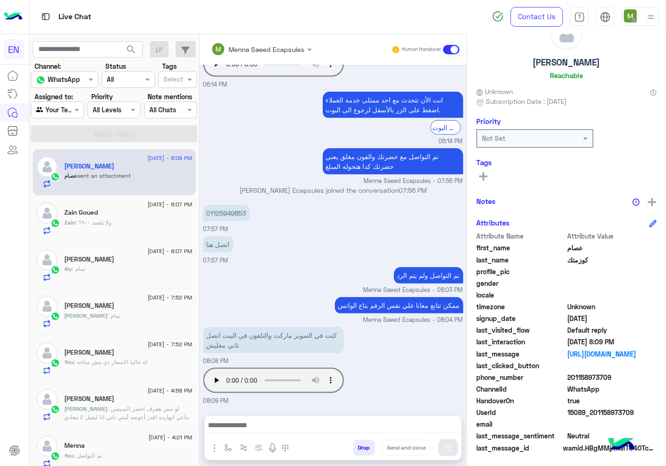
click at [97, 219] on span ": ولا تقصد ٩٠٠؟" at bounding box center [94, 222] width 36 height 7
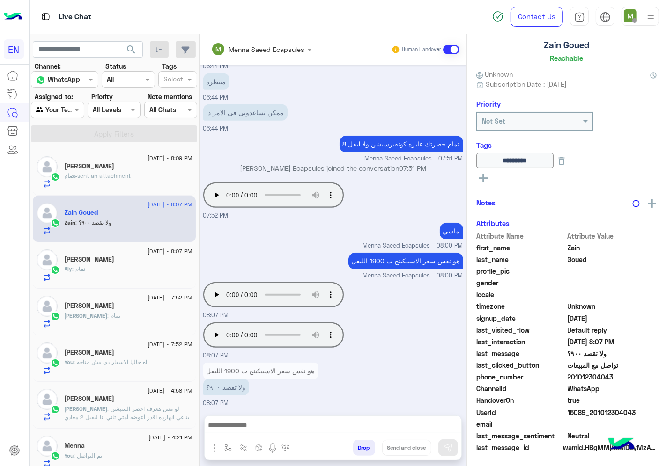
scroll to position [56, 0]
drag, startPoint x: 620, startPoint y: 373, endPoint x: 570, endPoint y: 377, distance: 49.3
click at [570, 377] on span "201012304043" at bounding box center [612, 377] width 89 height 10
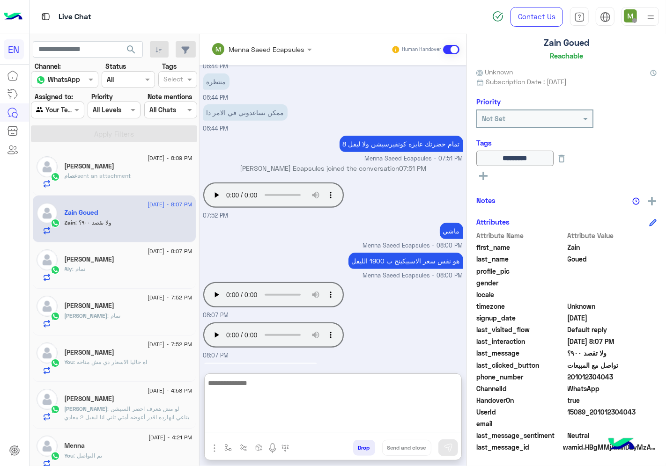
click at [361, 422] on textarea at bounding box center [333, 405] width 257 height 56
click at [408, 410] on textarea at bounding box center [333, 405] width 257 height 56
drag, startPoint x: 381, startPoint y: 425, endPoint x: 404, endPoint y: 431, distance: 23.7
click at [381, 425] on textarea "**********" at bounding box center [333, 405] width 257 height 56
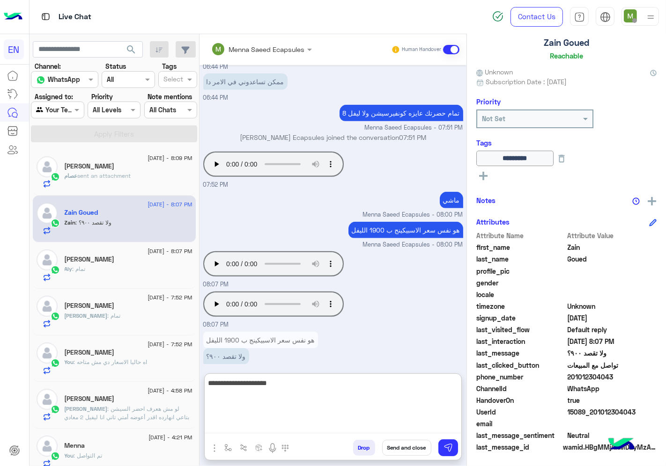
scroll to position [436, 0]
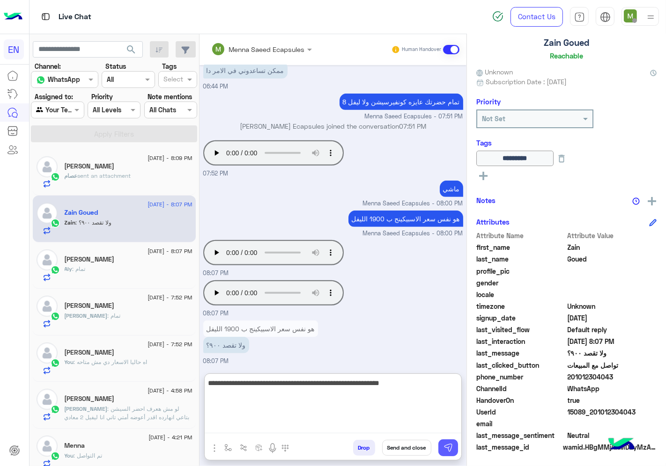
type textarea "**********"
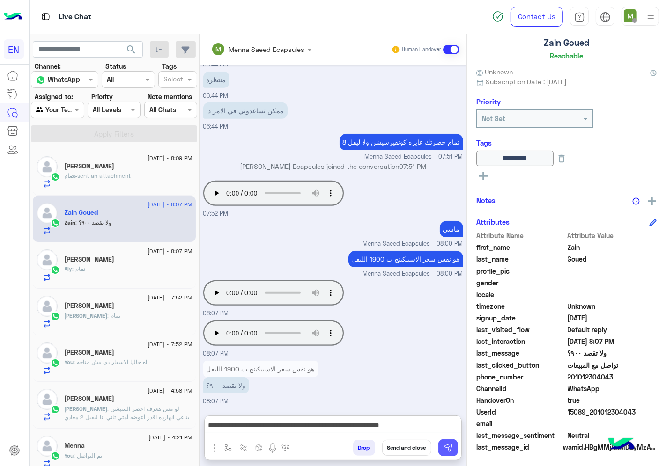
click at [451, 451] on img at bounding box center [448, 448] width 9 height 9
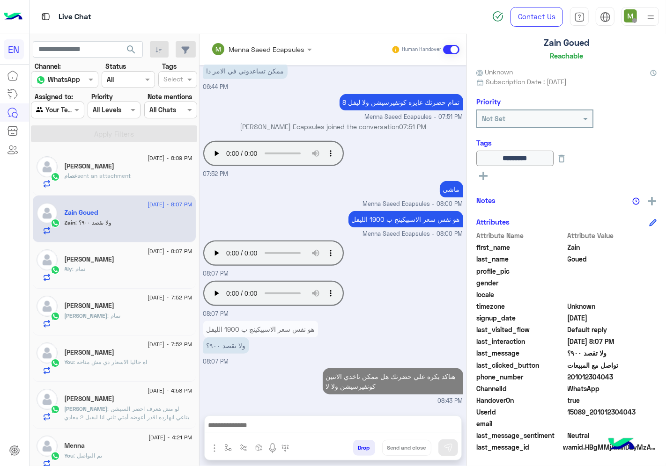
scroll to position [433, 0]
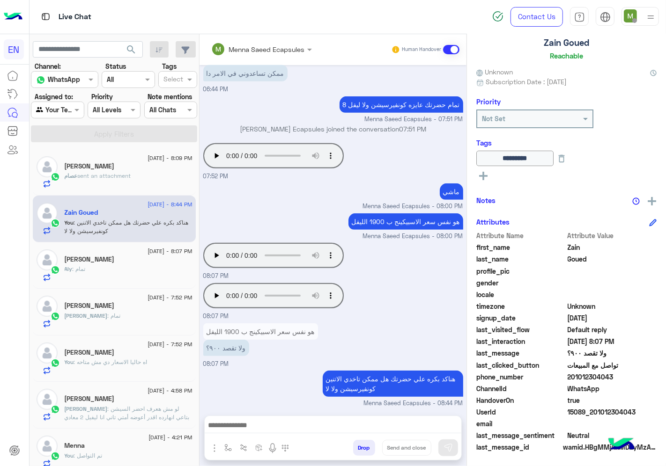
click at [130, 182] on div "[PERSON_NAME] sent an attachment" at bounding box center [129, 180] width 128 height 16
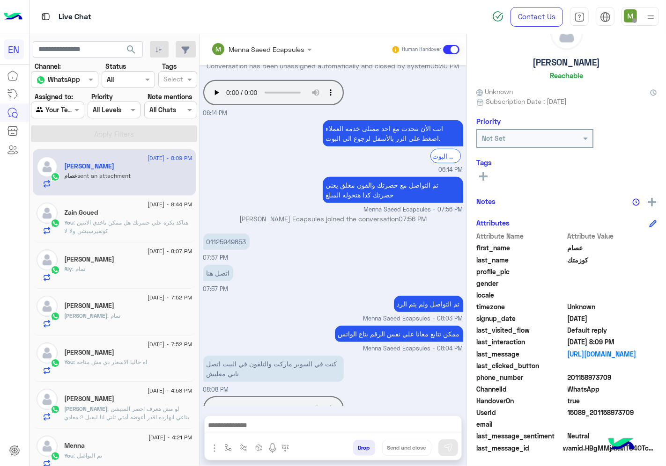
scroll to position [627, 0]
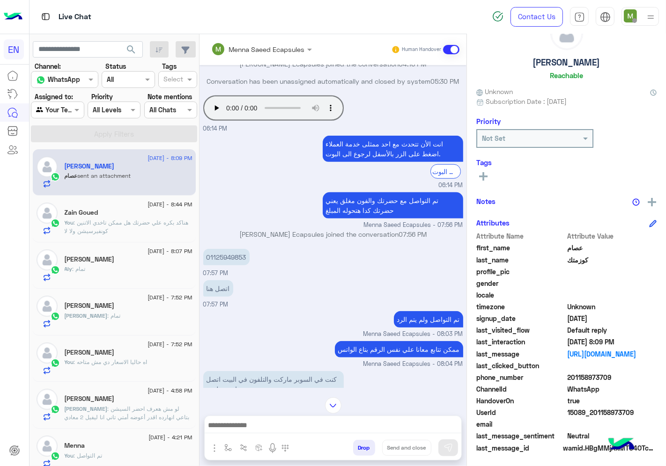
click at [69, 112] on div at bounding box center [57, 109] width 52 height 11
drag, startPoint x: 74, startPoint y: 144, endPoint x: 112, endPoint y: 129, distance: 41.4
click at [74, 143] on b "Unassigned" at bounding box center [63, 146] width 36 height 8
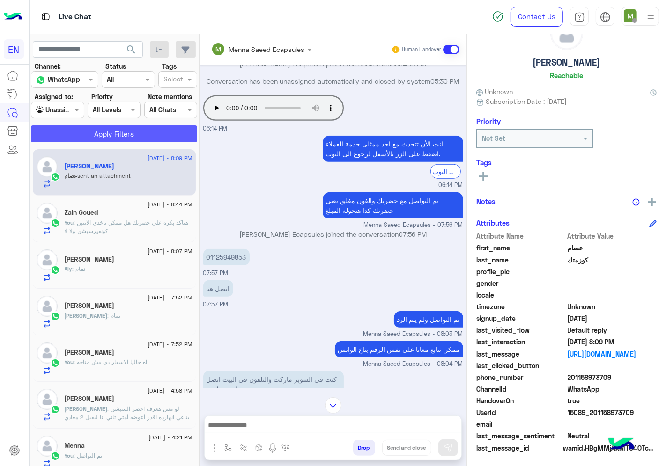
click at [114, 127] on button "Apply Filters" at bounding box center [114, 134] width 166 height 17
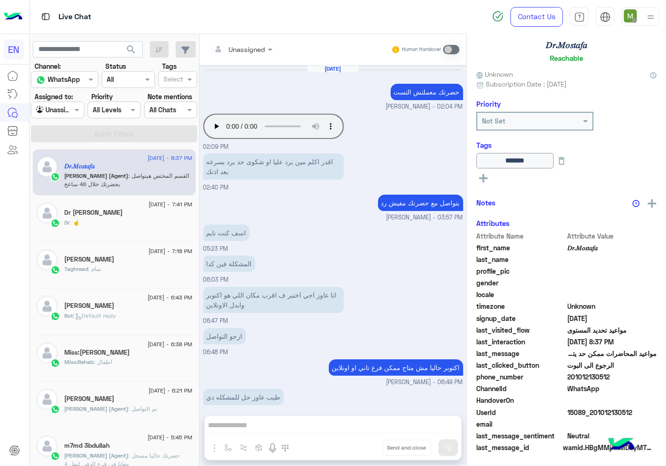
scroll to position [660, 0]
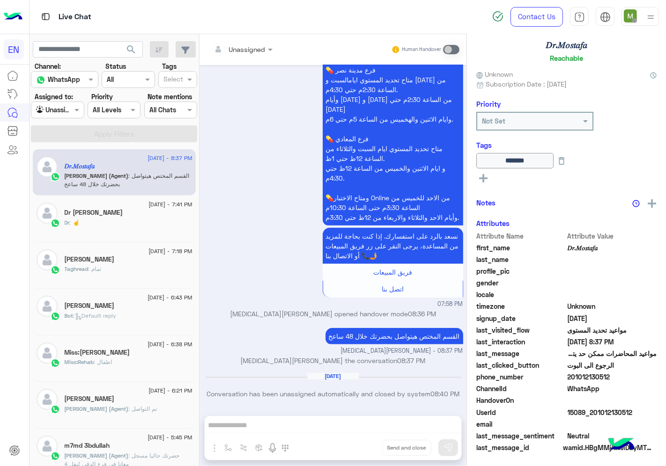
click at [65, 111] on div at bounding box center [57, 109] width 52 height 11
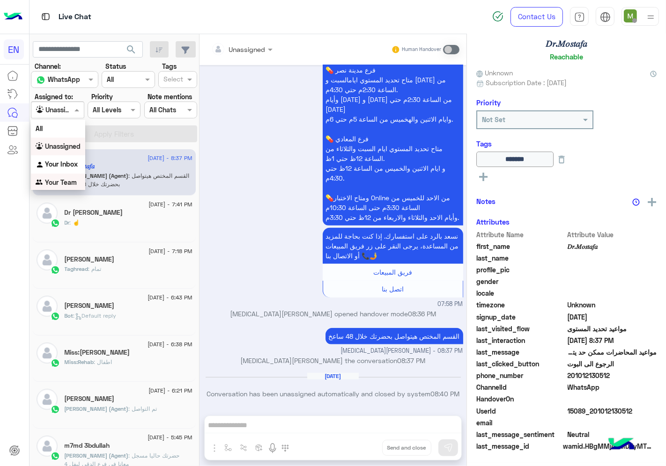
click at [65, 179] on b "Your Team" at bounding box center [61, 182] width 32 height 8
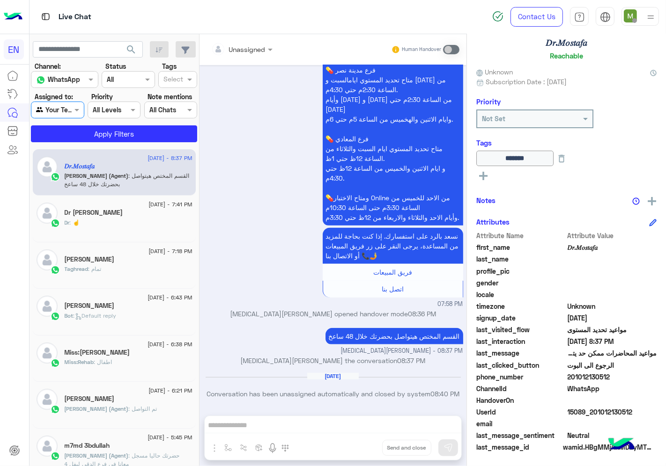
click at [48, 105] on input "text" at bounding box center [47, 110] width 22 height 10
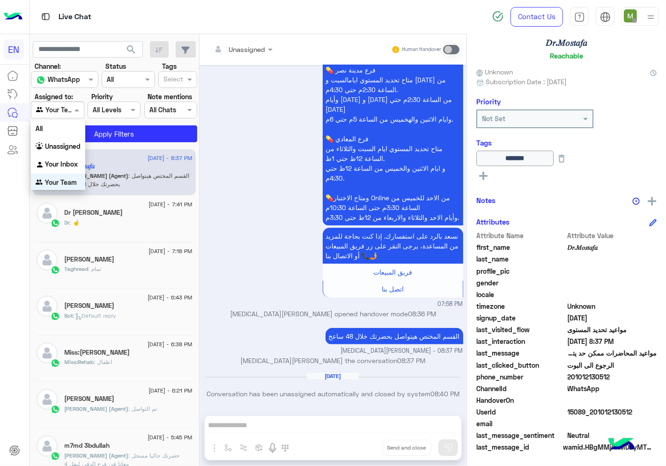
scroll to position [0, 0]
click at [62, 154] on div "Unassigned" at bounding box center [58, 146] width 54 height 18
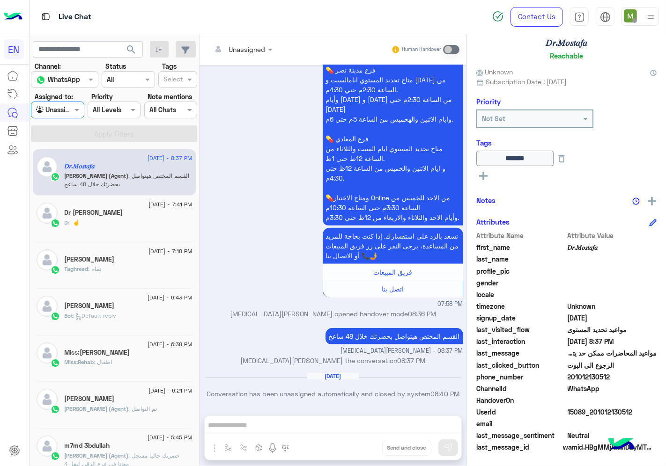
click at [67, 116] on div "Agent Filter Unassigned" at bounding box center [57, 110] width 53 height 17
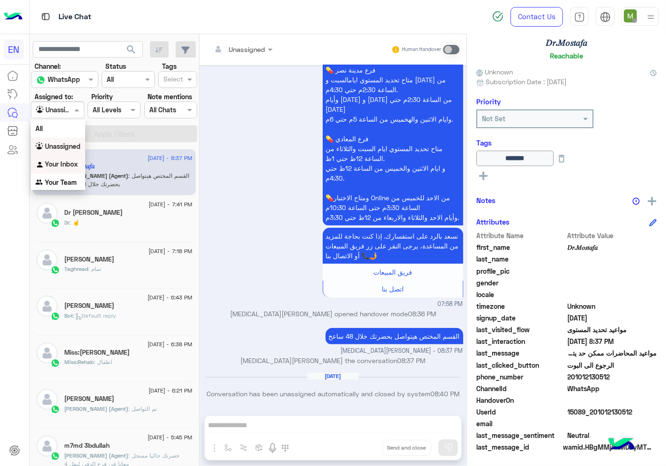
click at [74, 160] on b "Your Inbox" at bounding box center [61, 164] width 33 height 8
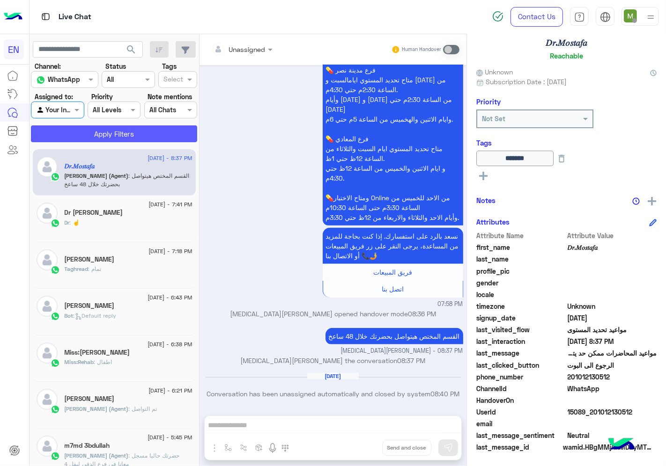
click at [89, 132] on button "Apply Filters" at bounding box center [114, 134] width 166 height 17
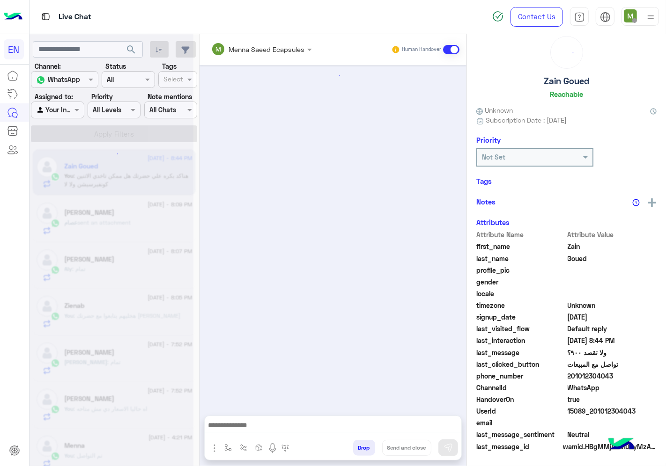
scroll to position [401, 0]
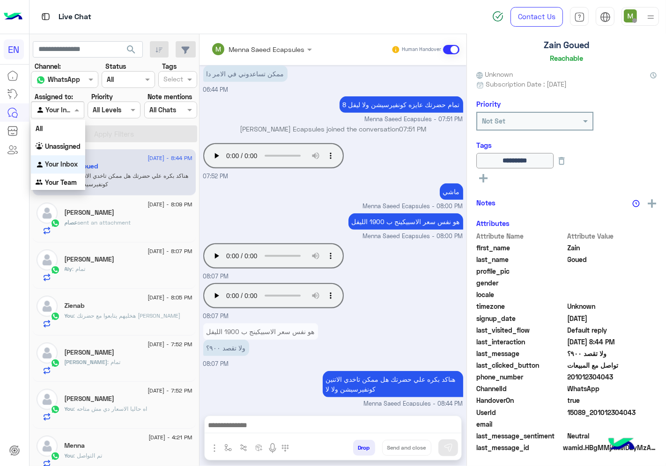
click at [67, 110] on div at bounding box center [57, 109] width 52 height 11
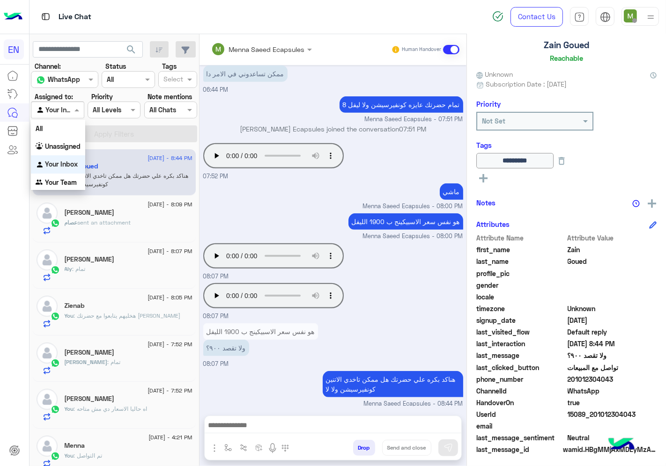
scroll to position [56, 0]
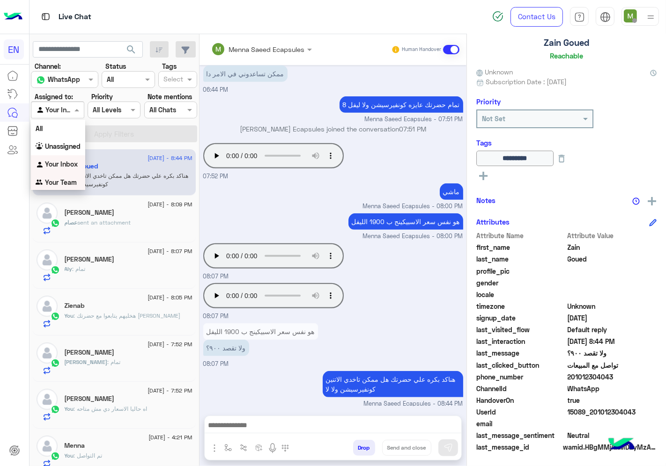
click at [119, 233] on div "[PERSON_NAME] sent an attachment" at bounding box center [129, 227] width 128 height 16
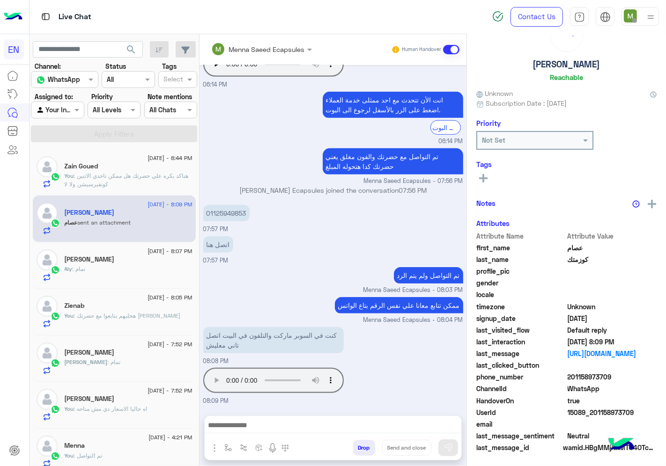
scroll to position [37, 0]
drag, startPoint x: 616, startPoint y: 371, endPoint x: 570, endPoint y: 376, distance: 45.7
click at [570, 376] on span "201158973709" at bounding box center [612, 378] width 89 height 10
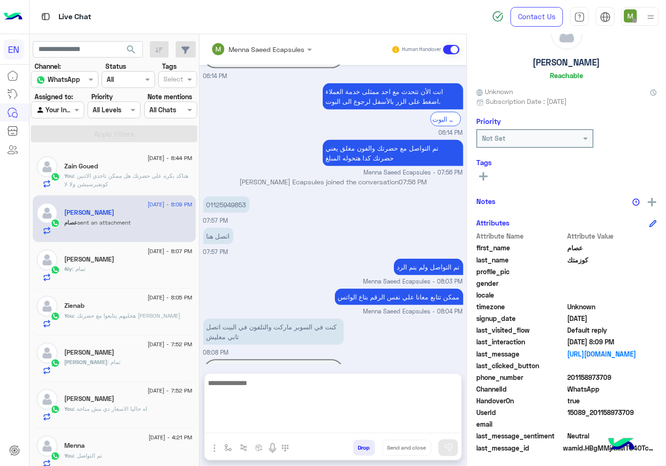
click at [376, 428] on textarea at bounding box center [333, 405] width 257 height 56
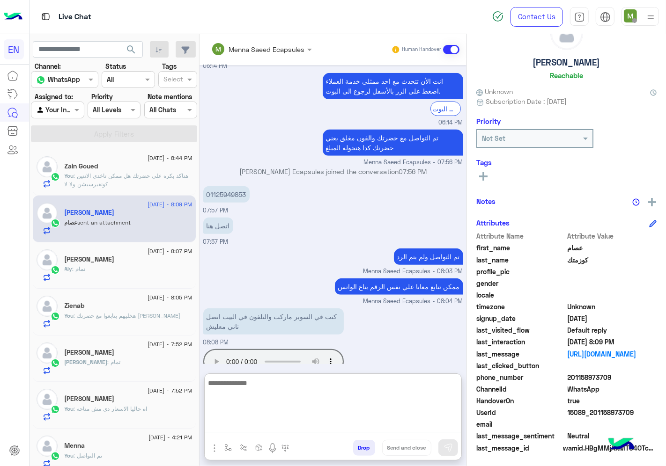
scroll to position [721, 0]
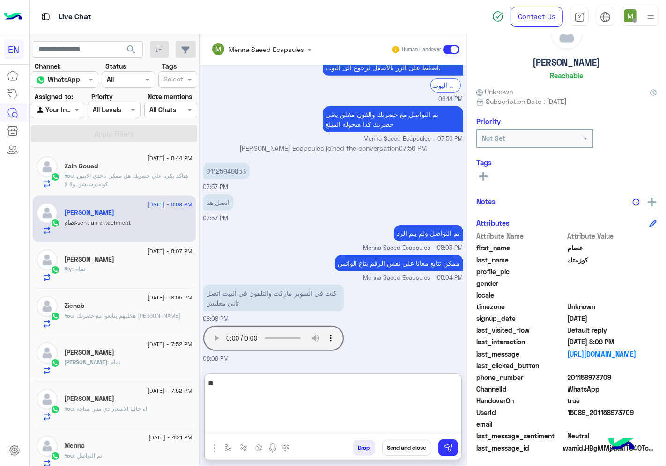
type textarea "*"
type textarea "**********"
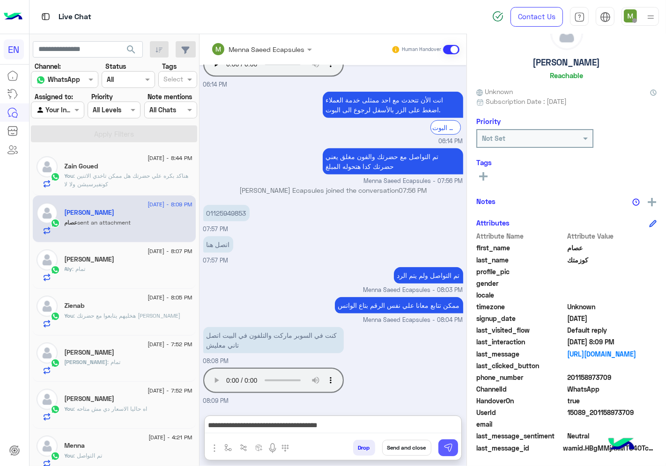
click at [447, 445] on img at bounding box center [448, 448] width 9 height 9
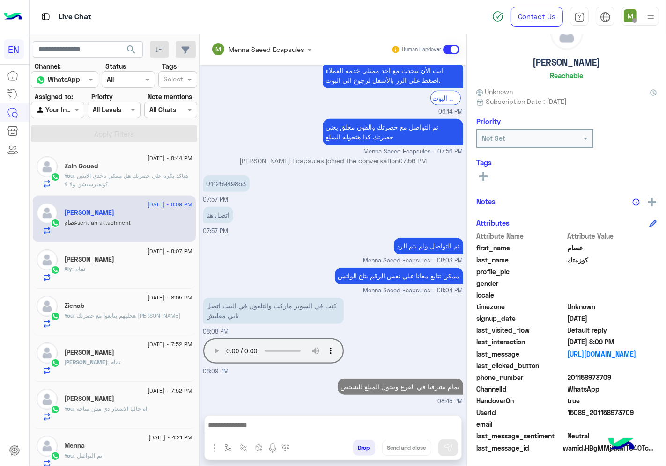
scroll to position [709, 0]
